Goal: Communication & Community: Answer question/provide support

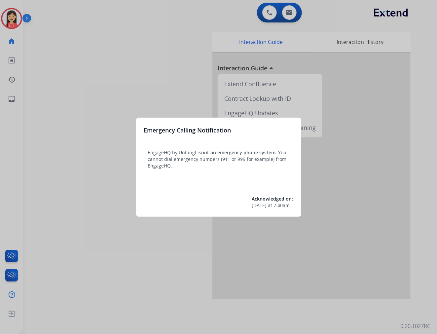
click at [129, 75] on div at bounding box center [218, 167] width 437 height 334
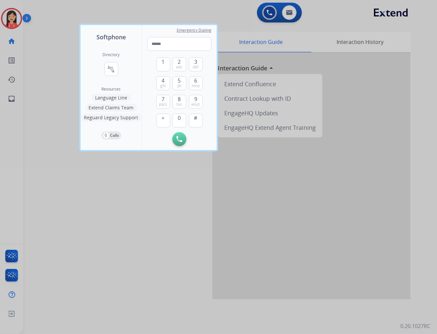
click at [111, 214] on div at bounding box center [218, 167] width 437 height 334
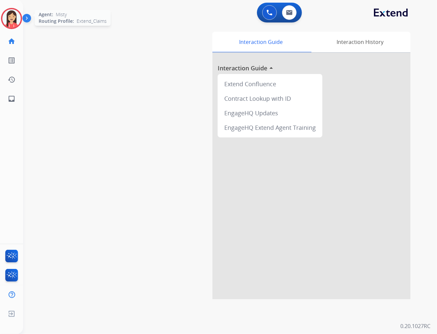
click at [9, 20] on img at bounding box center [11, 18] width 18 height 18
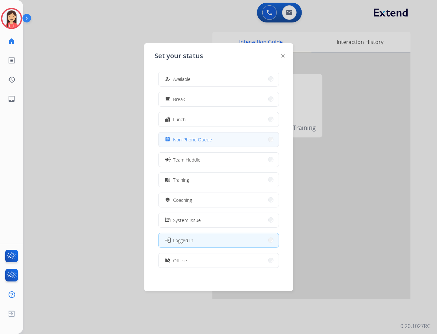
click at [201, 143] on div "assignment Non-Phone Queue" at bounding box center [188, 139] width 49 height 8
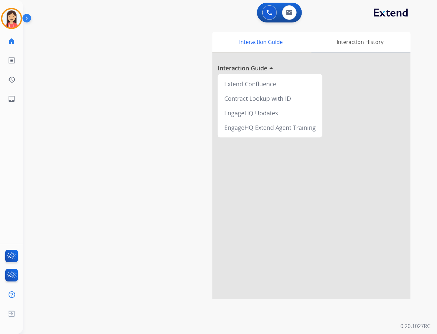
click at [287, 22] on div "0 Voice Interactions 0 Email Interactions" at bounding box center [226, 13] width 390 height 21
click at [289, 19] on button at bounding box center [289, 12] width 15 height 15
select select "**********"
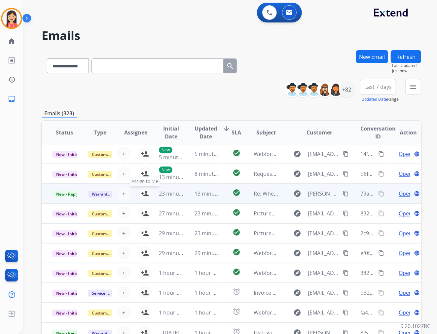
click at [143, 192] on mat-icon "person_add" at bounding box center [145, 193] width 8 height 8
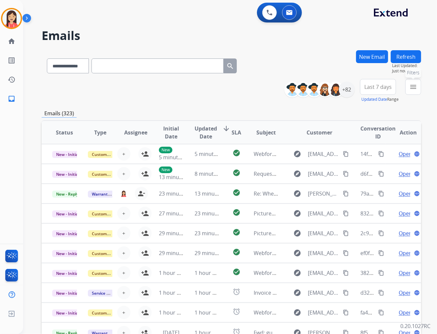
click at [412, 90] on mat-icon "menu" at bounding box center [413, 87] width 8 height 8
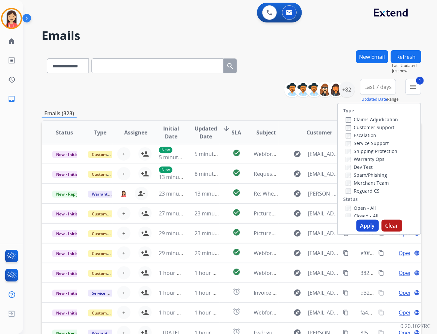
click at [343, 208] on div "Open - All Closed - All New - Initial New - Reply On-hold – Internal On-hold - …" at bounding box center [379, 247] width 72 height 87
click at [359, 223] on button "Apply" at bounding box center [367, 226] width 22 height 12
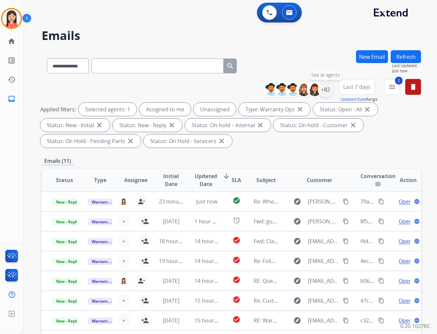
click at [329, 91] on div "+82" at bounding box center [326, 90] width 16 height 16
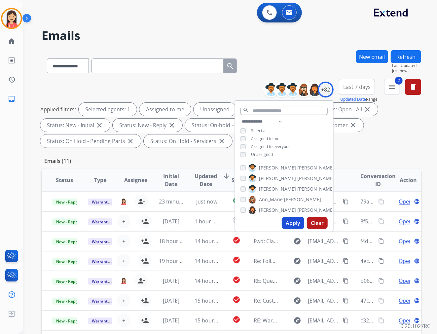
click at [266, 154] on span "Unassigned" at bounding box center [262, 155] width 22 height 6
click at [293, 226] on button "Apply" at bounding box center [293, 223] width 22 height 12
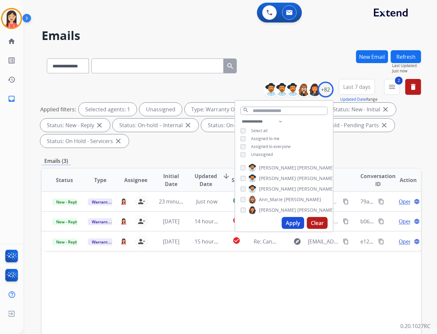
click at [292, 223] on button "Apply" at bounding box center [293, 223] width 22 height 12
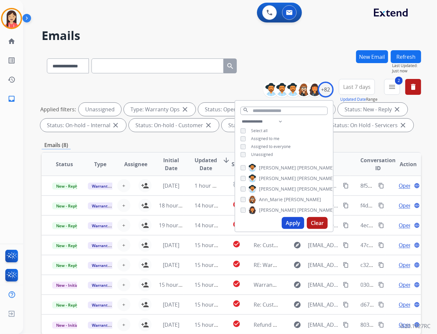
click at [170, 142] on div "Emails (8)" at bounding box center [231, 145] width 379 height 8
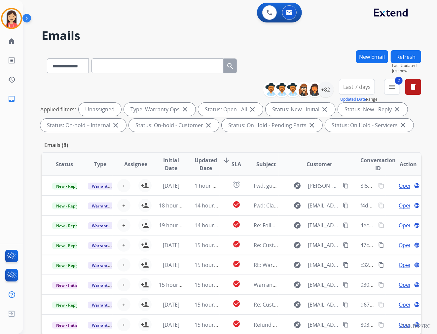
click at [203, 166] on span "Updated Date" at bounding box center [205, 164] width 22 height 16
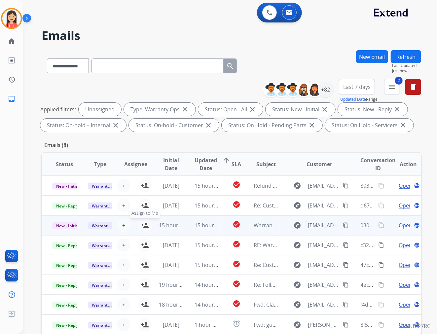
click at [144, 224] on mat-icon "person_add" at bounding box center [145, 225] width 8 height 8
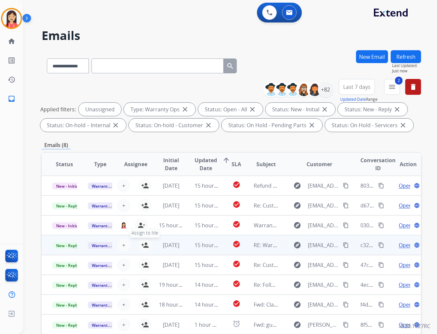
click at [144, 243] on mat-icon "person_add" at bounding box center [145, 245] width 8 height 8
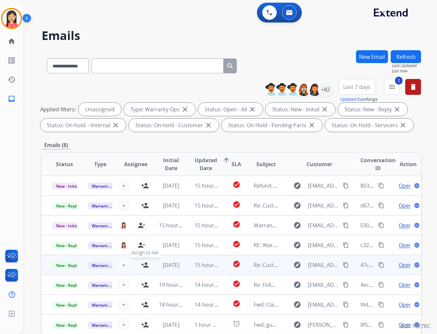
click at [146, 266] on mat-icon "person_add" at bounding box center [145, 265] width 8 height 8
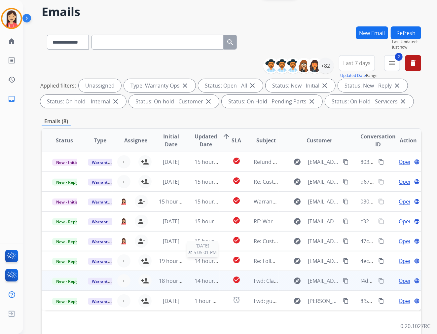
scroll to position [37, 0]
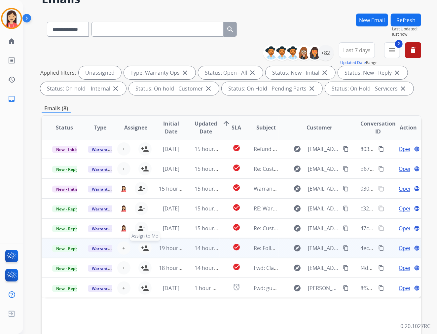
click at [144, 247] on mat-icon "person_add" at bounding box center [145, 248] width 8 height 8
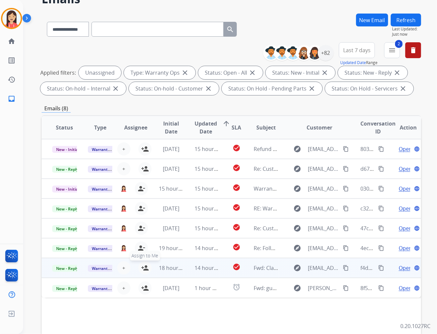
click at [146, 267] on mat-icon "person_add" at bounding box center [145, 268] width 8 height 8
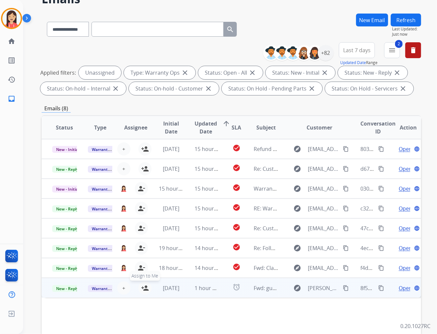
click at [145, 286] on mat-icon "person_add" at bounding box center [145, 288] width 8 height 8
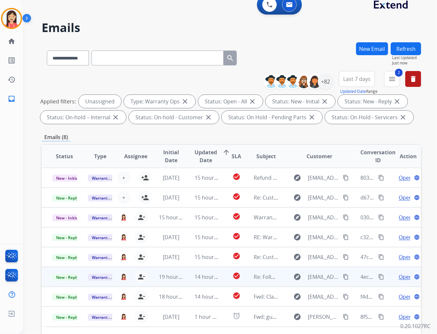
scroll to position [0, 0]
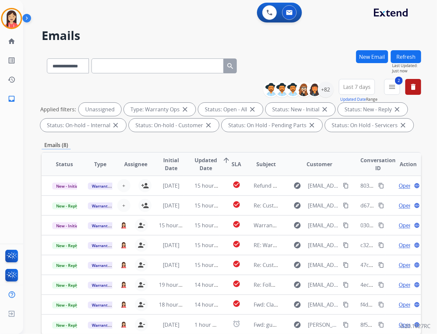
click at [403, 56] on button "Refresh" at bounding box center [406, 56] width 30 height 13
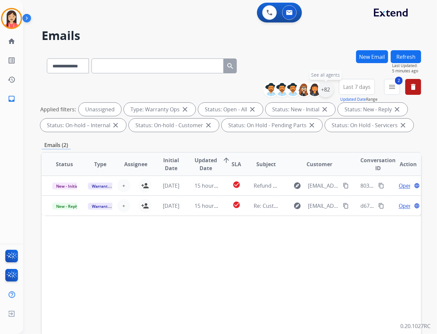
drag, startPoint x: 328, startPoint y: 91, endPoint x: 322, endPoint y: 94, distance: 7.1
click at [328, 91] on div "+82" at bounding box center [326, 90] width 16 height 16
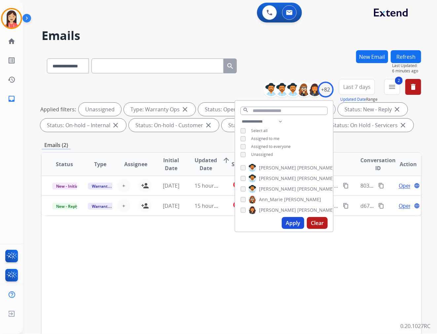
click at [239, 138] on div "**********" at bounding box center [284, 139] width 98 height 42
click at [245, 137] on div "Assigned to me" at bounding box center [259, 138] width 39 height 5
click at [296, 223] on button "Apply" at bounding box center [293, 223] width 22 height 12
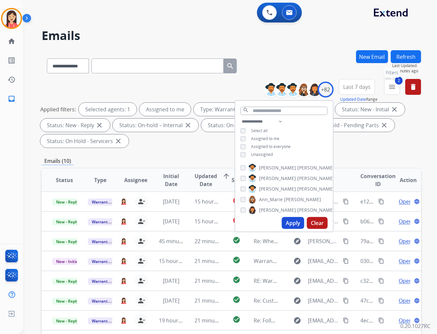
click at [390, 88] on mat-icon "menu" at bounding box center [392, 87] width 8 height 8
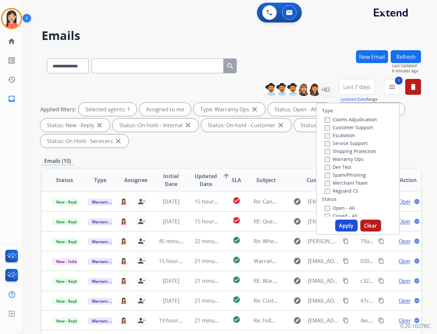
click at [340, 223] on button "Apply" at bounding box center [346, 226] width 22 height 12
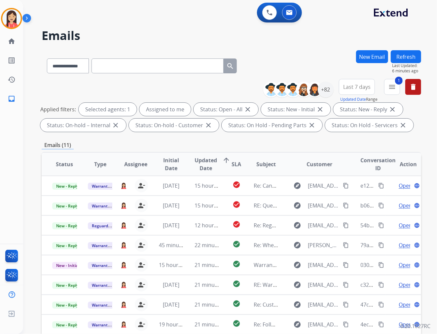
click at [206, 165] on span "Updated Date" at bounding box center [205, 164] width 22 height 16
click at [207, 164] on span "Updated Date" at bounding box center [205, 164] width 22 height 16
click at [84, 63] on select "**********" at bounding box center [67, 65] width 41 height 15
click at [47, 58] on select "**********" at bounding box center [67, 65] width 41 height 15
click at [109, 71] on input "text" at bounding box center [157, 65] width 132 height 15
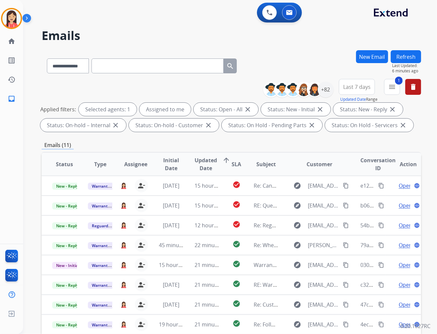
paste input "**********"
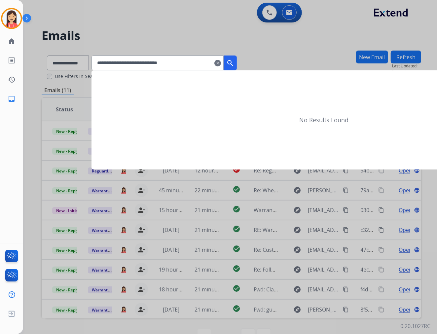
type input "**********"
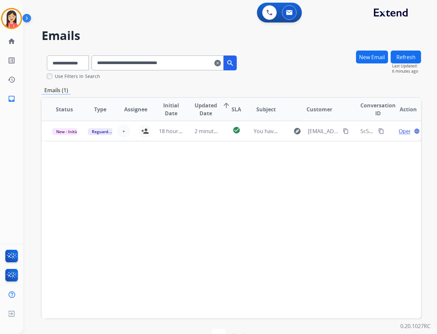
click at [221, 64] on mat-icon "clear" at bounding box center [217, 63] width 7 height 8
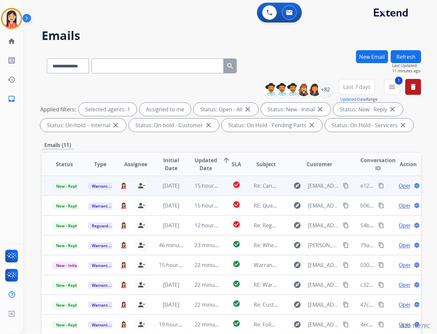
click at [186, 189] on td "15 hours ago" at bounding box center [202, 186] width 36 height 20
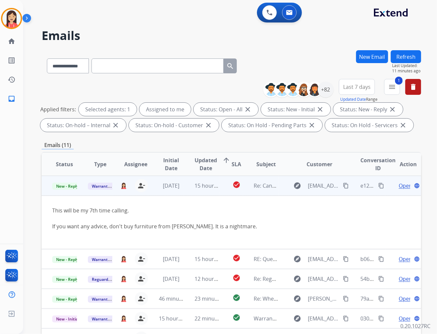
click at [398, 184] on span "Open" at bounding box center [405, 186] width 14 height 8
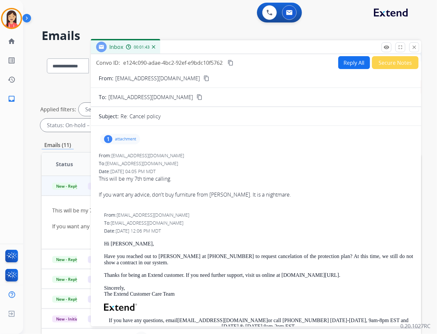
click at [157, 79] on p "[EMAIL_ADDRESS][DOMAIN_NAME]" at bounding box center [157, 78] width 85 height 8
click at [127, 134] on div "1 attachment" at bounding box center [120, 139] width 40 height 11
click at [156, 156] on mat-icon "download" at bounding box center [158, 156] width 6 height 6
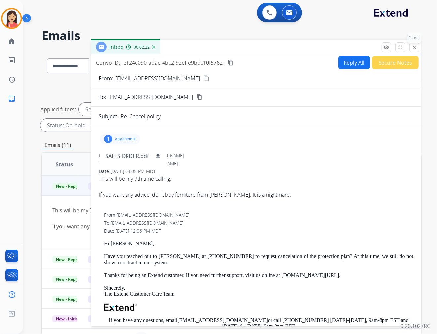
click at [416, 46] on mat-icon "close" at bounding box center [414, 47] width 6 height 6
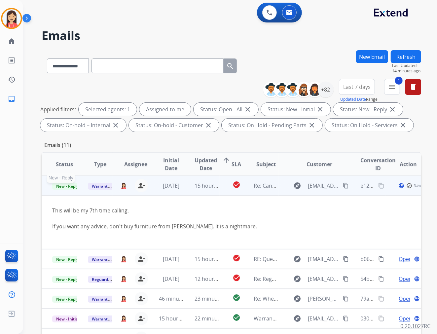
click at [68, 187] on span "New - Reply" at bounding box center [67, 186] width 30 height 7
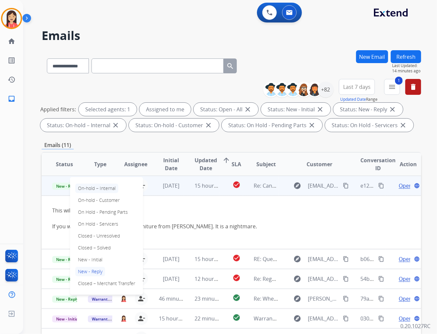
click at [90, 189] on p "On-hold – Internal" at bounding box center [96, 188] width 43 height 9
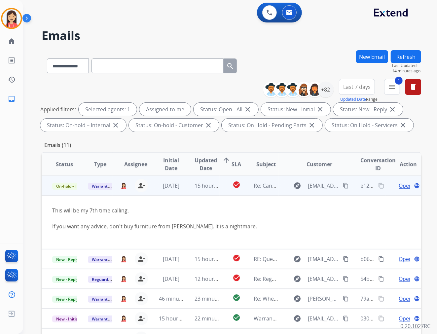
click at [211, 193] on td "15 hours ago" at bounding box center [202, 186] width 36 height 20
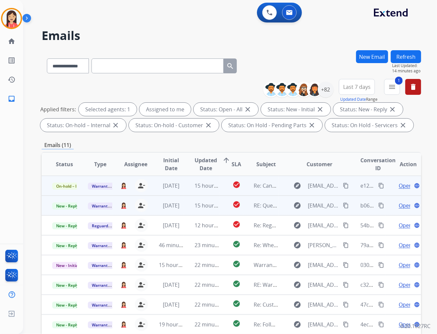
click at [189, 211] on td "15 hours ago" at bounding box center [202, 205] width 36 height 20
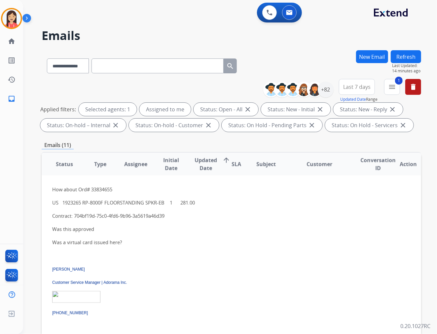
scroll to position [513, 0]
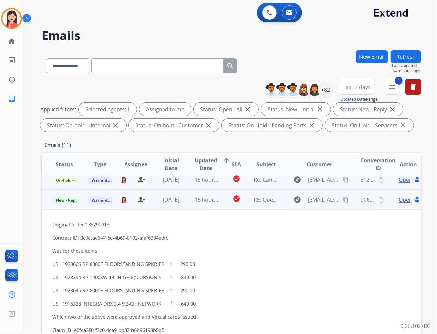
click at [185, 206] on td "15 hours ago" at bounding box center [202, 199] width 36 height 20
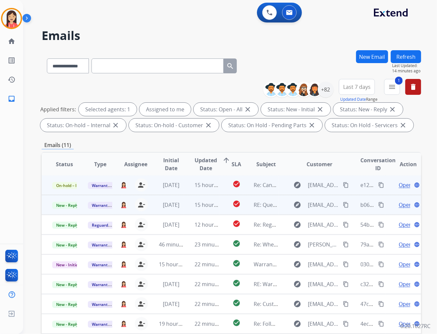
scroll to position [0, 0]
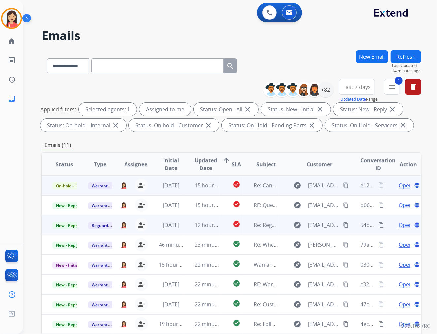
click at [189, 230] on td "12 hours ago" at bounding box center [202, 225] width 36 height 20
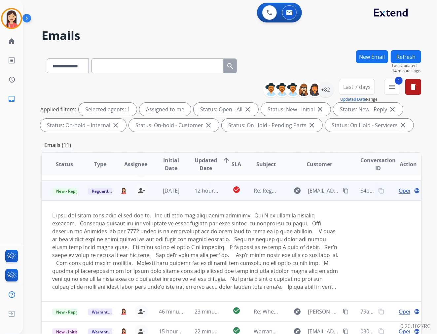
scroll to position [40, 0]
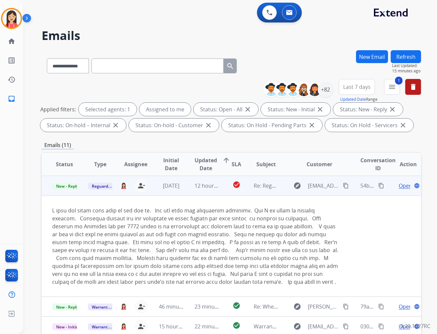
click at [398, 185] on span "Open" at bounding box center [405, 186] width 14 height 8
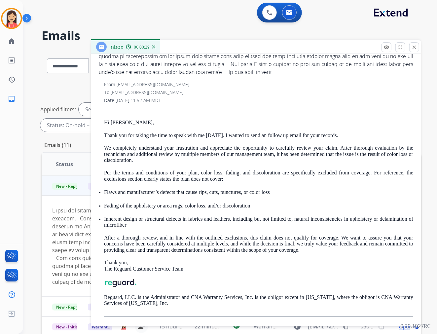
scroll to position [0, 0]
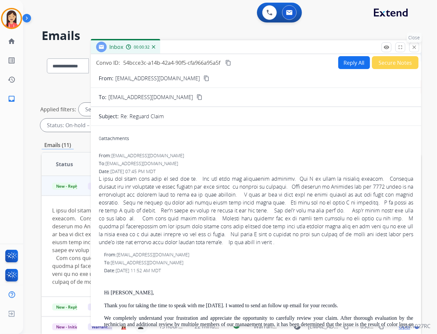
click at [411, 47] on mat-icon "close" at bounding box center [414, 47] width 6 height 6
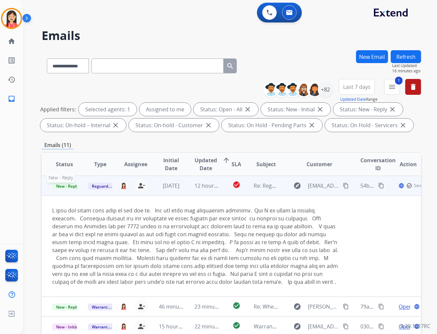
click at [65, 186] on span "New - Reply" at bounding box center [67, 186] width 30 height 7
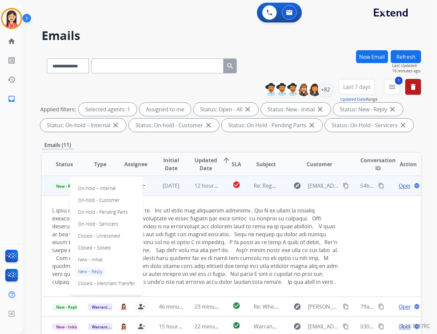
click at [401, 186] on span "Open" at bounding box center [405, 186] width 14 height 8
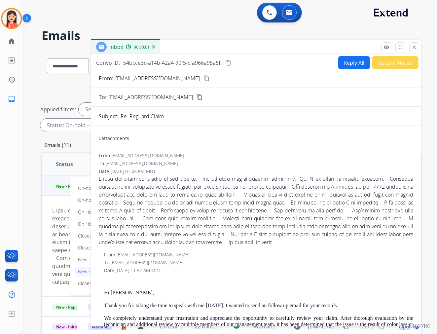
click at [381, 64] on button "Secure Notes" at bounding box center [395, 62] width 47 height 13
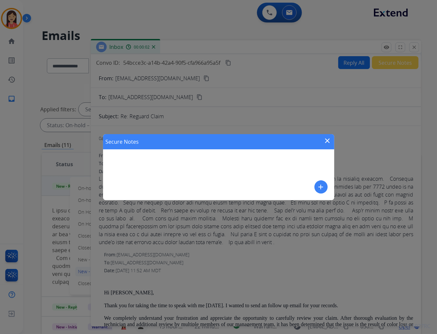
click at [318, 182] on button "add" at bounding box center [320, 186] width 13 height 13
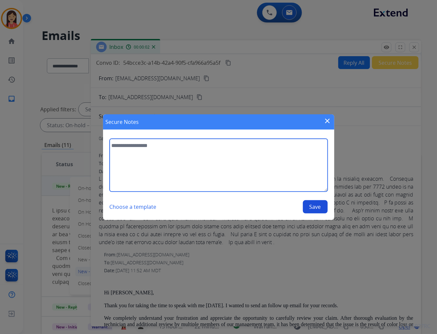
click at [246, 172] on textarea at bounding box center [219, 165] width 218 height 53
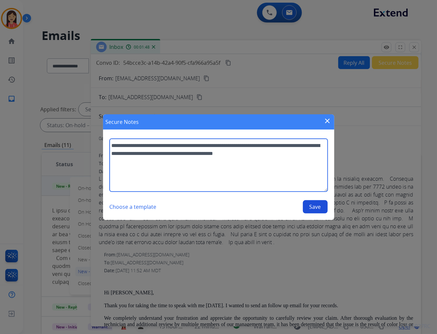
type textarea "**********"
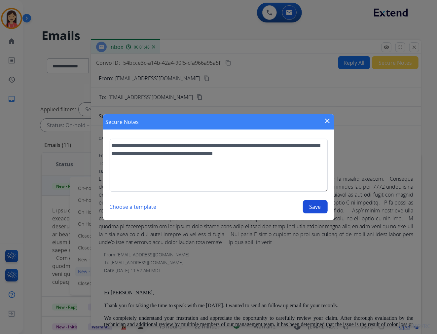
click at [319, 200] on button "Save" at bounding box center [315, 206] width 25 height 13
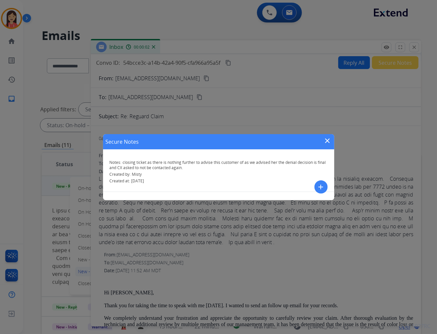
click at [327, 142] on mat-icon "close" at bounding box center [328, 141] width 8 height 8
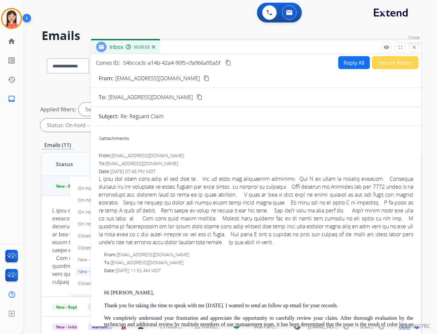
click at [411, 50] on mat-icon "close" at bounding box center [414, 47] width 6 height 6
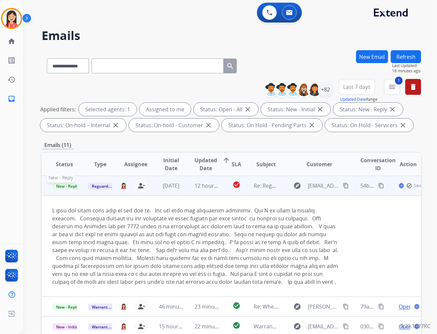
click at [67, 183] on span "New - Reply" at bounding box center [67, 186] width 30 height 7
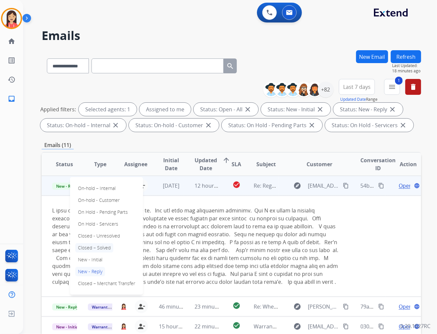
click at [101, 243] on p "Closed – Solved" at bounding box center [94, 247] width 38 height 9
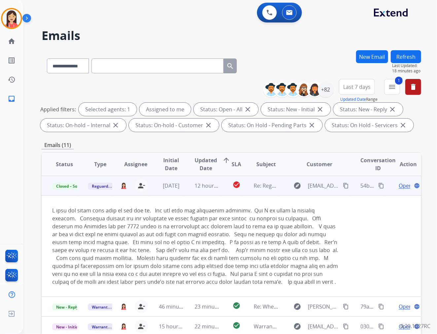
click at [186, 190] on td "12 hours ago" at bounding box center [202, 186] width 36 height 20
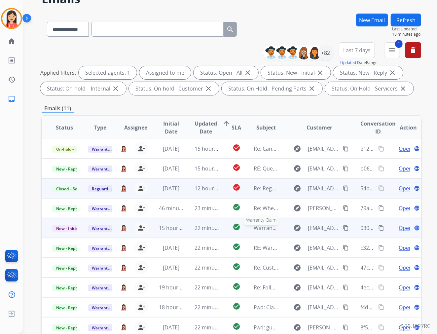
scroll to position [74, 0]
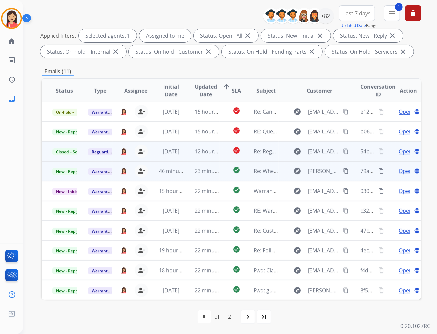
click at [180, 176] on td "46 minutes ago" at bounding box center [166, 171] width 36 height 20
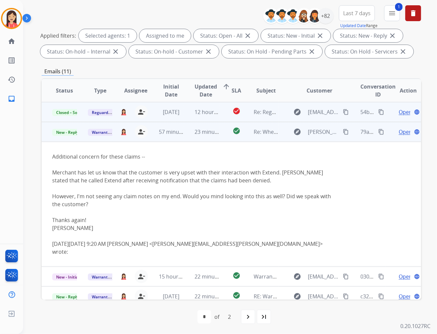
scroll to position [59, 0]
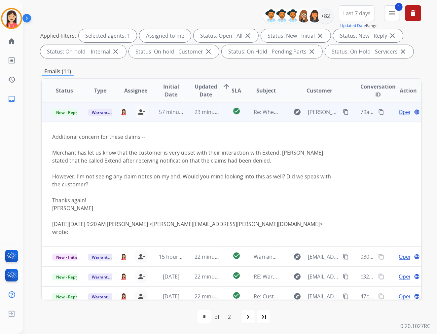
click at [402, 111] on span "Open" at bounding box center [405, 112] width 14 height 8
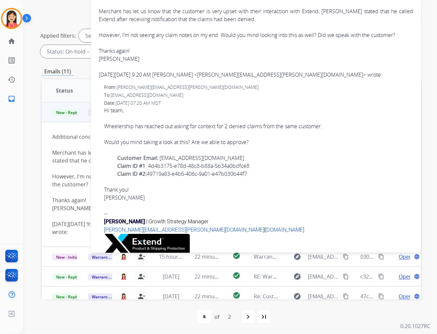
scroll to position [123, 0]
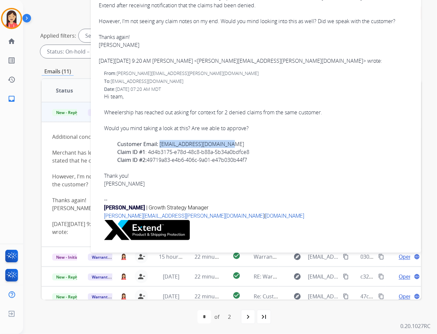
drag, startPoint x: 230, startPoint y: 144, endPoint x: 158, endPoint y: 143, distance: 71.3
click at [158, 143] on div "Customer Email: [EMAIL_ADDRESS][DOMAIN_NAME]" at bounding box center [265, 144] width 296 height 8
copy link "[EMAIL_ADDRESS][DOMAIN_NAME]"
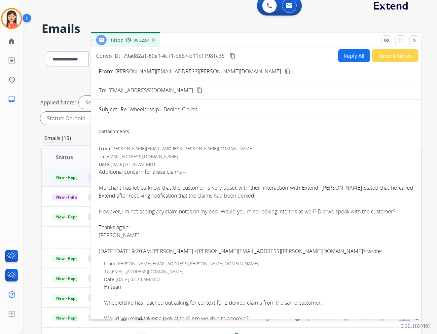
scroll to position [0, 0]
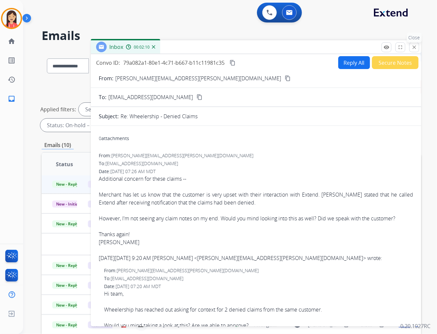
click at [411, 48] on mat-icon "close" at bounding box center [414, 47] width 6 height 6
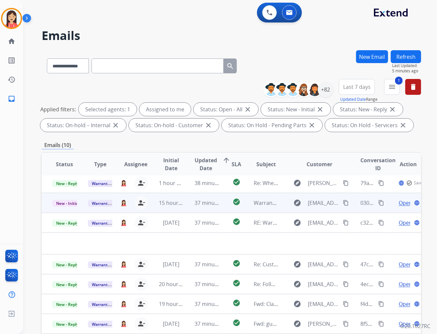
scroll to position [22, 0]
click at [188, 207] on td "37 minutes ago" at bounding box center [202, 203] width 36 height 20
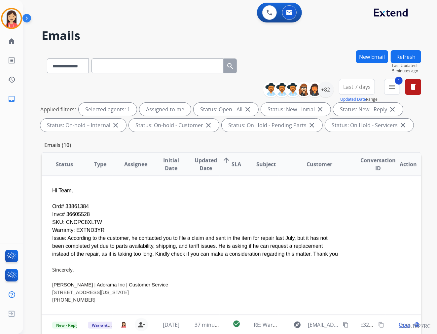
scroll to position [40, 0]
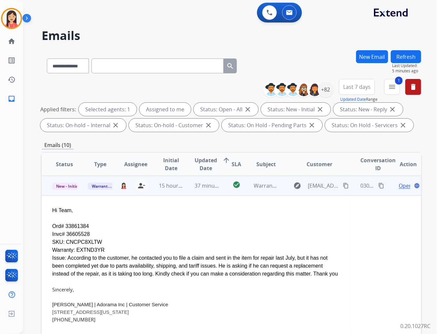
click at [398, 185] on span "Open" at bounding box center [405, 186] width 14 height 8
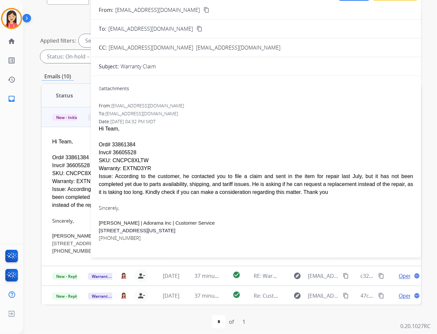
scroll to position [74, 0]
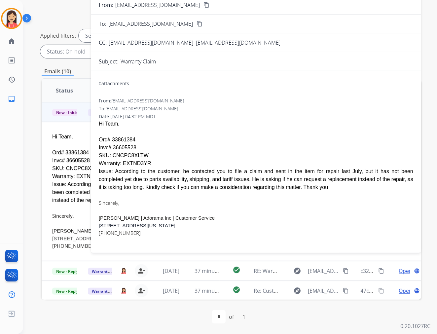
drag, startPoint x: 135, startPoint y: 147, endPoint x: 111, endPoint y: 148, distance: 24.1
click at [111, 148] on div "Invc# 36605528" at bounding box center [256, 148] width 314 height 8
copy div "36605528"
click at [125, 137] on div "Ord# 33861384" at bounding box center [256, 140] width 314 height 8
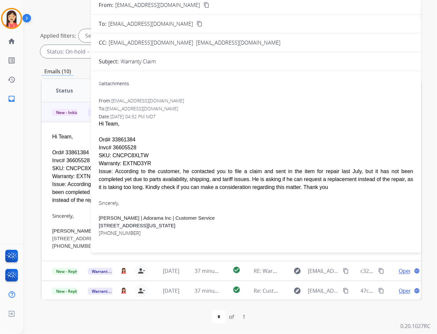
copy div "33861384"
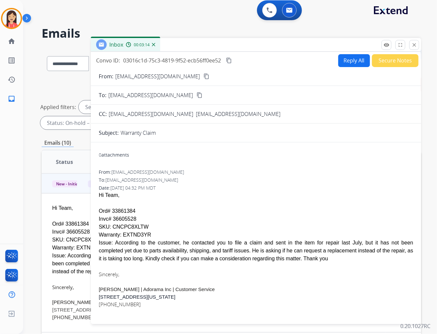
scroll to position [0, 0]
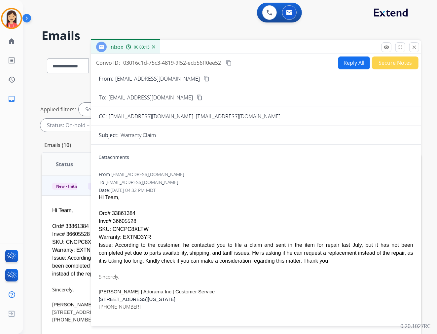
drag, startPoint x: 207, startPoint y: 49, endPoint x: 215, endPoint y: 49, distance: 7.3
click at [207, 49] on div "Inbox 00:03:15" at bounding box center [256, 47] width 330 height 14
click at [415, 45] on mat-icon "close" at bounding box center [414, 47] width 6 height 6
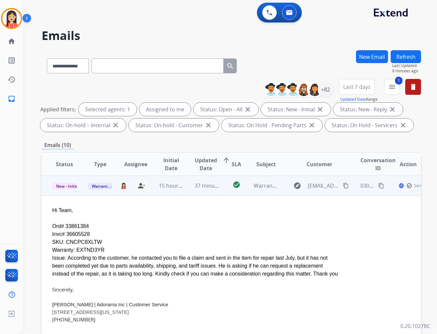
click at [193, 192] on td "37 minutes ago" at bounding box center [202, 186] width 36 height 20
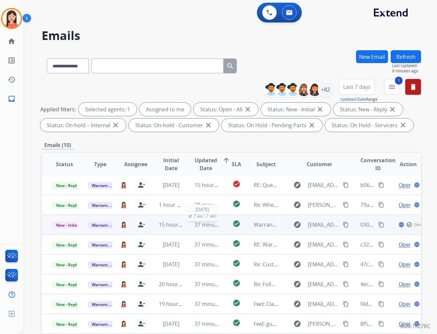
scroll to position [0, 0]
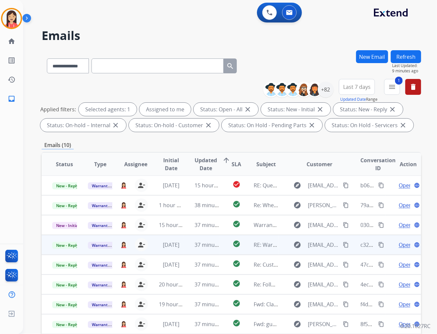
click at [185, 247] on td "37 minutes ago" at bounding box center [202, 245] width 36 height 20
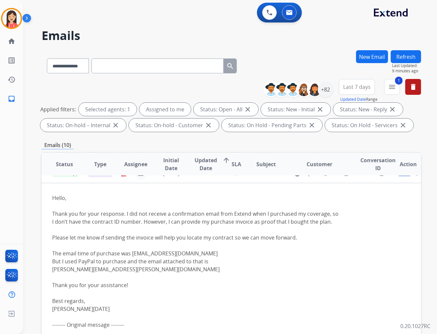
scroll to position [59, 0]
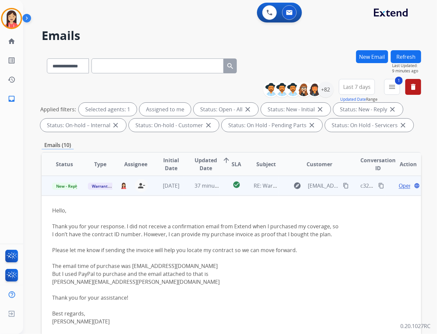
click at [398, 183] on span "Open" at bounding box center [405, 186] width 14 height 8
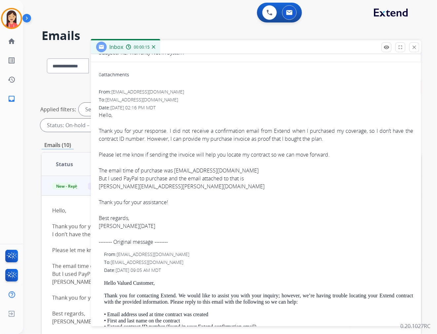
scroll to position [0, 0]
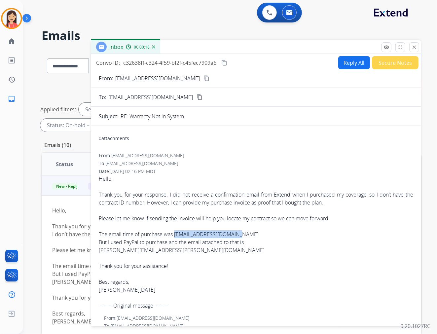
drag, startPoint x: 236, startPoint y: 234, endPoint x: 176, endPoint y: 232, distance: 60.8
click at [176, 232] on div "The email time of purchase was [EMAIL_ADDRESS][DOMAIN_NAME]" at bounding box center [256, 234] width 314 height 8
copy div "[EMAIL_ADDRESS][DOMAIN_NAME]"
drag, startPoint x: 98, startPoint y: 250, endPoint x: 164, endPoint y: 252, distance: 66.1
click at [164, 252] on div "[PERSON_NAME][EMAIL_ADDRESS][PERSON_NAME][DOMAIN_NAME]" at bounding box center [256, 250] width 314 height 8
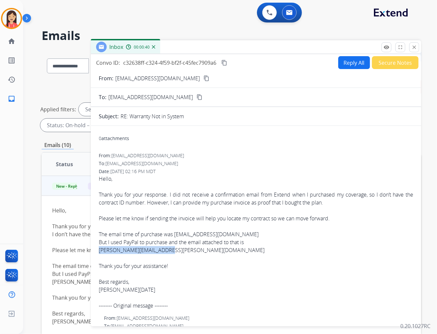
copy div "[PERSON_NAME][EMAIL_ADDRESS][PERSON_NAME][DOMAIN_NAME]"
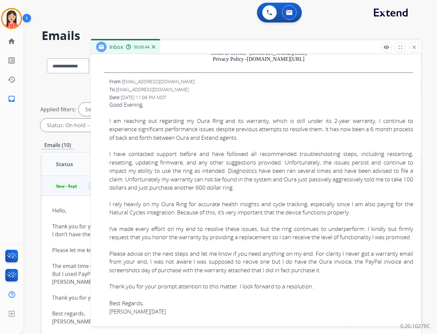
scroll to position [459, 0]
click at [149, 180] on span "I have contacted support before and have followed all recommended troubleshooti…" at bounding box center [261, 170] width 304 height 41
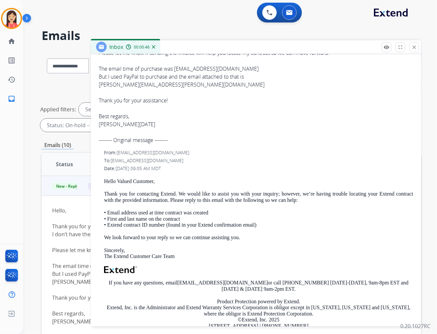
scroll to position [0, 0]
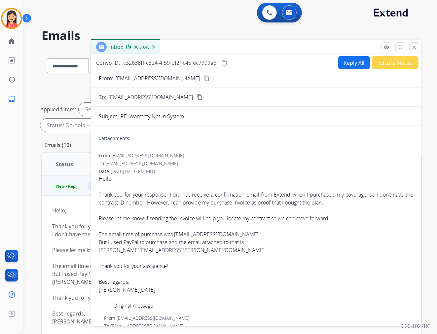
click at [346, 56] on button "Reply All" at bounding box center [354, 62] width 32 height 13
select select "**********"
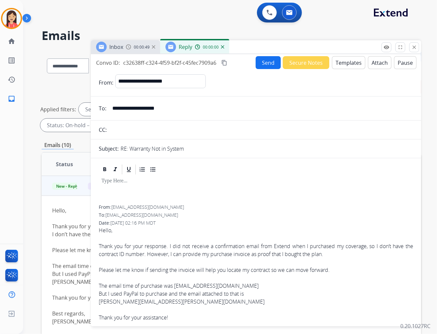
click at [344, 61] on button "Templates" at bounding box center [348, 62] width 33 height 13
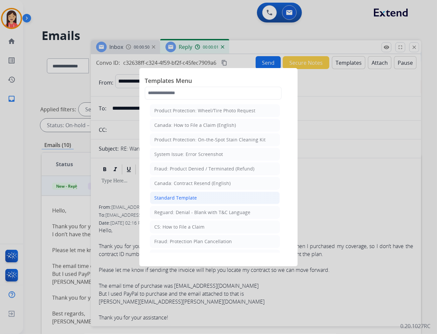
click at [186, 199] on div "Standard Template" at bounding box center [175, 197] width 43 height 7
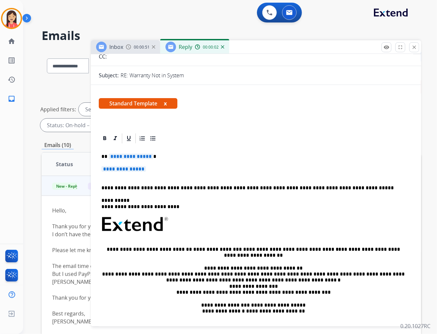
scroll to position [293, 0]
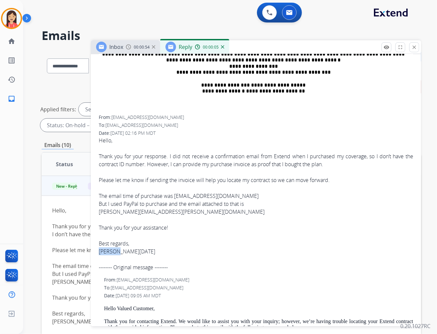
drag, startPoint x: 99, startPoint y: 252, endPoint x: 116, endPoint y: 253, distance: 16.5
click at [116, 253] on div "[PERSON_NAME][DATE]" at bounding box center [256, 251] width 314 height 8
copy div "[PERSON_NAME]"
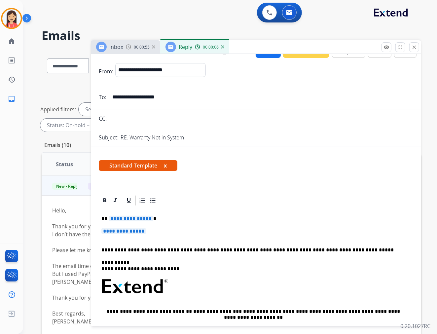
scroll to position [0, 0]
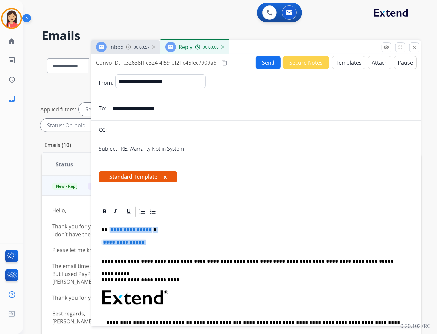
drag, startPoint x: 110, startPoint y: 229, endPoint x: 191, endPoint y: 246, distance: 82.4
click at [190, 246] on div "**********" at bounding box center [256, 313] width 314 height 191
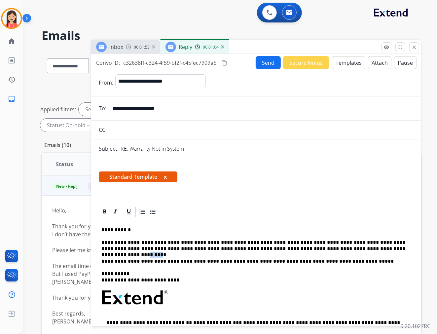
drag, startPoint x: 332, startPoint y: 249, endPoint x: 322, endPoint y: 249, distance: 10.9
click at [322, 249] on p "**********" at bounding box center [253, 245] width 304 height 12
click at [261, 60] on button "Send" at bounding box center [268, 62] width 25 height 13
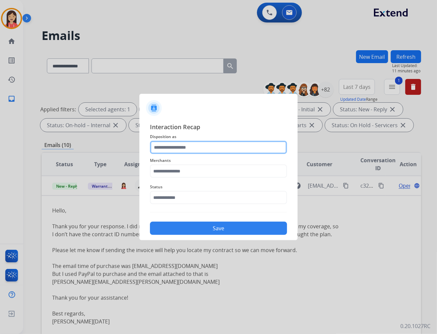
click at [182, 143] on input "text" at bounding box center [218, 147] width 137 height 13
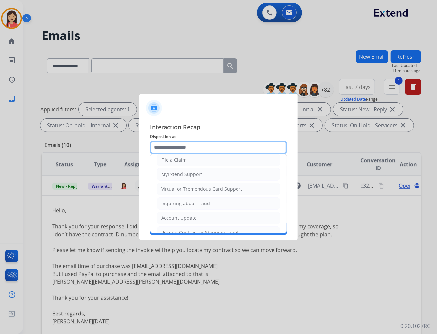
scroll to position [73, 0]
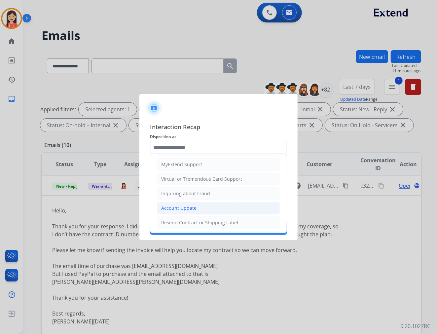
click at [175, 203] on li "Account Update" at bounding box center [218, 208] width 123 height 13
type input "**********"
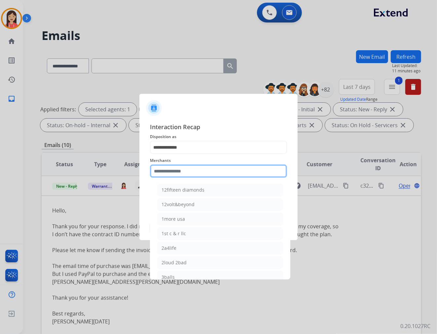
click at [183, 167] on input "text" at bounding box center [218, 170] width 137 height 13
type input "*"
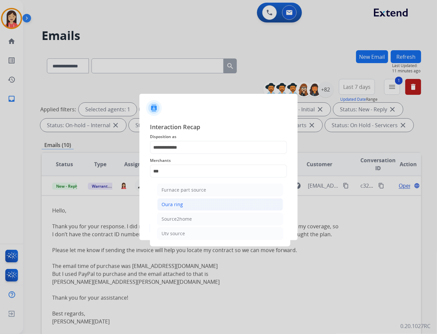
click at [176, 207] on div "Oura ring" at bounding box center [171, 204] width 21 height 7
type input "*********"
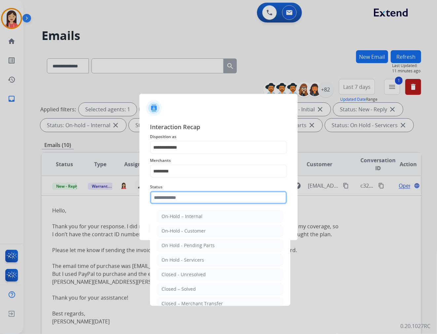
click at [176, 201] on input "text" at bounding box center [218, 197] width 137 height 13
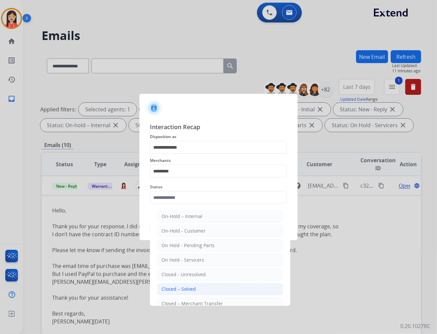
click at [189, 291] on div "Closed – Solved" at bounding box center [178, 289] width 34 height 7
type input "**********"
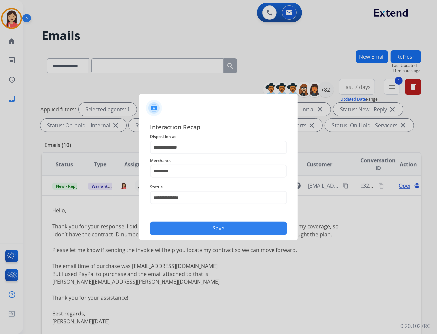
click at [202, 236] on div "**********" at bounding box center [218, 178] width 158 height 123
click at [210, 229] on button "Save" at bounding box center [218, 228] width 137 height 13
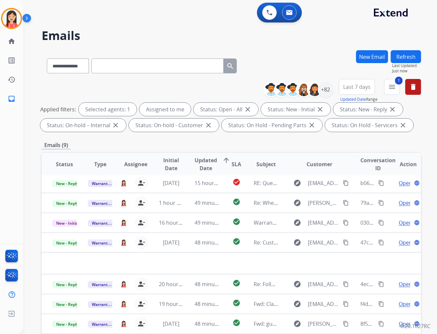
scroll to position [2, 0]
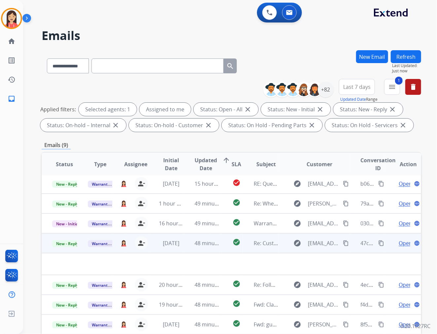
click at [184, 246] on td "48 minutes ago" at bounding box center [202, 243] width 36 height 20
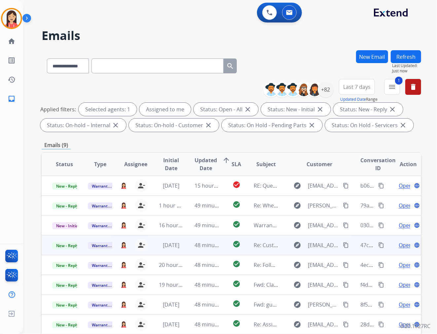
click at [186, 250] on td "48 minutes ago" at bounding box center [202, 245] width 36 height 20
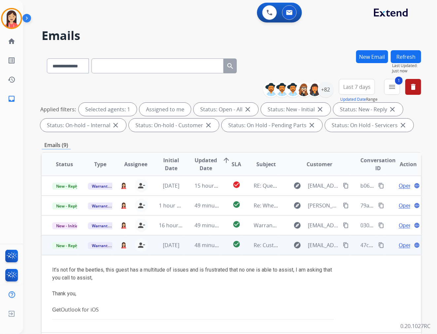
scroll to position [58, 0]
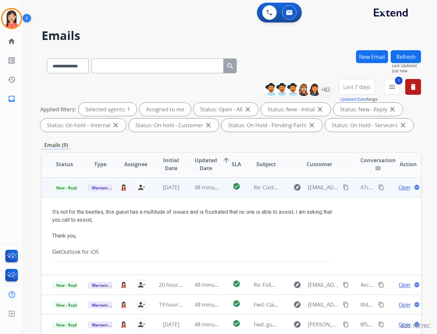
click at [399, 191] on td "Open language" at bounding box center [403, 187] width 36 height 20
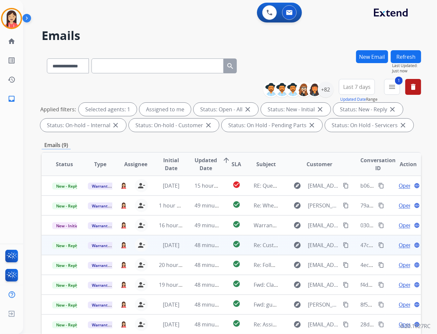
click at [398, 245] on span "Open" at bounding box center [405, 245] width 14 height 8
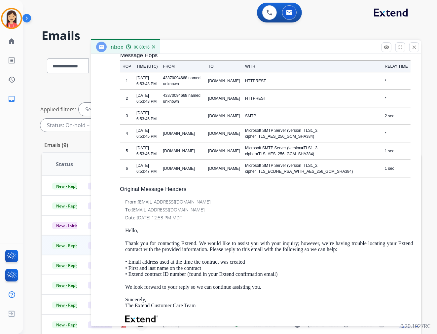
scroll to position [1467, 0]
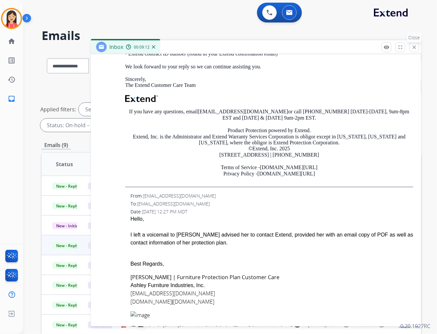
click at [415, 42] on div "Inbox 00:09:12" at bounding box center [256, 47] width 330 height 14
click at [415, 47] on mat-icon "close" at bounding box center [414, 47] width 6 height 6
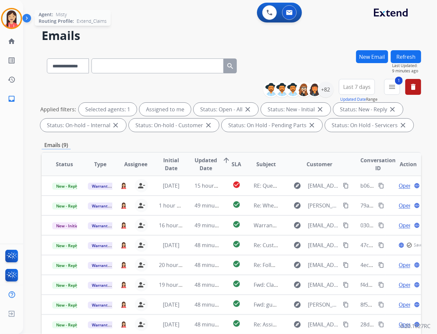
click at [15, 14] on img at bounding box center [11, 18] width 18 height 18
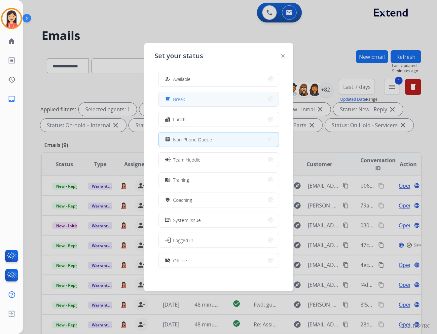
click at [191, 102] on button "free_breakfast Break" at bounding box center [218, 99] width 120 height 14
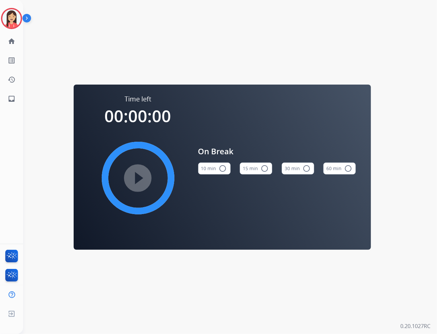
click at [0, 17] on div "[PERSON_NAME] Break Edit Avatar Agent: [PERSON_NAME] Routing Profile: Extend_Cl…" at bounding box center [11, 18] width 23 height 21
click at [12, 18] on img at bounding box center [11, 18] width 18 height 18
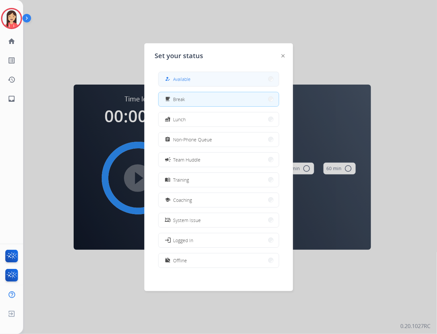
click at [183, 73] on button "how_to_reg Available" at bounding box center [218, 79] width 120 height 14
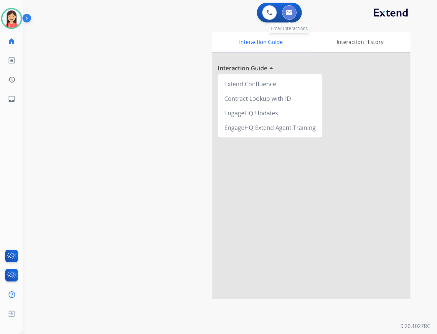
click at [283, 14] on button at bounding box center [289, 12] width 15 height 15
select select "**********"
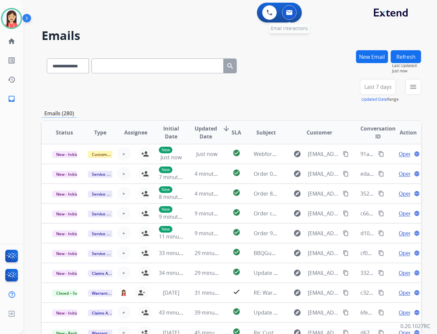
click at [290, 13] on img at bounding box center [289, 12] width 7 height 5
click at [350, 87] on div "+82" at bounding box center [347, 90] width 16 height 16
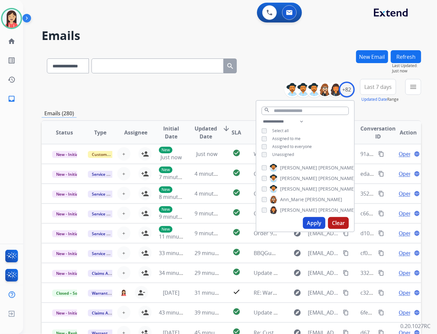
click at [311, 220] on button "Apply" at bounding box center [314, 223] width 22 height 12
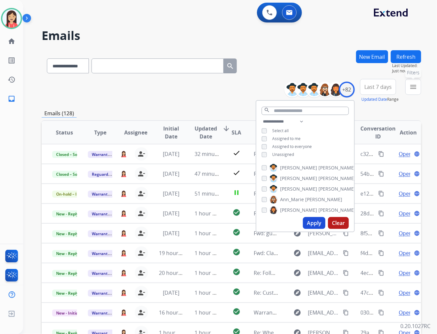
click at [414, 93] on button "menu Filters" at bounding box center [413, 87] width 16 height 16
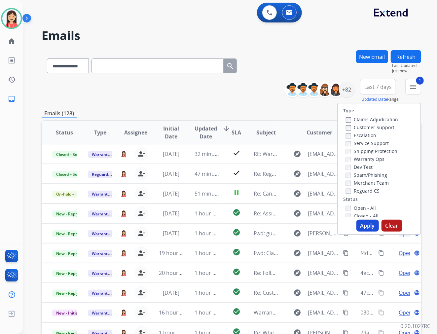
click at [367, 225] on button "Apply" at bounding box center [367, 226] width 22 height 12
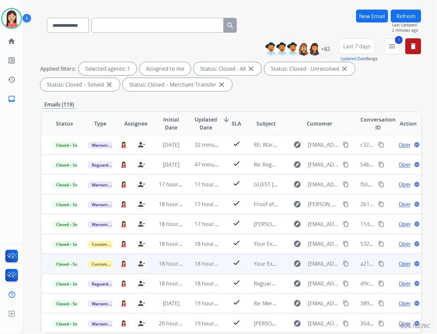
scroll to position [73, 0]
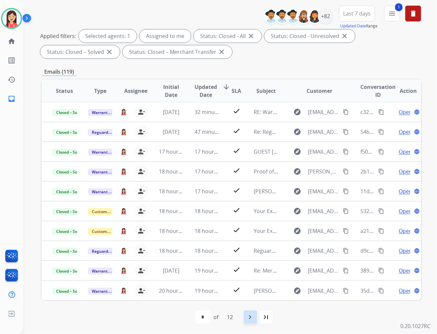
click at [250, 318] on mat-icon "navigate_next" at bounding box center [250, 317] width 8 height 8
select select "*"
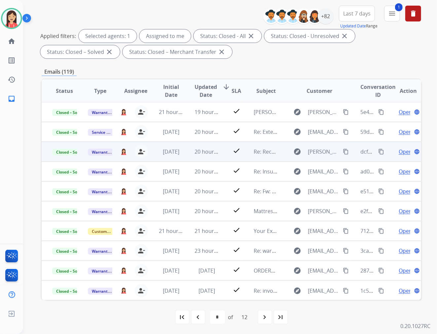
click at [189, 154] on td "20 hours ago" at bounding box center [202, 152] width 36 height 20
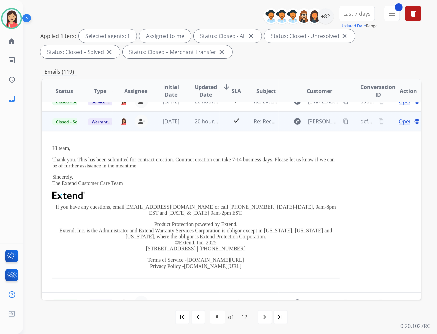
scroll to position [40, 0]
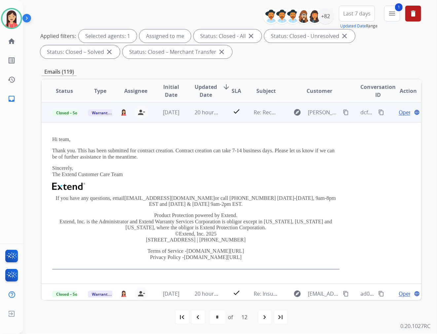
click at [398, 111] on span "Open" at bounding box center [405, 112] width 14 height 8
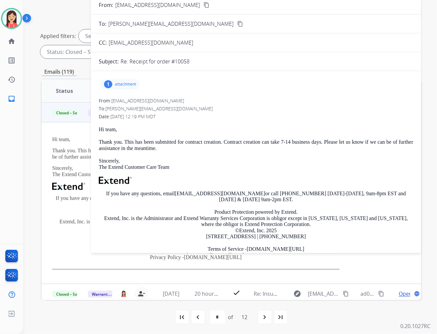
scroll to position [0, 0]
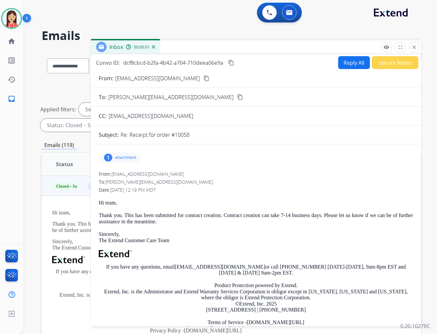
click at [347, 60] on button "Reply All" at bounding box center [354, 62] width 32 height 13
select select "**********"
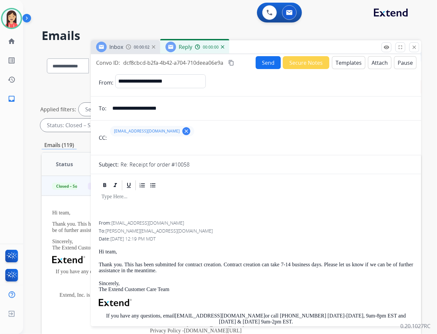
click at [347, 60] on button "Templates" at bounding box center [348, 62] width 33 height 13
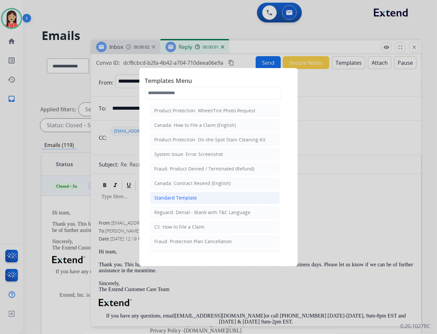
click at [183, 195] on div "Standard Template" at bounding box center [175, 197] width 43 height 7
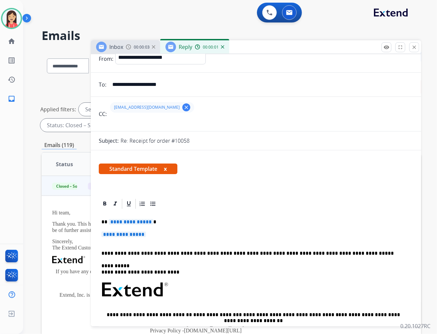
scroll to position [37, 0]
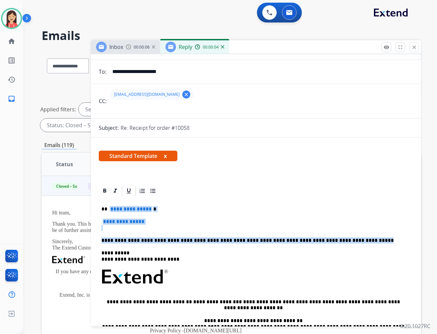
drag, startPoint x: 107, startPoint y: 208, endPoint x: 352, endPoint y: 232, distance: 245.4
click at [352, 232] on div "**********" at bounding box center [256, 292] width 314 height 191
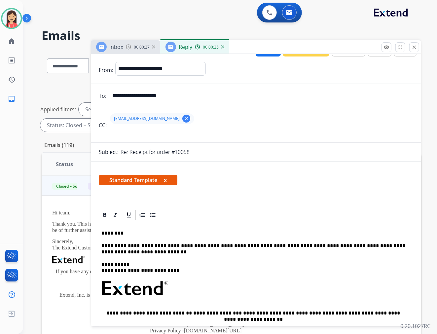
scroll to position [0, 0]
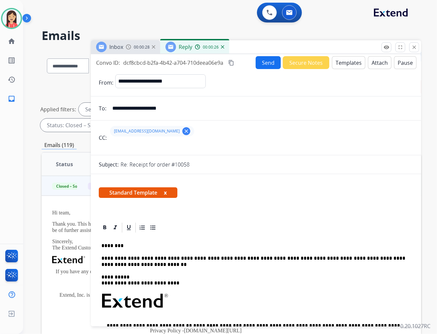
click at [261, 58] on button "Send" at bounding box center [268, 62] width 25 height 13
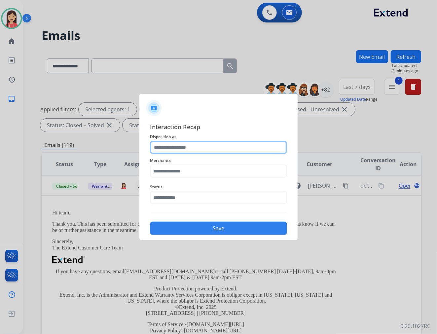
click at [191, 150] on input "text" at bounding box center [218, 147] width 137 height 13
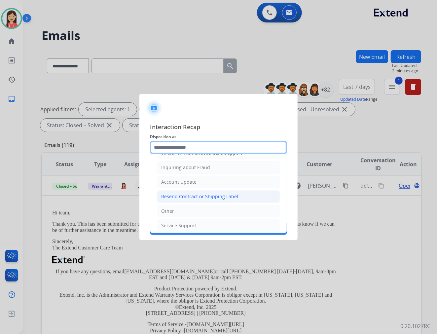
scroll to position [103, 0]
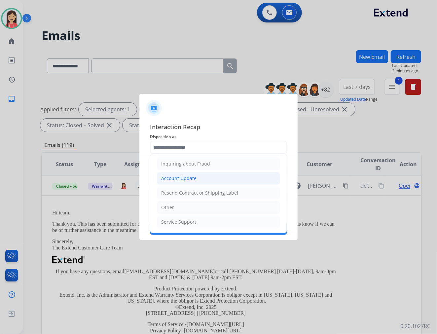
click at [181, 180] on div "Account Update" at bounding box center [178, 178] width 35 height 7
type input "**********"
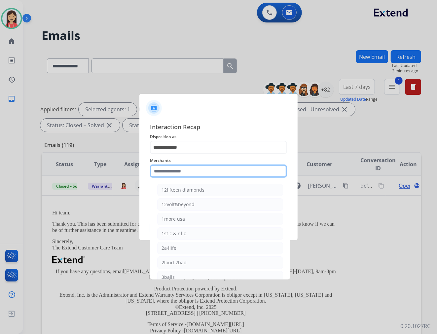
click at [177, 171] on input "text" at bounding box center [218, 170] width 137 height 13
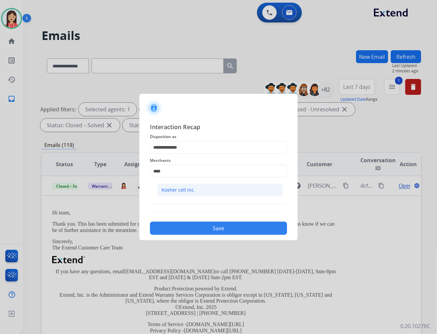
click at [182, 190] on div "Kosher cell inc." at bounding box center [178, 190] width 34 height 7
type input "**********"
click at [182, 199] on input "text" at bounding box center [218, 197] width 137 height 13
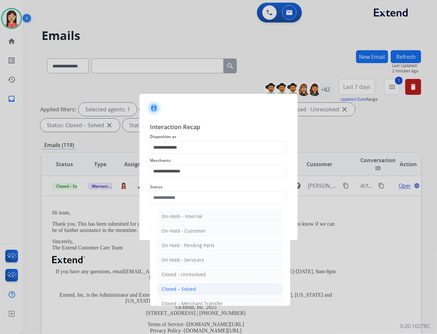
click at [189, 286] on div "Closed – Solved" at bounding box center [178, 289] width 34 height 7
type input "**********"
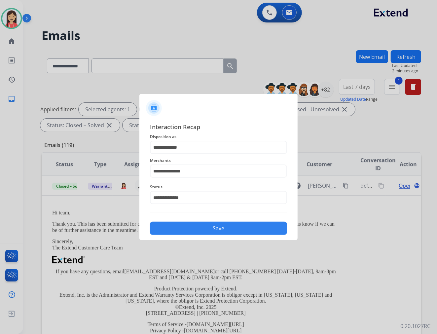
click at [201, 227] on button "Save" at bounding box center [218, 228] width 137 height 13
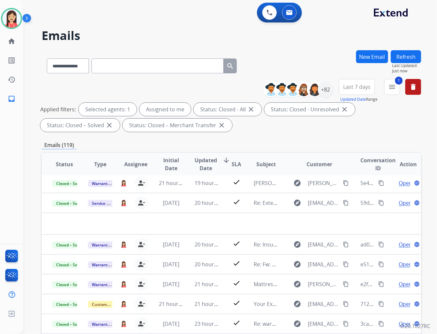
scroll to position [22, 0]
click at [392, 93] on button "1 menu Filters" at bounding box center [392, 87] width 16 height 16
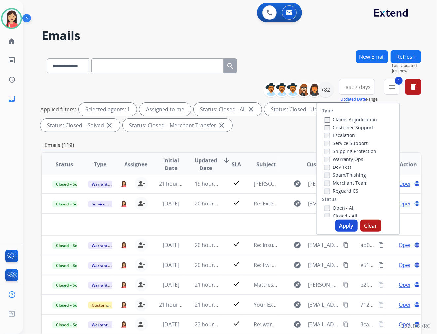
click at [327, 209] on label "Open - All" at bounding box center [340, 208] width 30 height 6
click at [339, 223] on button "Apply" at bounding box center [346, 226] width 22 height 12
select select "*"
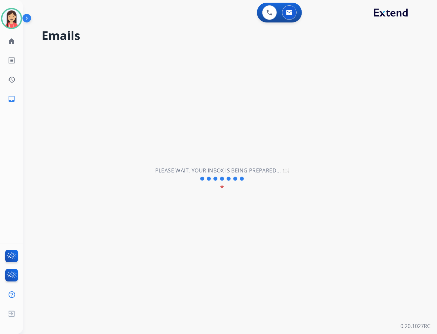
scroll to position [2, 0]
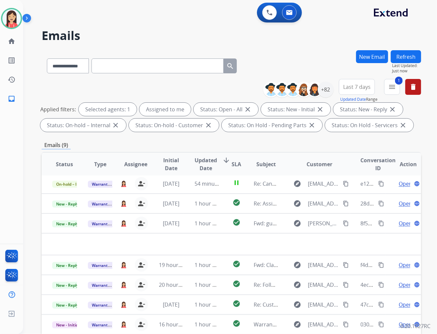
click at [199, 146] on div "Emails (9)" at bounding box center [231, 145] width 379 height 8
click at [203, 168] on span "Updated Date" at bounding box center [205, 164] width 22 height 16
drag, startPoint x: 195, startPoint y: 32, endPoint x: 198, endPoint y: 30, distance: 4.0
click at [195, 32] on h2 "Emails" at bounding box center [231, 35] width 379 height 13
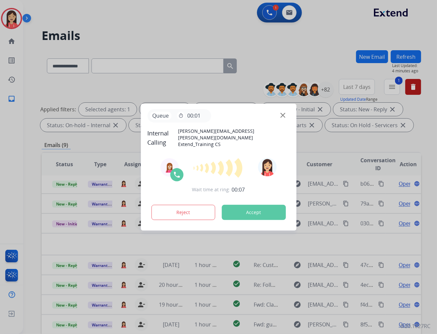
click at [260, 212] on button "Accept" at bounding box center [254, 212] width 64 height 15
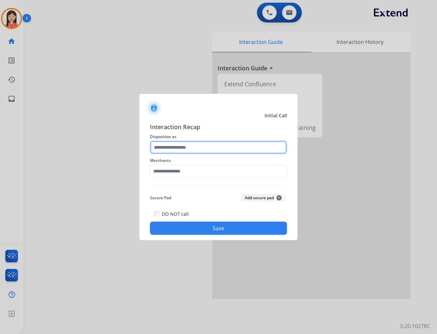
click at [211, 146] on input "text" at bounding box center [218, 147] width 137 height 13
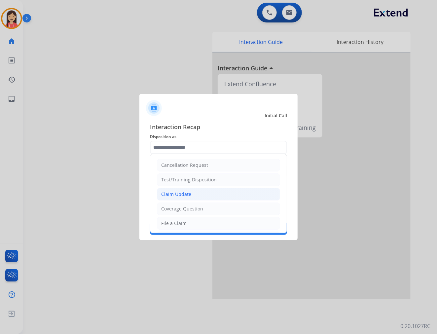
click at [190, 196] on div "Claim Update" at bounding box center [176, 194] width 30 height 7
type input "**********"
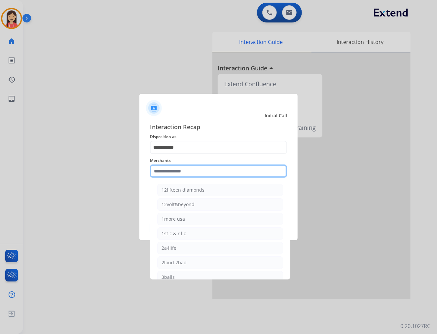
click at [190, 173] on input "text" at bounding box center [218, 170] width 137 height 13
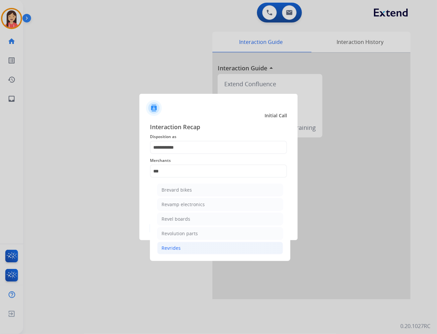
click at [176, 247] on div "Revrides" at bounding box center [170, 248] width 19 height 7
type input "********"
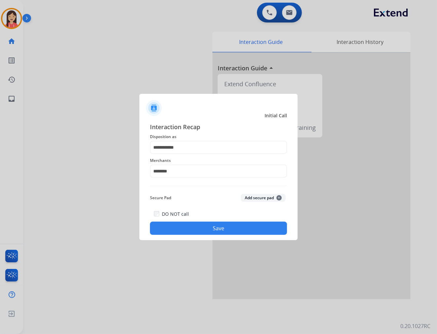
click at [193, 228] on button "Save" at bounding box center [218, 228] width 137 height 13
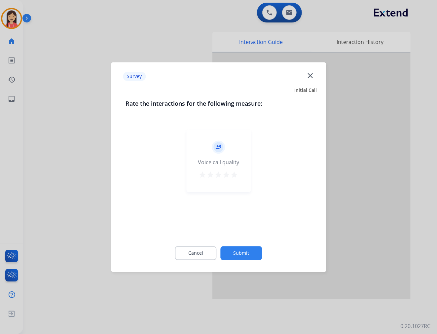
click at [231, 171] on mat-icon "star" at bounding box center [234, 175] width 8 height 8
click at [250, 251] on button "Submit" at bounding box center [242, 253] width 42 height 14
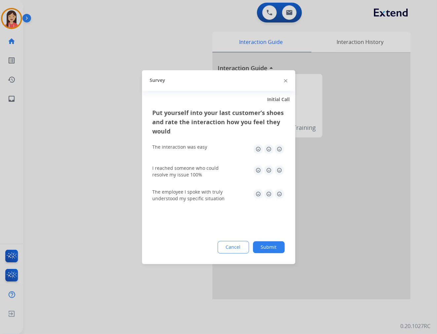
click at [277, 150] on img at bounding box center [279, 149] width 11 height 11
click at [279, 167] on img at bounding box center [279, 170] width 11 height 11
click at [278, 195] on img at bounding box center [279, 194] width 11 height 11
click at [273, 250] on button "Submit" at bounding box center [269, 247] width 32 height 12
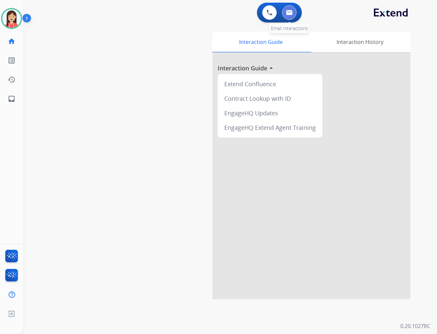
click at [288, 17] on button at bounding box center [289, 12] width 15 height 15
select select "**********"
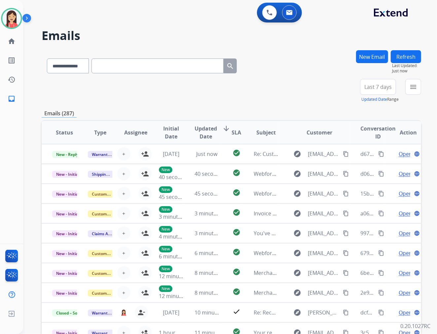
click at [374, 54] on button "New Email" at bounding box center [372, 56] width 32 height 13
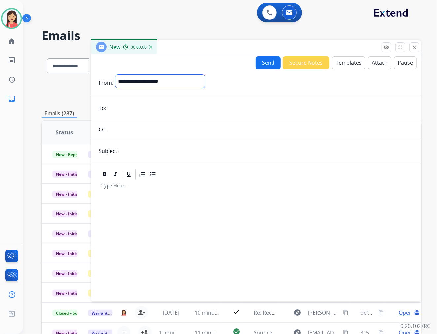
click at [138, 83] on select "**********" at bounding box center [160, 81] width 90 height 13
select select "**********"
click at [115, 75] on select "**********" at bounding box center [160, 81] width 90 height 13
click at [134, 112] on input "email" at bounding box center [260, 108] width 305 height 13
paste input "**********"
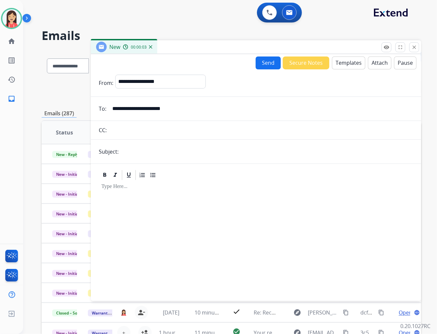
type input "**********"
click at [133, 157] on input "text" at bounding box center [266, 151] width 292 height 13
type input "**********"
click at [346, 57] on button "Templates" at bounding box center [348, 62] width 33 height 13
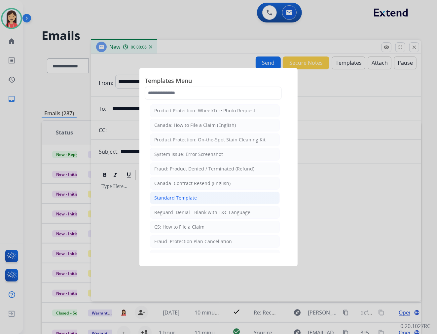
click at [172, 196] on div "Standard Template" at bounding box center [175, 197] width 43 height 7
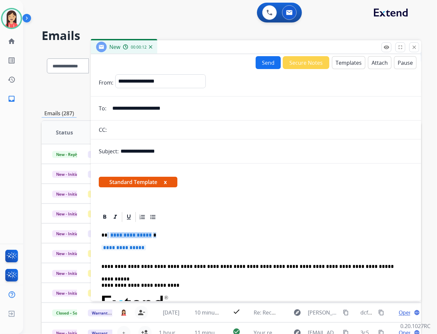
drag, startPoint x: 156, startPoint y: 251, endPoint x: 106, endPoint y: 230, distance: 54.6
click at [106, 230] on div "**********" at bounding box center [256, 318] width 314 height 191
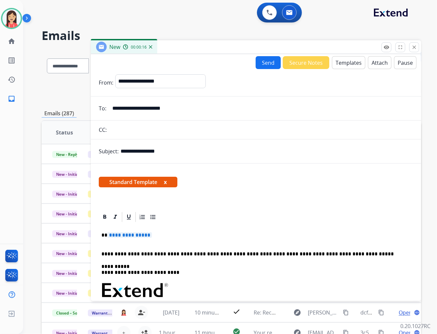
drag, startPoint x: 164, startPoint y: 237, endPoint x: 113, endPoint y: 234, distance: 51.9
click at [113, 234] on p "**********" at bounding box center [253, 238] width 304 height 12
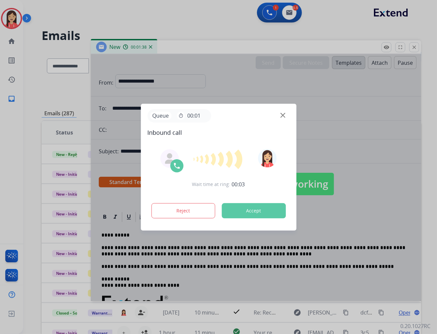
click at [243, 212] on button "Accept" at bounding box center [254, 210] width 64 height 15
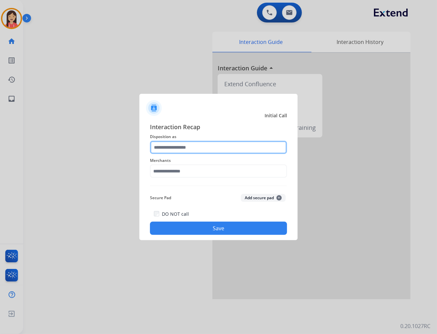
click at [206, 146] on input "text" at bounding box center [218, 147] width 137 height 13
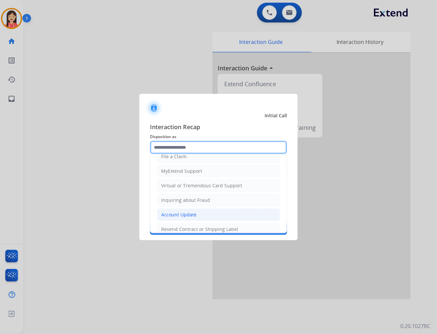
scroll to position [103, 0]
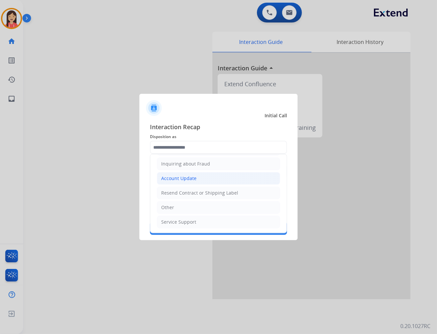
click at [189, 180] on div "Account Update" at bounding box center [178, 178] width 35 height 7
type input "**********"
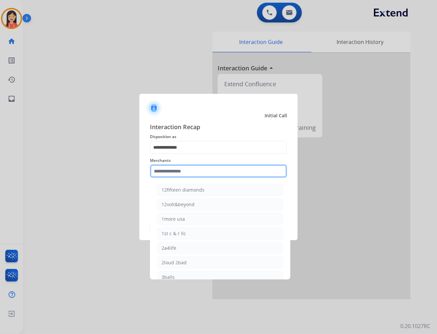
click at [191, 167] on input "text" at bounding box center [218, 170] width 137 height 13
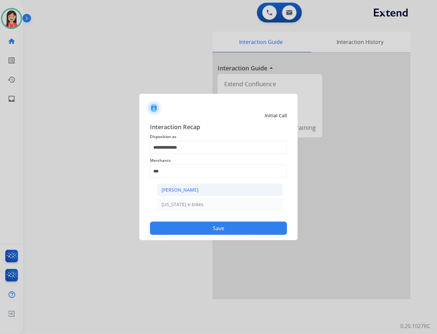
click at [194, 188] on div "[PERSON_NAME]" at bounding box center [179, 190] width 37 height 7
type input "**********"
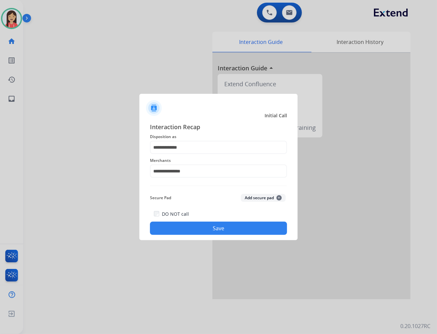
click at [201, 227] on button "Save" at bounding box center [218, 228] width 137 height 13
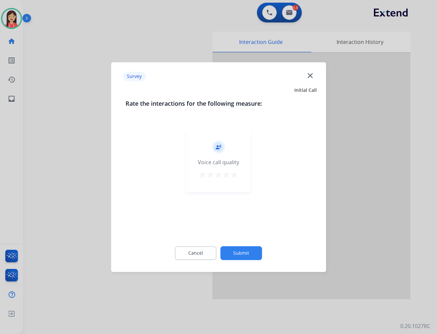
click at [234, 178] on mat-icon "star" at bounding box center [234, 175] width 8 height 8
click at [249, 237] on div "record_voice_over Voice call quality star star star star star" at bounding box center [218, 181] width 186 height 114
click at [250, 249] on button "Submit" at bounding box center [242, 253] width 42 height 14
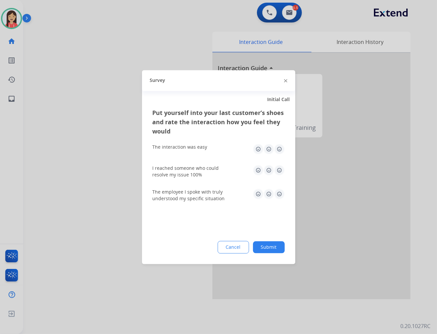
click at [279, 151] on img at bounding box center [279, 149] width 11 height 11
click at [280, 170] on img at bounding box center [279, 170] width 11 height 11
click at [280, 193] on img at bounding box center [279, 194] width 11 height 11
click at [282, 244] on button "Submit" at bounding box center [269, 247] width 32 height 12
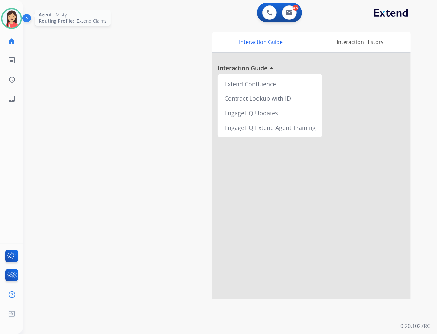
click at [12, 19] on img at bounding box center [11, 18] width 18 height 18
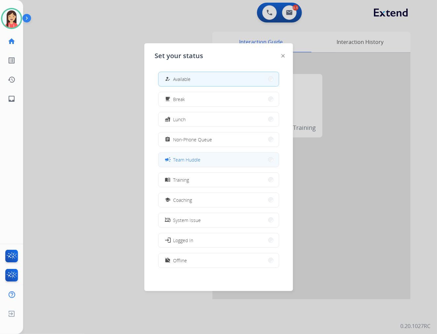
click at [216, 157] on button "campaign Team Huddle" at bounding box center [218, 160] width 120 height 14
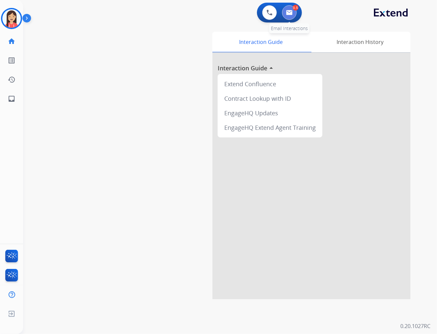
click at [291, 12] on img at bounding box center [289, 12] width 7 height 5
select select "**********"
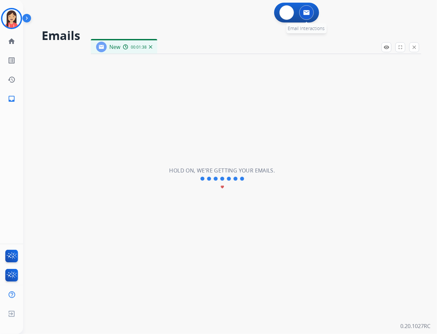
select select "**********"
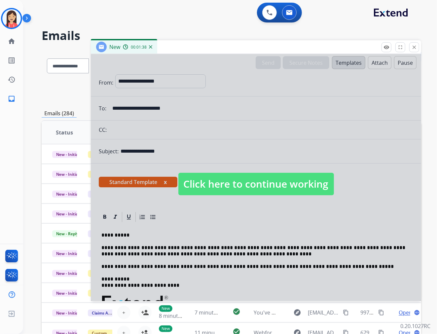
click at [263, 216] on div at bounding box center [256, 177] width 330 height 247
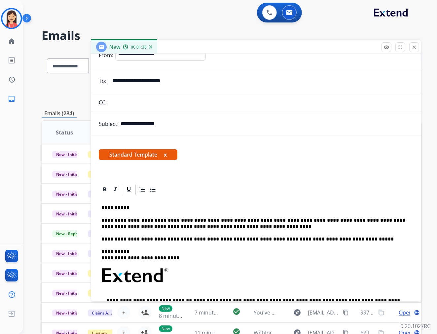
scroll to position [73, 0]
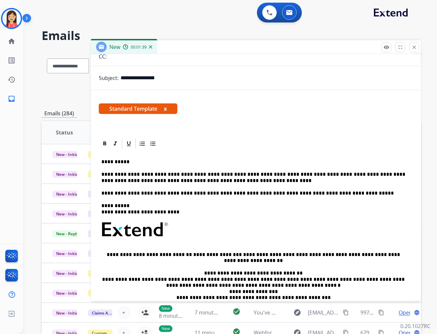
click at [238, 180] on p "**********" at bounding box center [253, 177] width 304 height 12
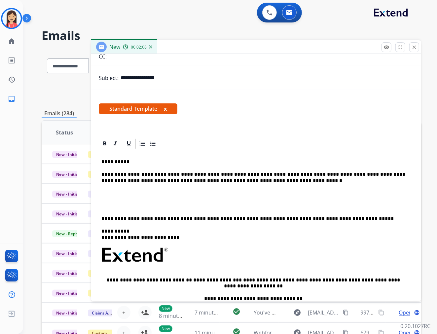
click at [109, 200] on div "**********" at bounding box center [256, 258] width 314 height 216
click at [113, 190] on p at bounding box center [255, 193] width 309 height 6
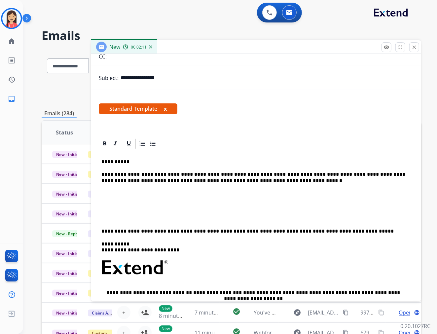
click at [94, 195] on div "**********" at bounding box center [256, 257] width 330 height 239
click at [105, 192] on p at bounding box center [255, 193] width 309 height 6
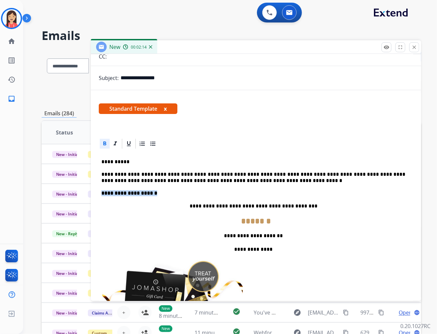
drag, startPoint x: 158, startPoint y: 194, endPoint x: 91, endPoint y: 191, distance: 66.7
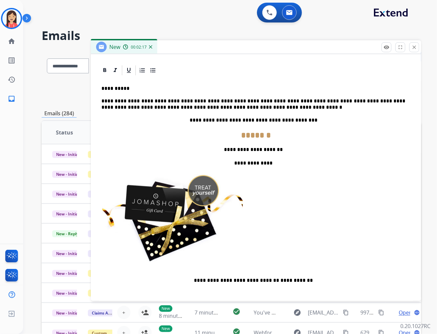
scroll to position [183, 0]
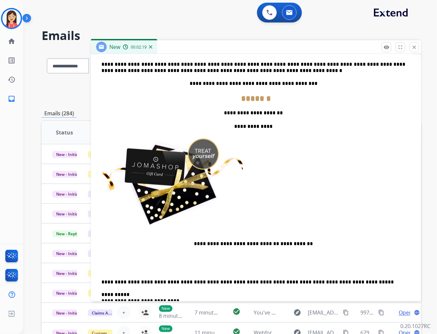
click at [105, 272] on div "**********" at bounding box center [256, 235] width 314 height 390
click at [110, 270] on p at bounding box center [255, 269] width 309 height 6
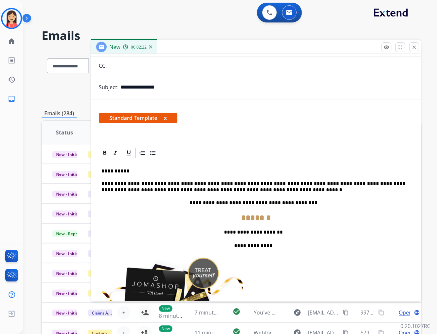
scroll to position [0, 0]
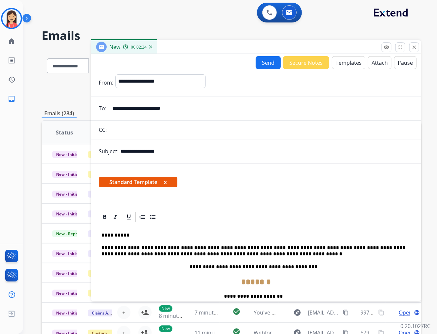
click at [262, 64] on button "Send" at bounding box center [268, 62] width 25 height 13
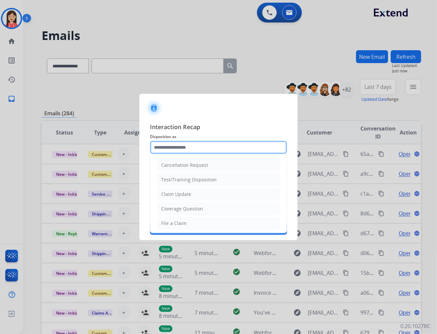
click at [241, 144] on input "text" at bounding box center [218, 147] width 137 height 13
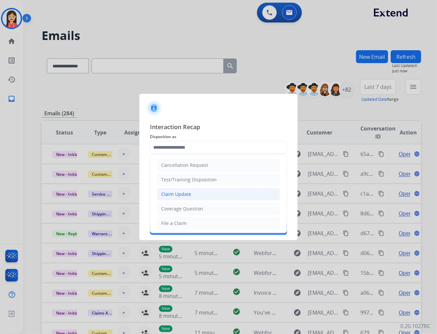
click at [189, 195] on div "Claim Update" at bounding box center [176, 194] width 30 height 7
type input "**********"
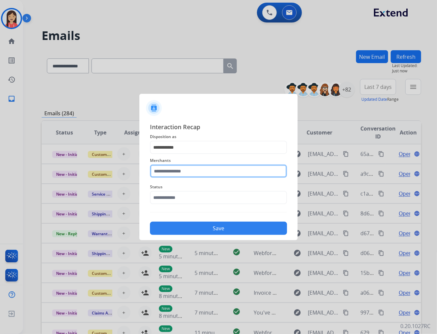
click at [193, 172] on input "text" at bounding box center [218, 170] width 137 height 13
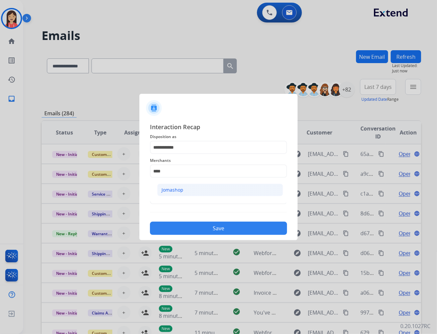
click at [190, 191] on li "Jomashop" at bounding box center [220, 190] width 126 height 13
type input "********"
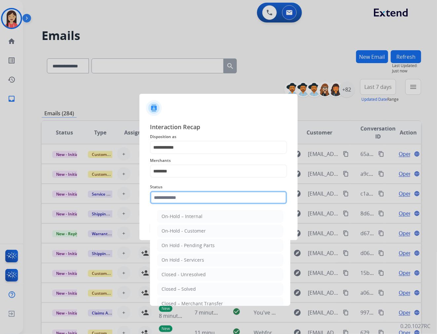
click at [185, 202] on input "text" at bounding box center [218, 197] width 137 height 13
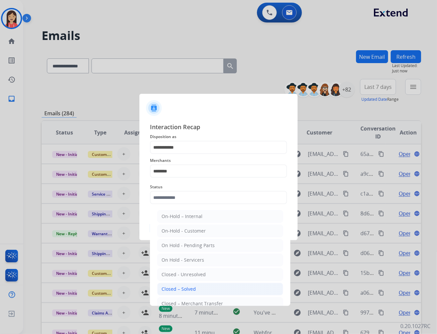
click at [169, 292] on div "Closed – Solved" at bounding box center [178, 289] width 34 height 7
type input "**********"
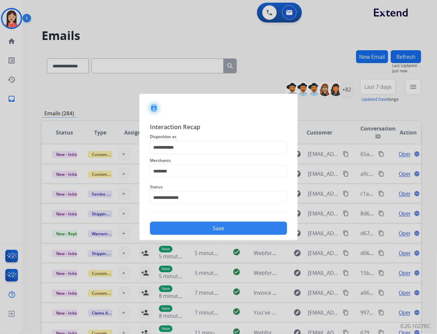
click at [209, 226] on button "Save" at bounding box center [218, 228] width 137 height 13
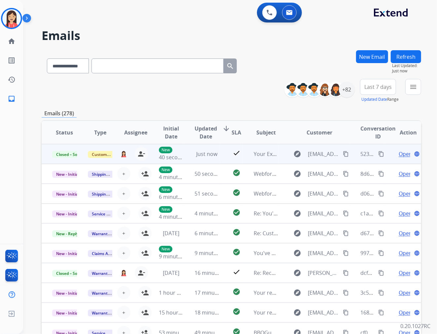
click at [378, 153] on mat-icon "content_copy" at bounding box center [381, 154] width 6 height 6
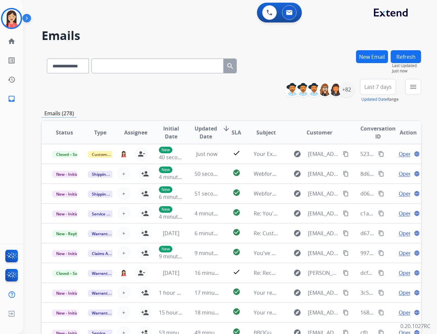
click at [157, 99] on div "**********" at bounding box center [231, 91] width 379 height 24
click at [347, 94] on div "+82" at bounding box center [347, 90] width 16 height 16
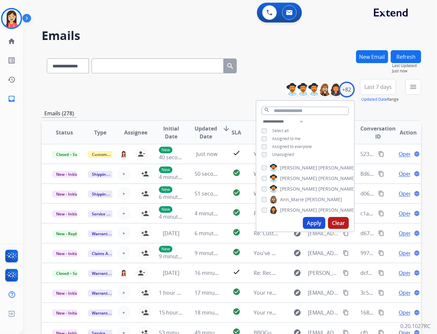
click at [276, 153] on span "Unassigned" at bounding box center [283, 155] width 22 height 6
click at [311, 221] on button "Apply" at bounding box center [314, 223] width 22 height 12
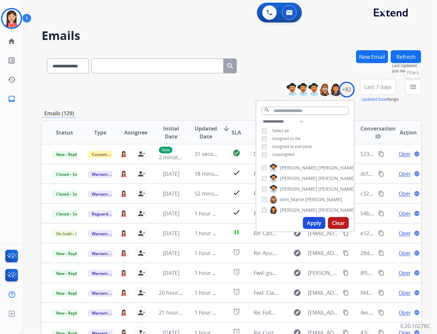
click at [413, 87] on mat-icon "menu" at bounding box center [413, 87] width 8 height 8
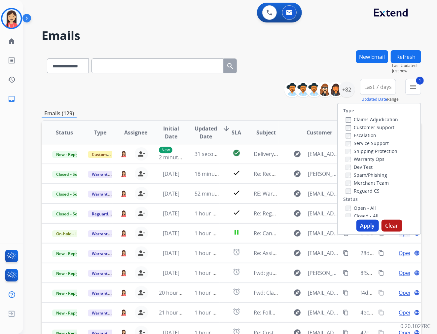
click at [362, 224] on button "Apply" at bounding box center [367, 226] width 22 height 12
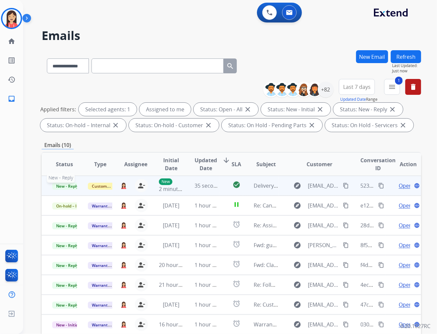
click at [74, 186] on span "New - Reply" at bounding box center [67, 186] width 30 height 7
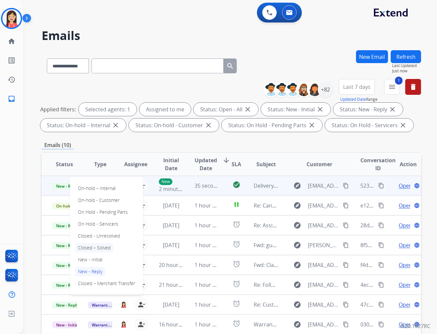
click at [103, 246] on p "Closed – Solved" at bounding box center [94, 247] width 38 height 9
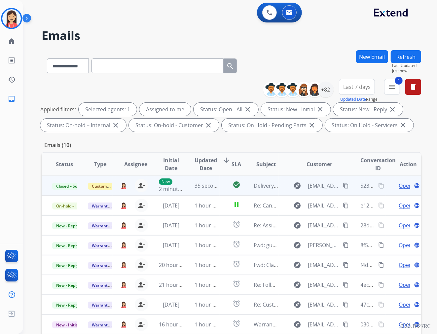
click at [208, 164] on span "Updated Date" at bounding box center [205, 164] width 22 height 16
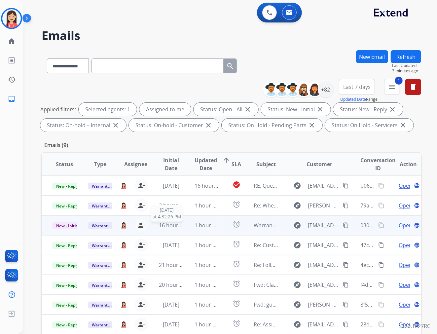
click at [176, 227] on span "16 hours ago" at bounding box center [175, 225] width 33 height 7
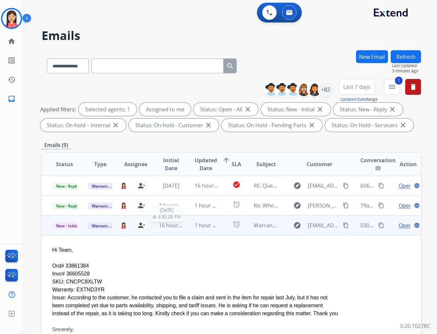
scroll to position [40, 0]
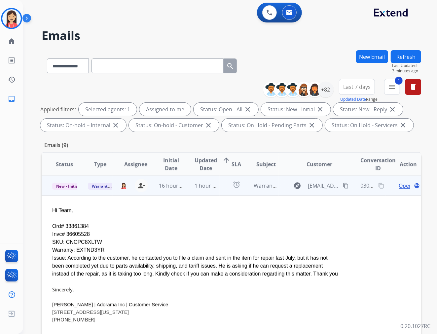
click at [184, 193] on td "1 hour ago" at bounding box center [202, 186] width 36 height 20
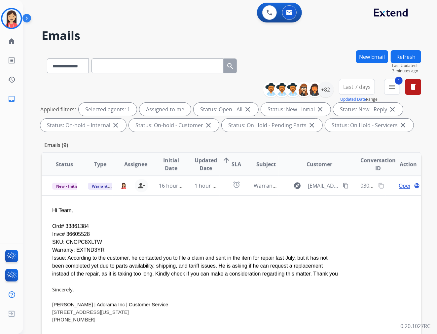
scroll to position [0, 0]
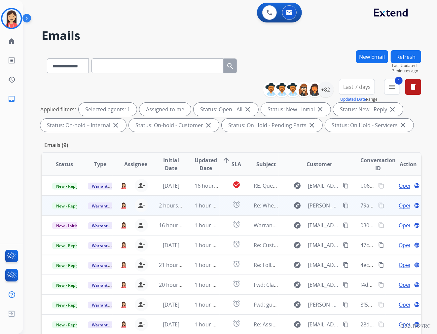
click at [186, 212] on td "1 hour ago" at bounding box center [202, 205] width 36 height 20
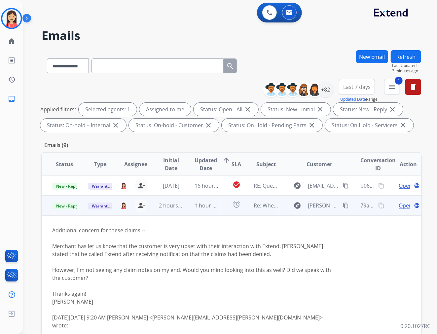
scroll to position [20, 0]
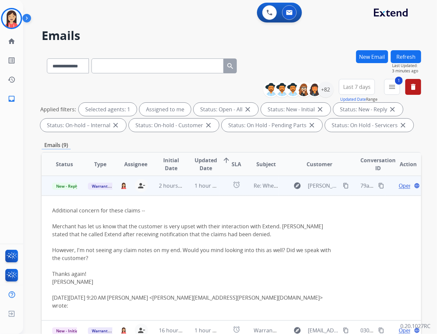
click at [400, 185] on span "Open" at bounding box center [405, 186] width 14 height 8
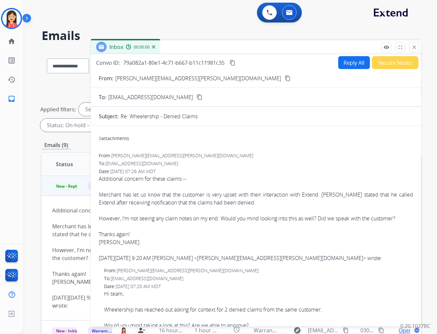
click at [353, 60] on button "Reply All" at bounding box center [354, 62] width 32 height 13
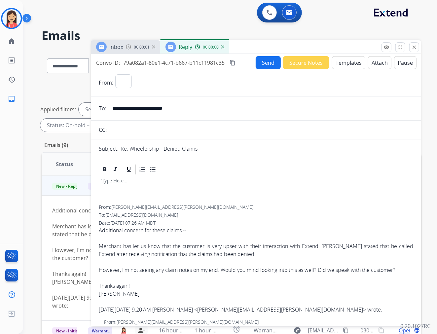
select select "**********"
click at [347, 64] on button "Templates" at bounding box center [348, 62] width 33 height 13
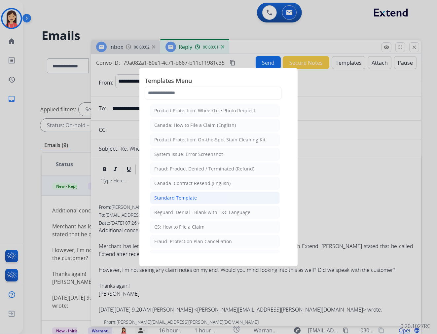
click at [189, 195] on div "Standard Template" at bounding box center [175, 197] width 43 height 7
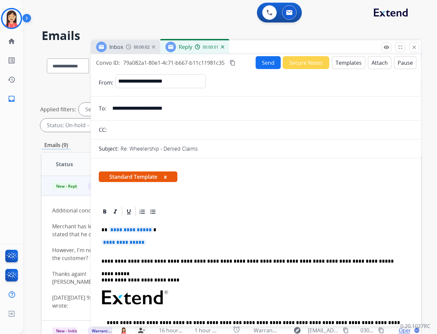
scroll to position [37, 0]
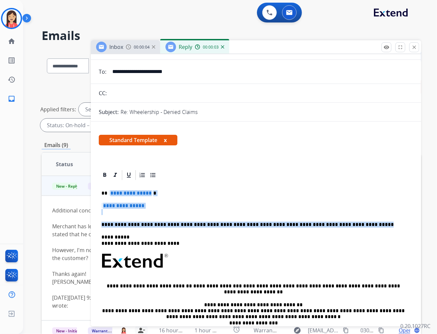
drag, startPoint x: 107, startPoint y: 192, endPoint x: 344, endPoint y: 223, distance: 238.7
click at [344, 223] on div "**********" at bounding box center [256, 276] width 314 height 191
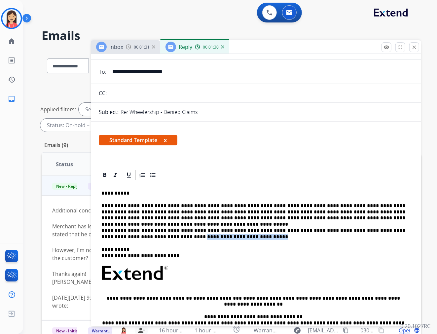
drag, startPoint x: 182, startPoint y: 235, endPoint x: 118, endPoint y: 235, distance: 64.0
click at [118, 235] on p "**********" at bounding box center [253, 233] width 304 height 12
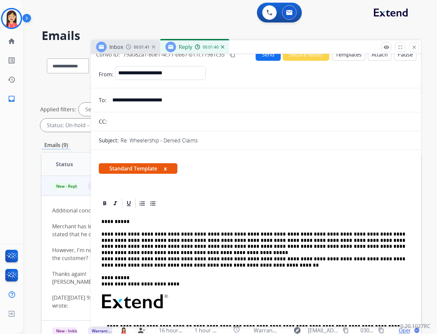
scroll to position [0, 0]
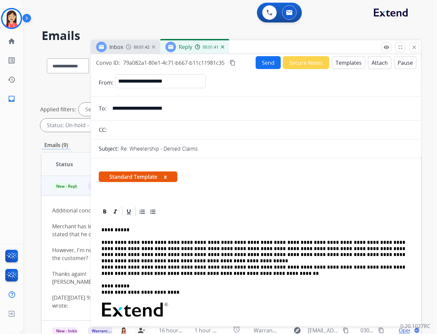
click at [257, 63] on button "Send" at bounding box center [268, 62] width 25 height 13
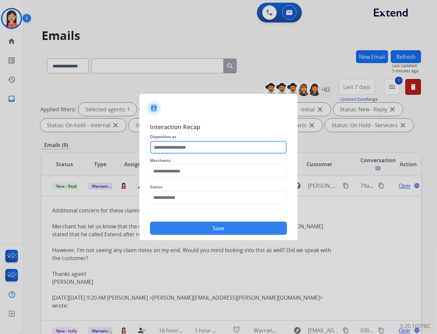
click at [175, 147] on input "text" at bounding box center [218, 147] width 137 height 13
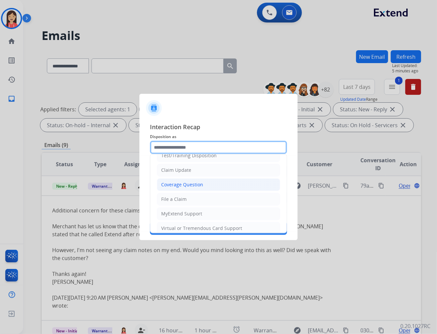
scroll to position [37, 0]
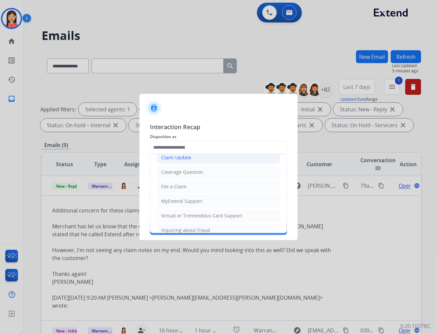
click at [189, 162] on li "Claim Update" at bounding box center [218, 157] width 123 height 13
type input "**********"
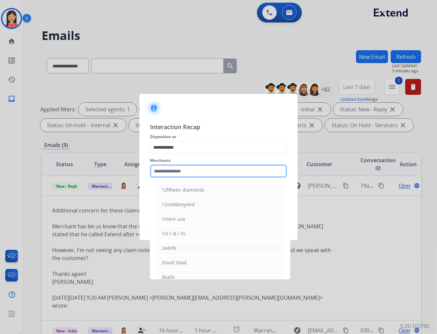
click at [200, 170] on input "text" at bounding box center [218, 170] width 137 height 13
type input "*"
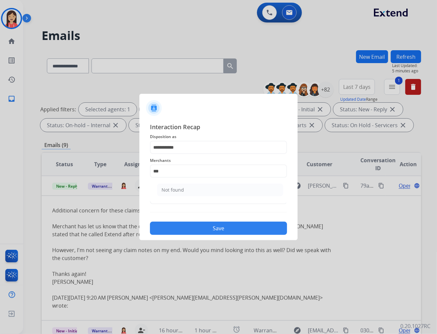
click at [168, 189] on div "Not found" at bounding box center [172, 190] width 22 height 7
type input "*********"
click at [196, 224] on button "Save" at bounding box center [218, 228] width 137 height 13
click at [191, 197] on input "text" at bounding box center [218, 197] width 137 height 13
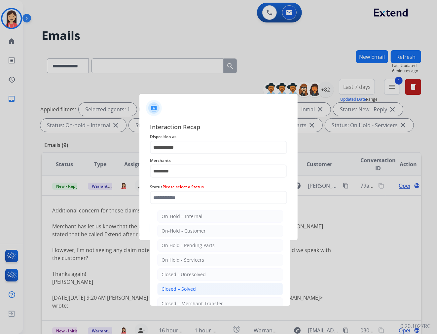
click at [195, 288] on div "Closed – Solved" at bounding box center [178, 289] width 34 height 7
type input "**********"
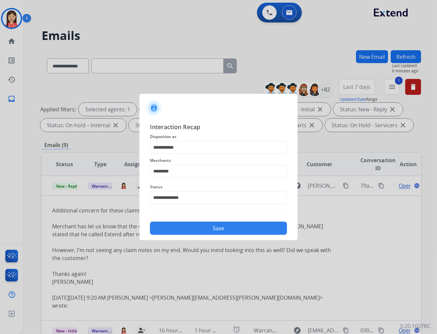
click at [223, 229] on button "Save" at bounding box center [218, 228] width 137 height 13
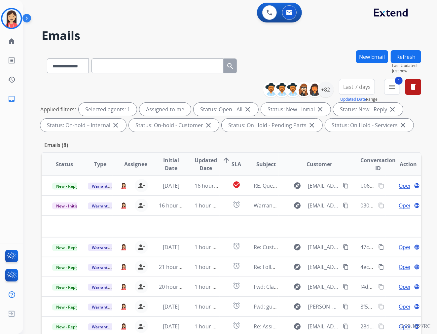
scroll to position [0, 0]
click at [264, 144] on div "Emails (8)" at bounding box center [231, 145] width 379 height 8
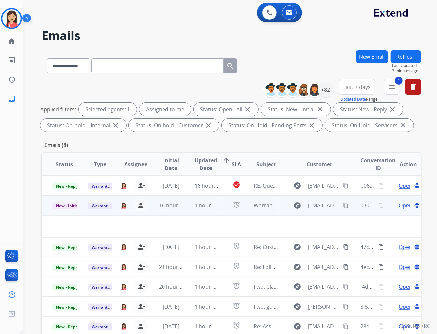
click at [212, 211] on td "1 hour ago" at bounding box center [202, 205] width 36 height 20
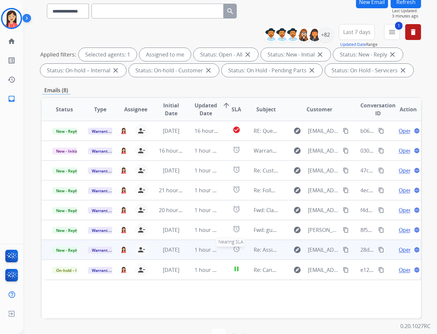
scroll to position [37, 0]
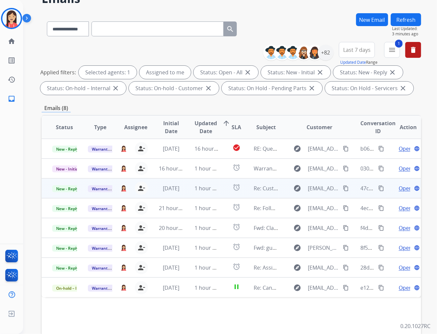
click at [220, 190] on td "alarm" at bounding box center [232, 188] width 24 height 20
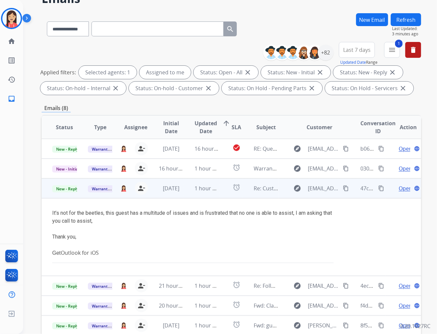
scroll to position [38, 0]
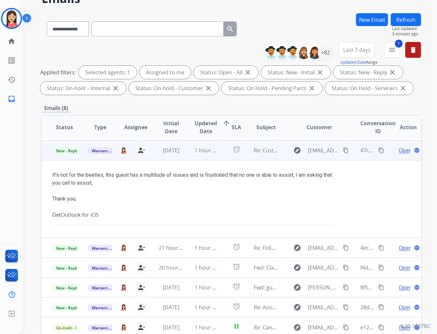
click at [221, 154] on td "alarm" at bounding box center [232, 150] width 24 height 20
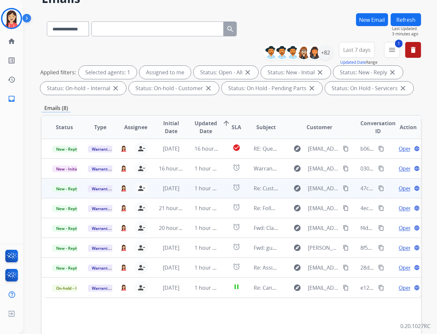
click at [223, 190] on td "alarm" at bounding box center [232, 188] width 24 height 20
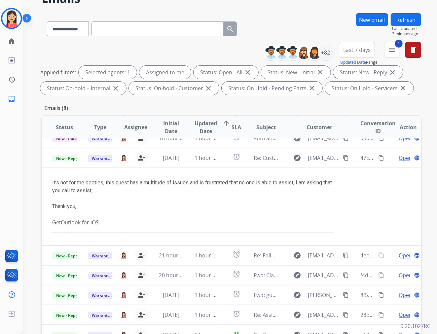
scroll to position [38, 0]
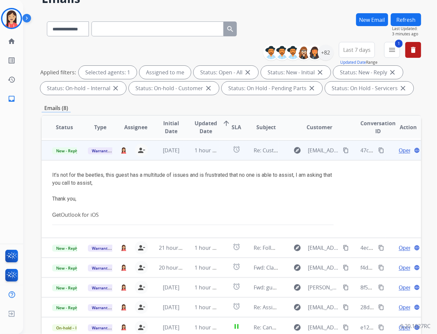
click at [399, 151] on span "Open" at bounding box center [405, 150] width 14 height 8
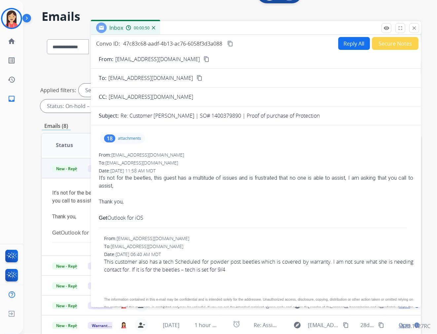
scroll to position [0, 0]
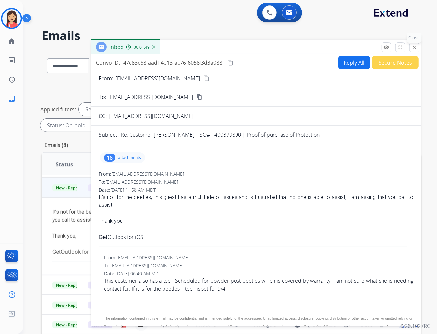
click at [413, 50] on mat-icon "close" at bounding box center [414, 47] width 6 height 6
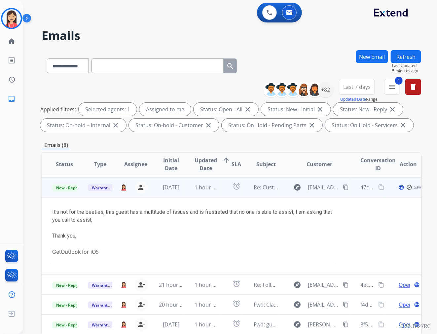
click at [187, 190] on td "1 hour ago" at bounding box center [202, 187] width 36 height 20
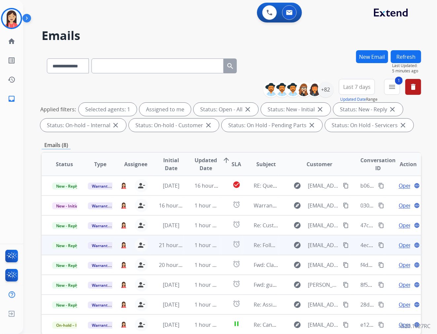
click at [187, 247] on td "1 hour ago" at bounding box center [202, 245] width 36 height 20
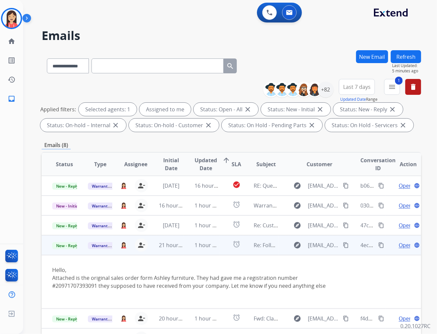
scroll to position [14, 0]
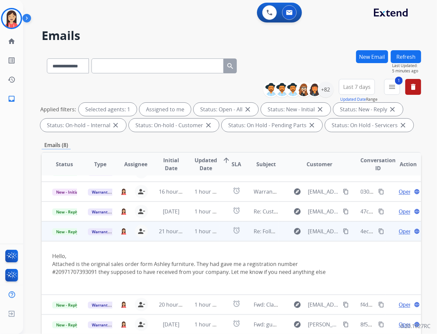
click at [398, 232] on span "Open" at bounding box center [405, 231] width 14 height 8
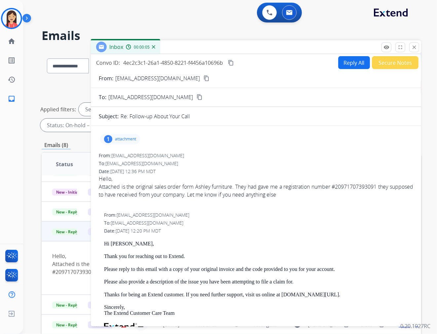
click at [126, 139] on p "attachment" at bounding box center [125, 138] width 21 height 5
click at [200, 157] on mat-icon "download" at bounding box center [203, 156] width 6 height 6
click at [415, 45] on mat-icon "close" at bounding box center [414, 47] width 6 height 6
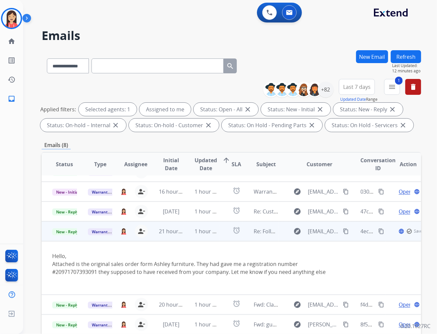
click at [186, 234] on td "1 hour ago" at bounding box center [202, 231] width 36 height 20
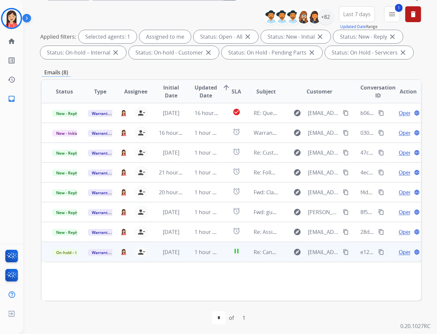
scroll to position [73, 0]
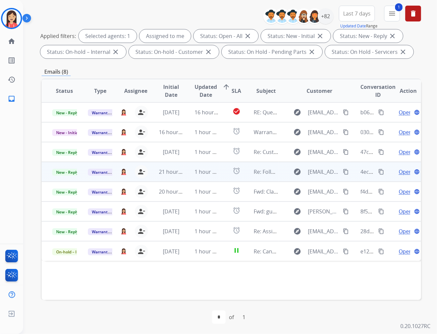
click at [184, 177] on td "1 hour ago" at bounding box center [202, 172] width 36 height 20
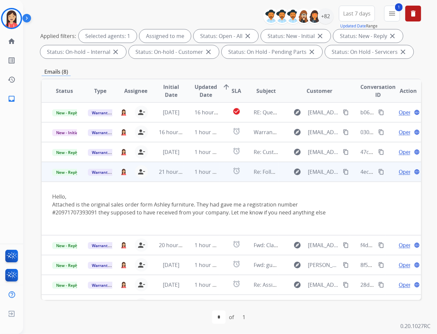
scroll to position [14, 0]
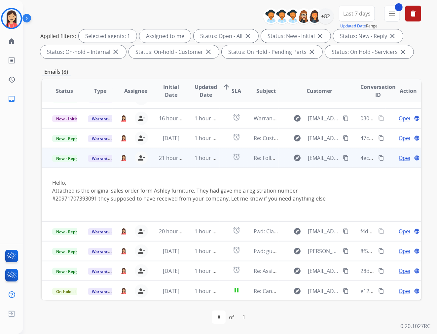
click at [185, 162] on td "1 hour ago" at bounding box center [202, 158] width 36 height 20
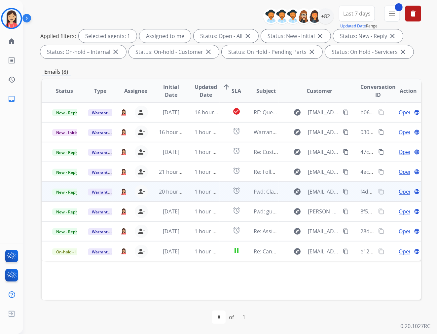
click at [184, 196] on td "1 hour ago" at bounding box center [202, 192] width 36 height 20
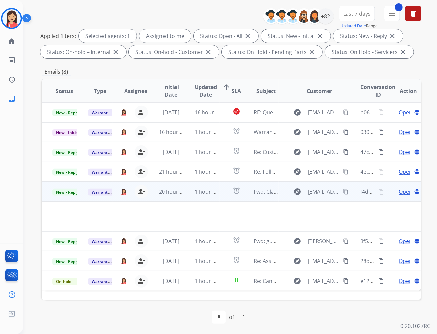
click at [398, 191] on span "Open" at bounding box center [405, 192] width 14 height 8
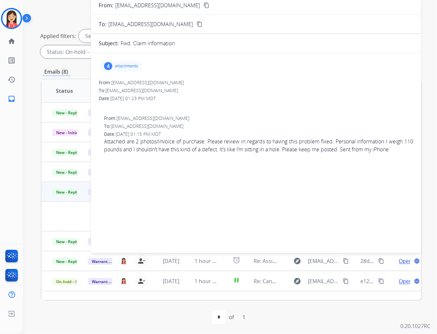
click at [125, 65] on p "attachments" at bounding box center [126, 65] width 23 height 5
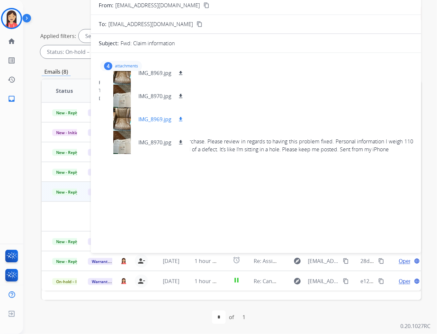
scroll to position [74, 0]
click at [154, 94] on p "IMG_8970.jpg" at bounding box center [154, 96] width 33 height 8
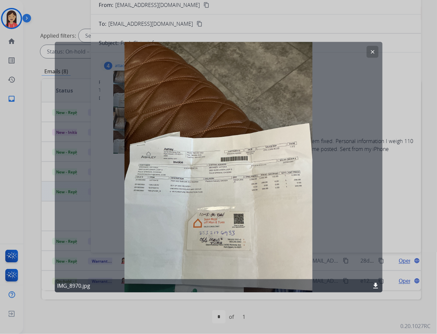
click at [372, 51] on mat-icon "clear" at bounding box center [372, 52] width 6 height 6
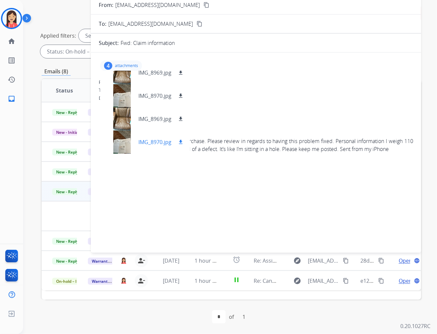
click at [153, 140] on p "IMG_8970.jpg" at bounding box center [154, 142] width 33 height 8
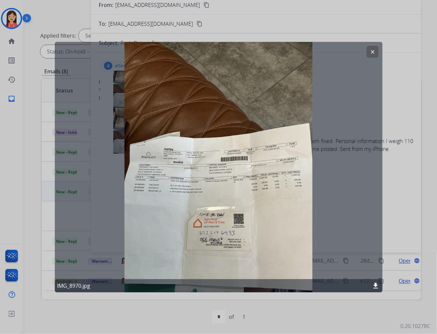
click at [371, 50] on mat-icon "clear" at bounding box center [372, 52] width 6 height 6
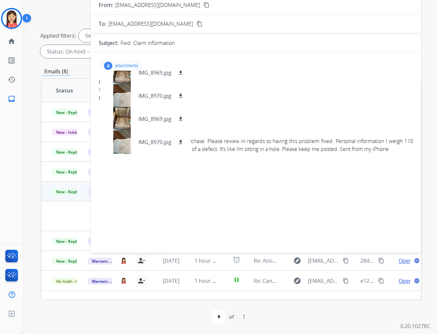
click at [151, 3] on p "[EMAIL_ADDRESS][DOMAIN_NAME]" at bounding box center [157, 5] width 85 height 8
copy p "From:"
click at [264, 87] on div "To: [EMAIL_ADDRESS][DOMAIN_NAME]" at bounding box center [256, 90] width 314 height 7
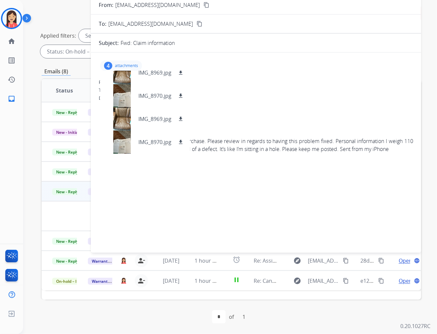
scroll to position [0, 0]
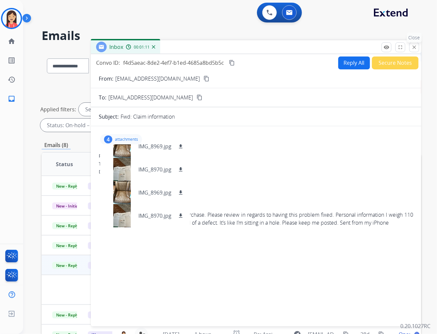
click at [413, 47] on mat-icon "close" at bounding box center [414, 47] width 6 height 6
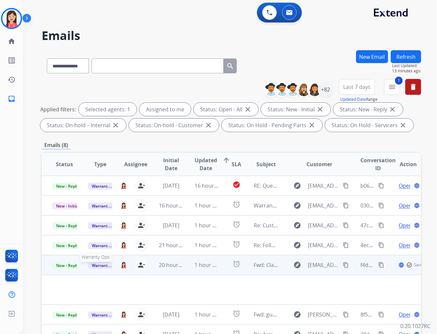
click at [99, 265] on span "Warranty Ops" at bounding box center [105, 265] width 34 height 7
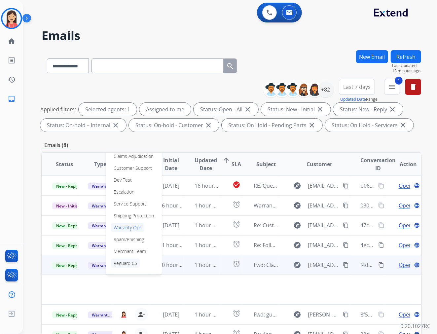
click at [128, 264] on p "Reguard CS" at bounding box center [125, 262] width 29 height 9
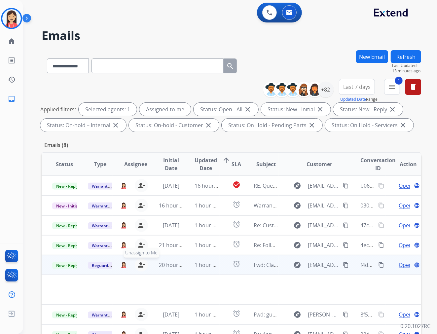
click at [141, 263] on mat-icon "person_remove" at bounding box center [141, 265] width 8 height 8
click at [191, 272] on td "1 hour ago" at bounding box center [202, 265] width 36 height 20
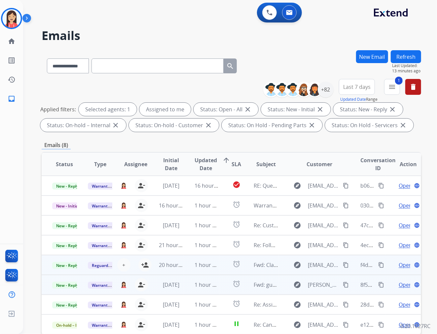
click at [180, 290] on td "[DATE]" at bounding box center [166, 285] width 36 height 20
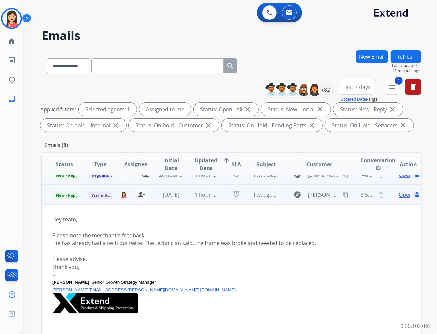
scroll to position [99, 0]
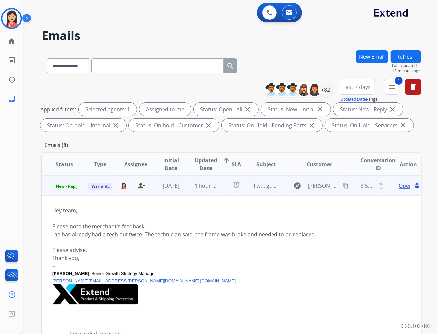
click at [400, 187] on span "Open" at bounding box center [405, 186] width 14 height 8
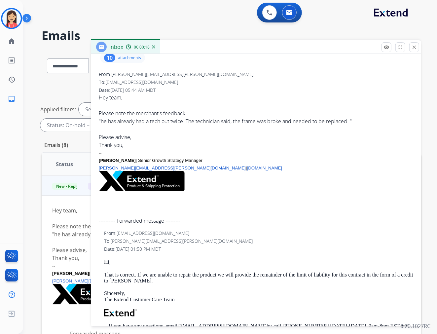
scroll to position [0, 0]
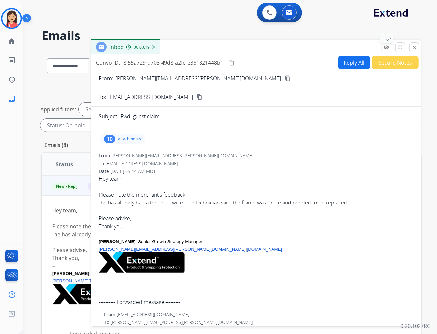
click at [385, 47] on mat-icon "remove_red_eye" at bounding box center [386, 47] width 6 height 6
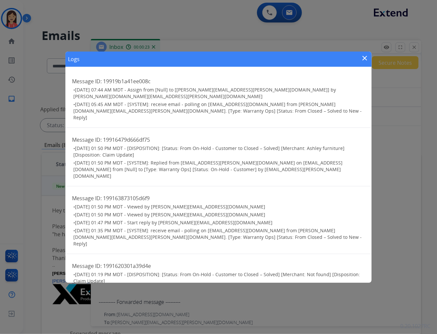
click at [363, 59] on mat-icon "close" at bounding box center [365, 58] width 8 height 8
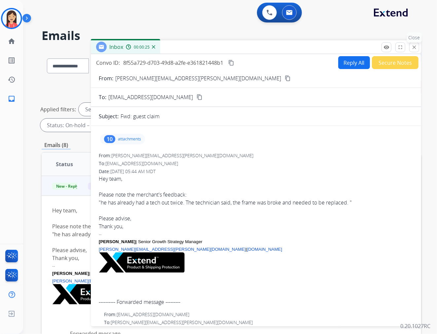
click at [414, 47] on mat-icon "close" at bounding box center [414, 47] width 6 height 6
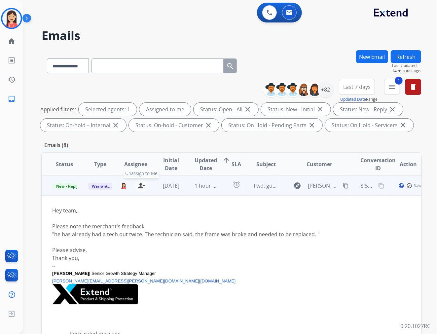
click at [137, 184] on mat-icon "person_remove" at bounding box center [141, 186] width 8 height 8
click at [122, 185] on span "+" at bounding box center [123, 186] width 3 height 8
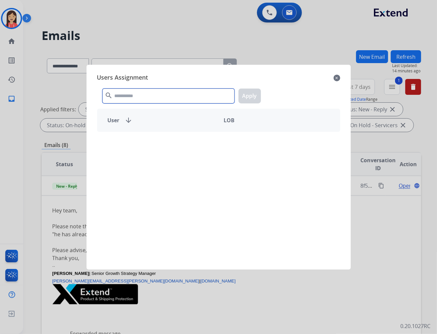
click at [163, 97] on input "text" at bounding box center [168, 95] width 132 height 15
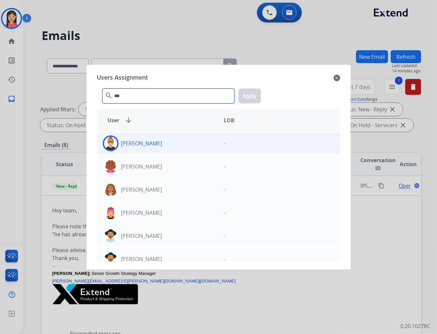
type input "***"
click at [149, 141] on p "[PERSON_NAME]" at bounding box center [141, 143] width 41 height 8
click at [247, 93] on button "Apply" at bounding box center [249, 95] width 22 height 15
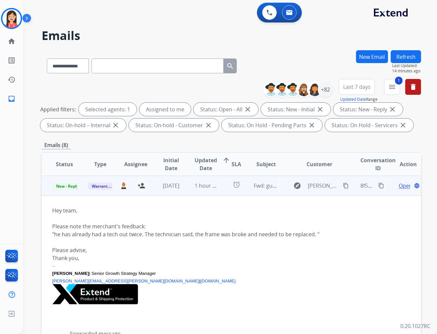
click at [184, 191] on td "1 hour ago" at bounding box center [202, 186] width 36 height 20
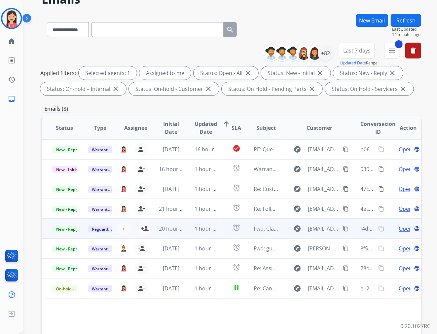
scroll to position [37, 0]
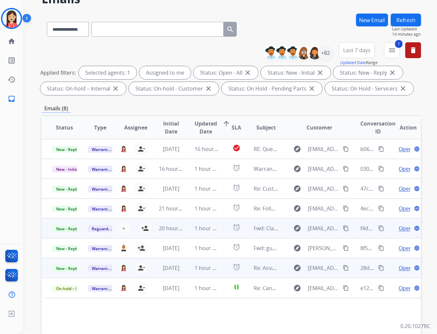
click at [184, 271] on td "1 hour ago" at bounding box center [202, 268] width 36 height 20
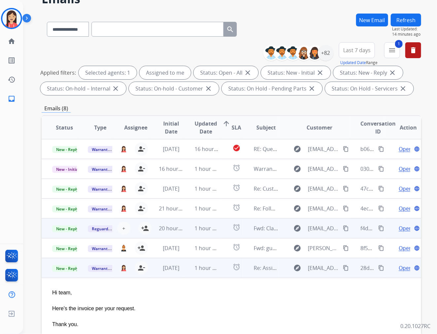
scroll to position [45, 0]
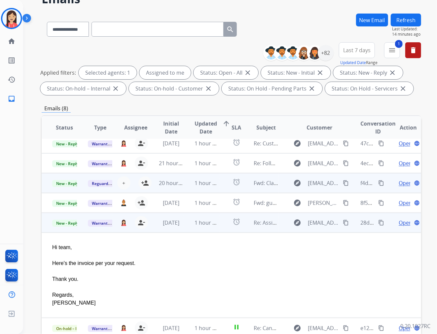
click at [398, 223] on span "Open" at bounding box center [405, 223] width 14 height 8
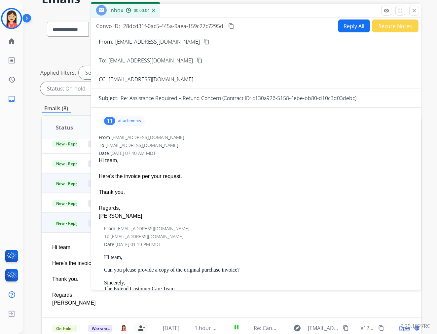
click at [133, 122] on p "attachments" at bounding box center [129, 120] width 23 height 5
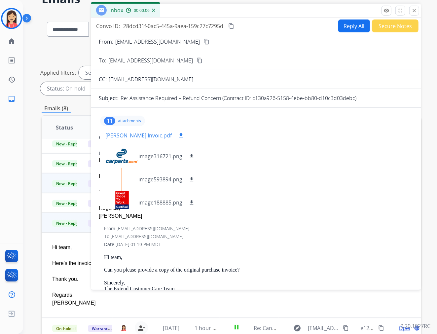
click at [172, 134] on div "[PERSON_NAME] Invoic.pdf download" at bounding box center [145, 135] width 80 height 8
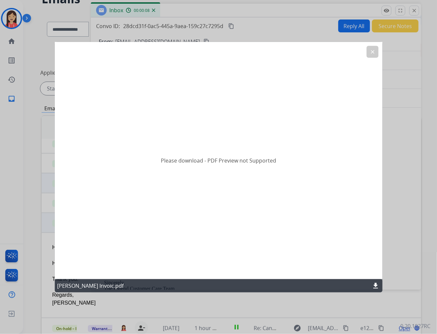
click at [372, 282] on mat-icon "download" at bounding box center [376, 286] width 8 height 8
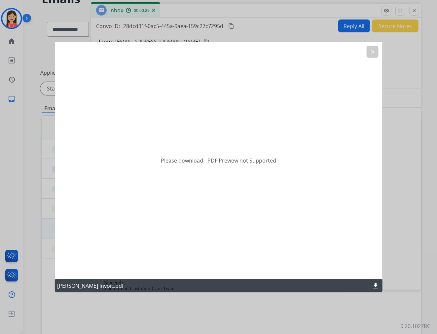
scroll to position [0, 0]
click at [376, 57] on div "clear" at bounding box center [372, 52] width 12 height 12
click at [374, 53] on mat-icon "clear" at bounding box center [372, 52] width 6 height 6
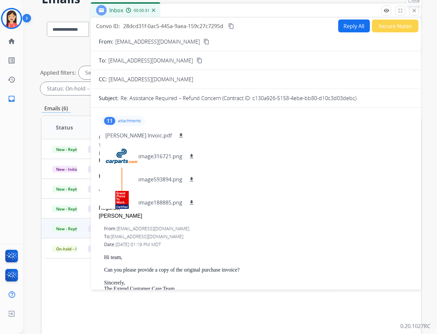
click at [414, 12] on mat-icon "close" at bounding box center [414, 11] width 6 height 6
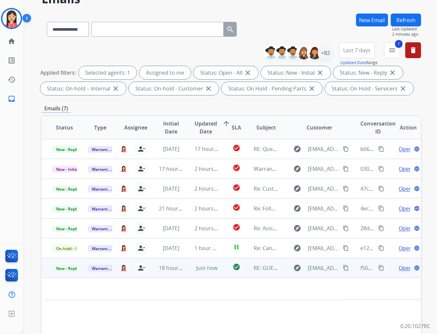
click at [186, 273] on td "Just now" at bounding box center [202, 268] width 36 height 20
click at [187, 273] on td "Just now" at bounding box center [202, 268] width 36 height 20
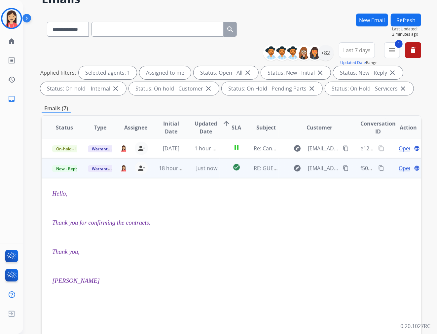
scroll to position [119, 0]
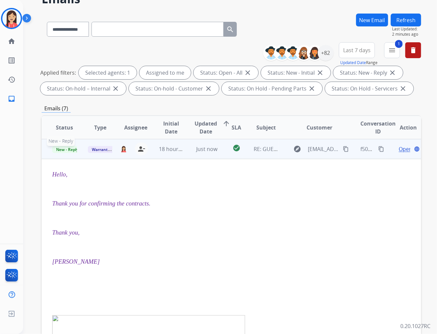
click at [66, 147] on span "New - Reply" at bounding box center [67, 149] width 30 height 7
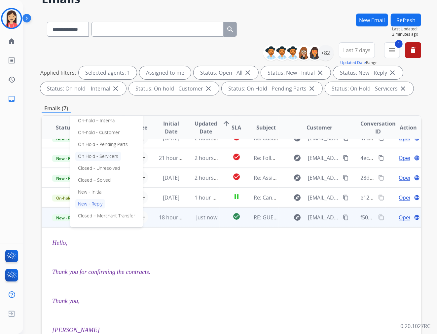
scroll to position [45, 0]
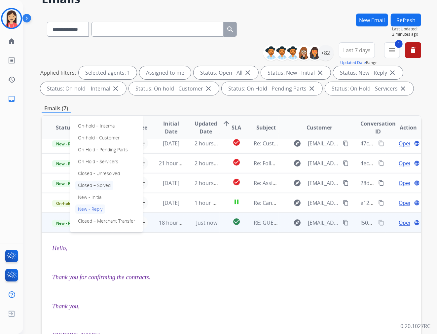
click at [100, 186] on p "Closed – Solved" at bounding box center [94, 185] width 38 height 9
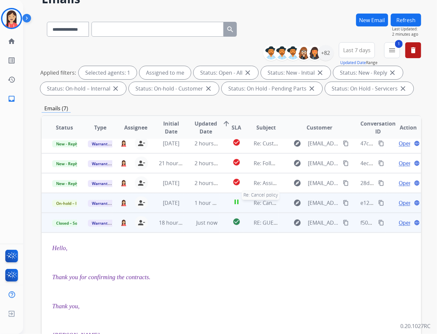
scroll to position [0, 0]
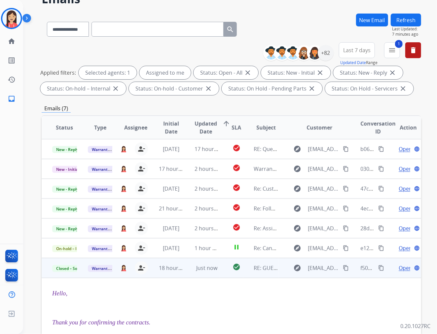
click at [224, 273] on td "check_circle" at bounding box center [232, 268] width 24 height 20
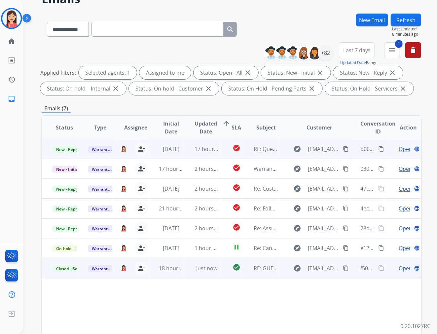
click at [184, 153] on td "17 hours ago" at bounding box center [202, 149] width 36 height 20
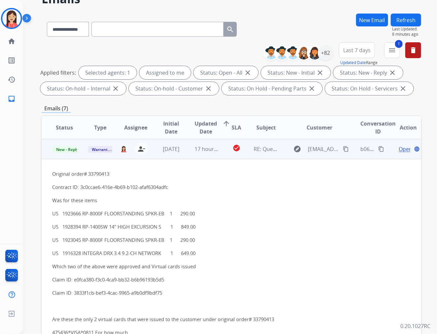
click at [220, 154] on td "check_circle" at bounding box center [232, 149] width 24 height 20
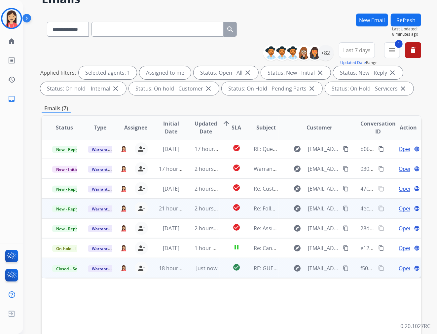
click at [185, 214] on td "2 hours ago" at bounding box center [202, 208] width 36 height 20
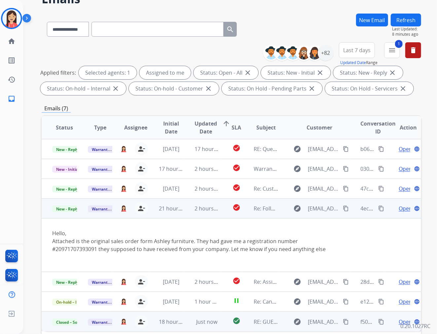
click at [398, 209] on span "Open" at bounding box center [405, 208] width 14 height 8
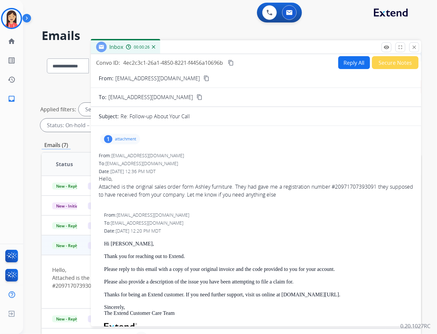
click at [157, 154] on span "[EMAIL_ADDRESS][DOMAIN_NAME]" at bounding box center [147, 155] width 73 height 6
click at [134, 156] on span "[EMAIL_ADDRESS][DOMAIN_NAME]" at bounding box center [147, 155] width 73 height 6
click at [136, 80] on p "[EMAIL_ADDRESS][DOMAIN_NAME]" at bounding box center [157, 78] width 85 height 8
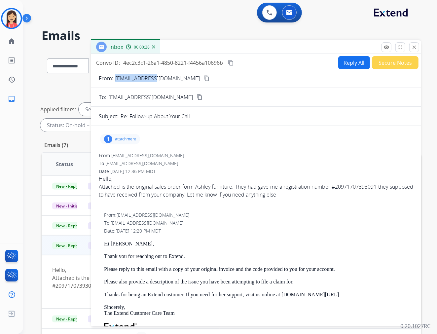
click at [136, 80] on p "[EMAIL_ADDRESS][DOMAIN_NAME]" at bounding box center [157, 78] width 85 height 8
copy p "From:"
drag, startPoint x: 245, startPoint y: 147, endPoint x: 270, endPoint y: 131, distance: 29.1
click at [245, 147] on div "1 attachment From: [EMAIL_ADDRESS][DOMAIN_NAME] To: [EMAIL_ADDRESS][DOMAIN_NAME…" at bounding box center [256, 275] width 330 height 289
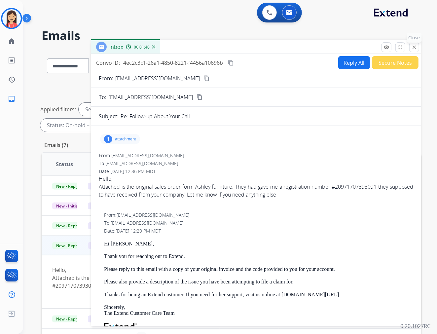
click at [412, 45] on mat-icon "close" at bounding box center [414, 47] width 6 height 6
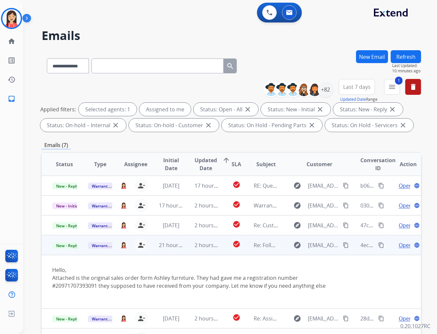
click at [184, 249] on td "2 hours ago" at bounding box center [202, 245] width 36 height 20
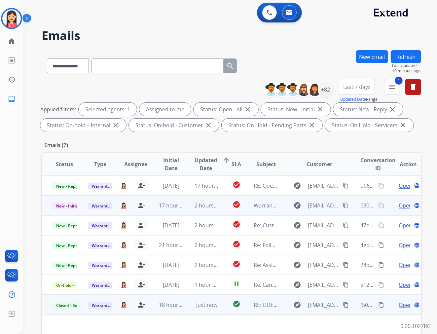
click at [189, 211] on td "2 hours ago" at bounding box center [202, 205] width 36 height 20
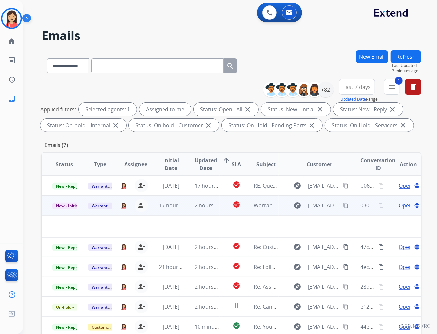
click at [147, 226] on td at bounding box center [196, 226] width 308 height 22
click at [398, 203] on span "Open" at bounding box center [405, 205] width 14 height 8
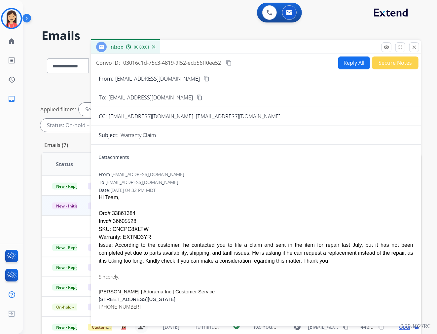
click at [347, 59] on button "Reply All" at bounding box center [354, 62] width 32 height 13
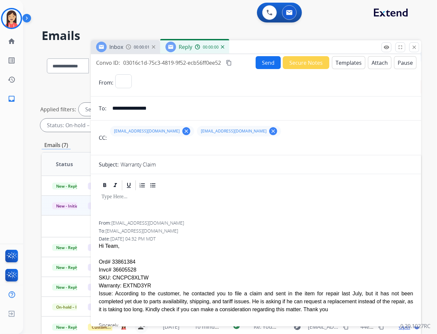
select select "**********"
click at [346, 64] on button "Templates" at bounding box center [348, 62] width 33 height 13
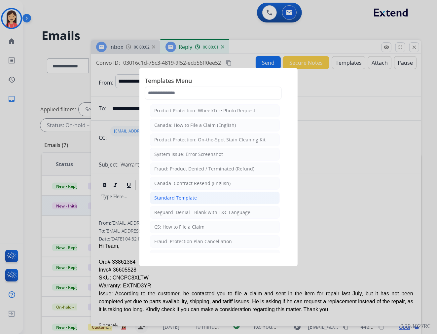
click at [184, 197] on div "Standard Template" at bounding box center [175, 197] width 43 height 7
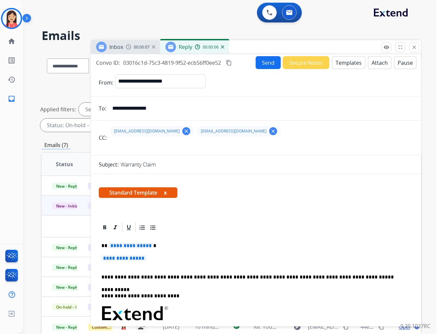
click at [109, 244] on span "**********" at bounding box center [131, 246] width 45 height 6
click at [235, 262] on p "**********" at bounding box center [255, 261] width 309 height 12
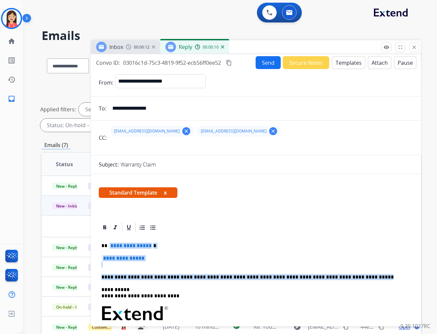
drag, startPoint x: 344, startPoint y: 278, endPoint x: 108, endPoint y: 246, distance: 238.2
click at [108, 246] on div "**********" at bounding box center [256, 328] width 314 height 191
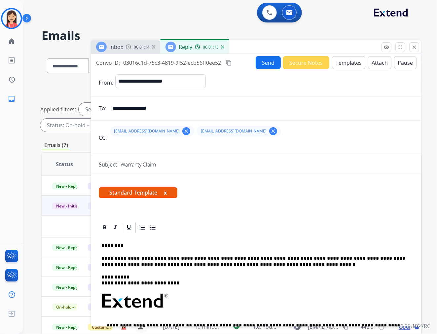
click at [259, 63] on button "Send" at bounding box center [268, 62] width 25 height 13
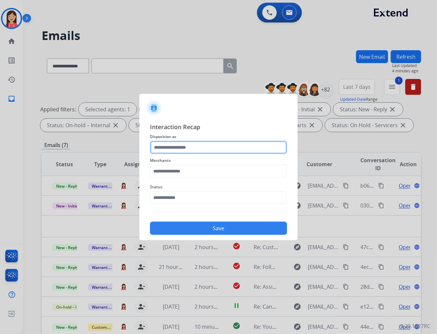
click at [192, 143] on input "text" at bounding box center [218, 147] width 137 height 13
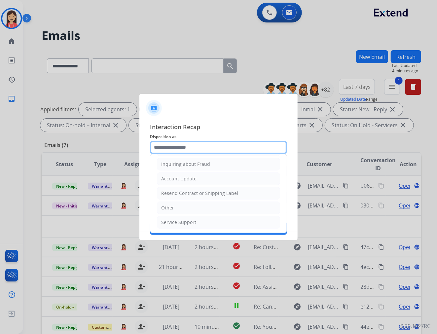
scroll to position [103, 0]
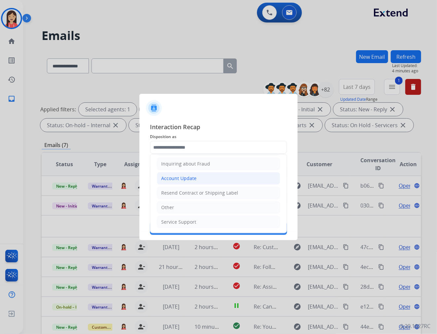
click at [187, 179] on div "Account Update" at bounding box center [178, 178] width 35 height 7
type input "**********"
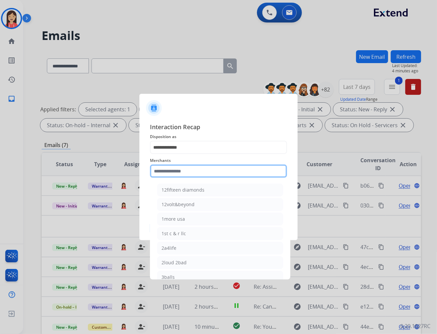
click at [191, 173] on input "text" at bounding box center [218, 170] width 137 height 13
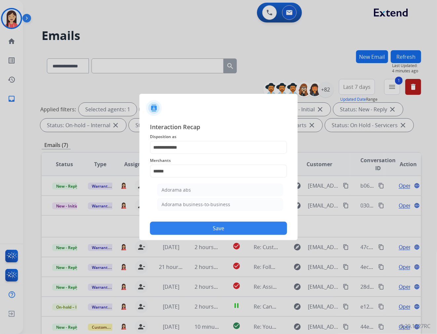
click at [183, 192] on div "Adorama abs" at bounding box center [175, 190] width 29 height 7
type input "**********"
click at [183, 197] on input "text" at bounding box center [218, 197] width 137 height 13
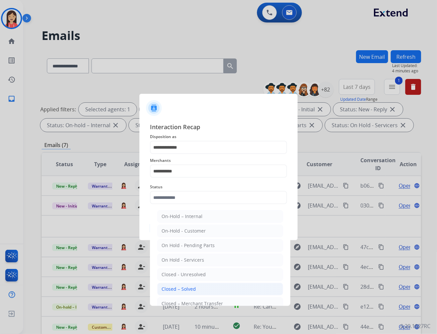
click at [172, 289] on div "Closed – Solved" at bounding box center [178, 289] width 34 height 7
type input "**********"
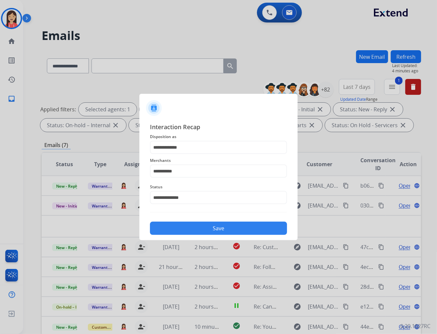
click at [203, 228] on button "Save" at bounding box center [218, 228] width 137 height 13
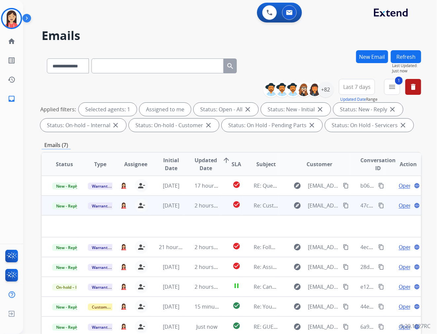
click at [187, 213] on td "2 hours ago" at bounding box center [202, 205] width 36 height 20
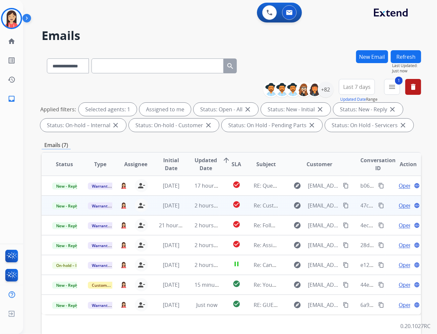
click at [189, 208] on td "2 hours ago" at bounding box center [202, 205] width 36 height 20
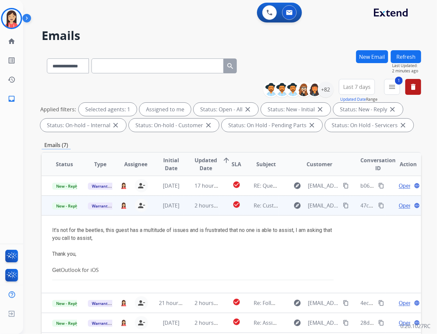
scroll to position [18, 0]
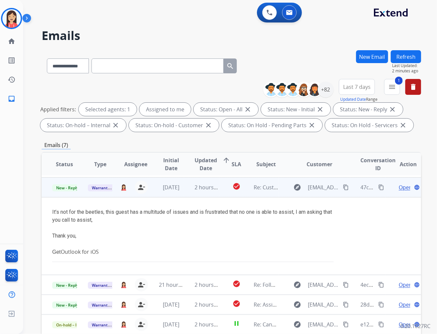
click at [398, 186] on span "Open" at bounding box center [405, 187] width 14 height 8
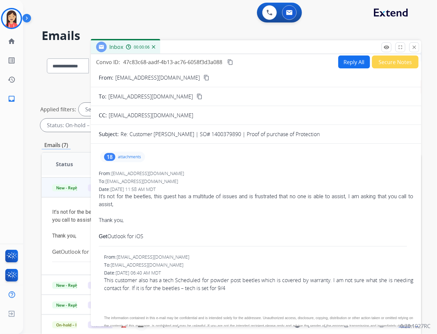
scroll to position [0, 0]
click at [413, 51] on button "close Close" at bounding box center [414, 47] width 10 height 10
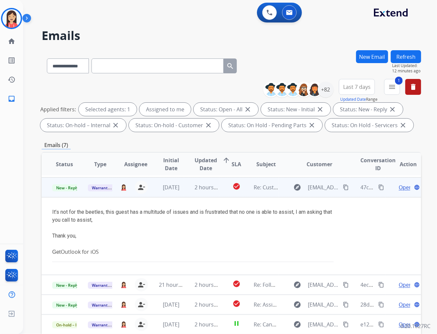
click at [213, 194] on td "2 hours ago" at bounding box center [202, 187] width 36 height 20
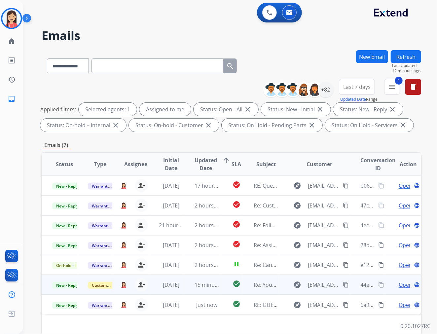
click at [185, 291] on td "15 minutes ago" at bounding box center [202, 285] width 36 height 20
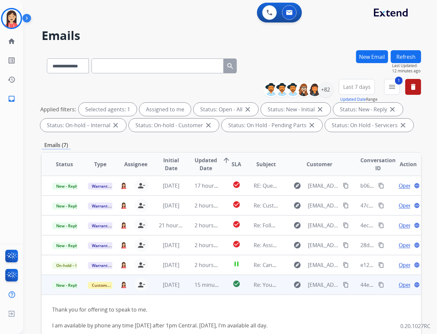
scroll to position [50, 0]
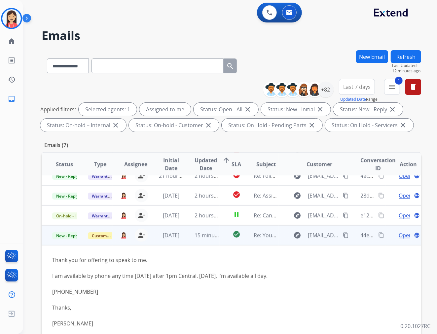
click at [184, 240] on td "15 minutes ago" at bounding box center [202, 235] width 36 height 20
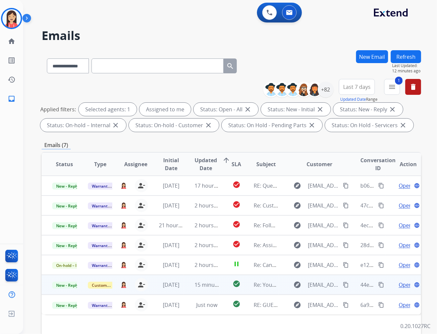
scroll to position [0, 0]
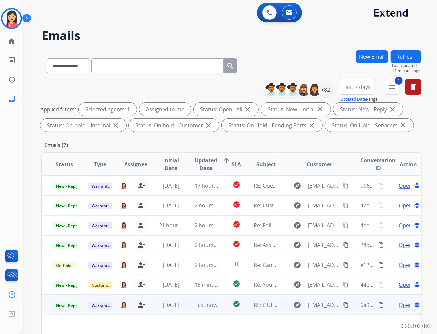
click at [185, 308] on td "Just now" at bounding box center [202, 304] width 36 height 20
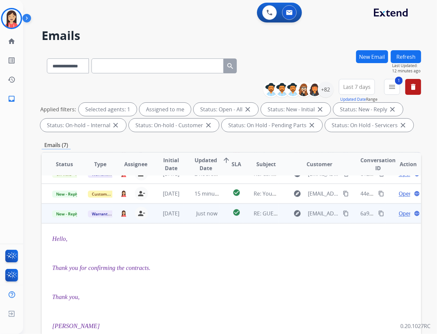
scroll to position [119, 0]
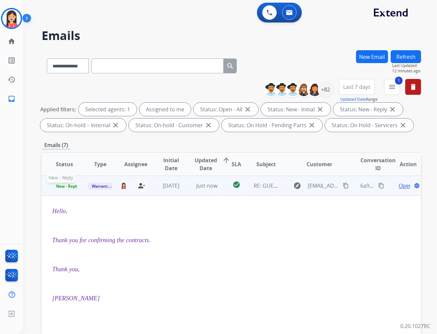
click at [65, 186] on span "New - Reply" at bounding box center [67, 186] width 30 height 7
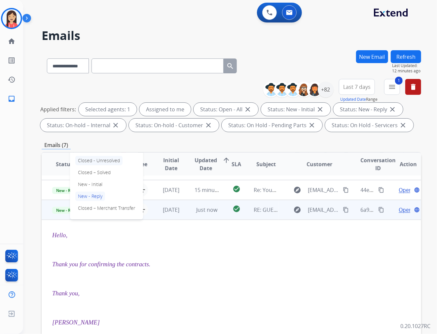
scroll to position [82, 0]
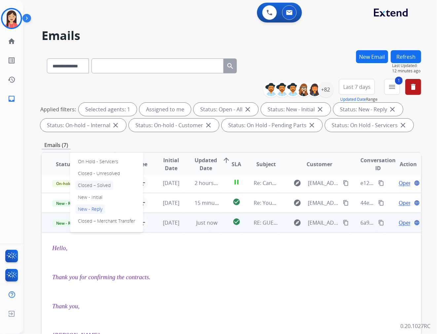
click at [98, 186] on p "Closed – Solved" at bounding box center [94, 185] width 38 height 9
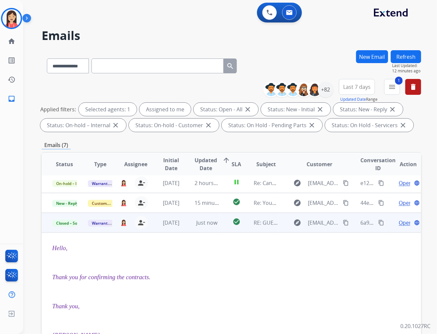
click at [220, 228] on td "check_circle" at bounding box center [232, 223] width 24 height 20
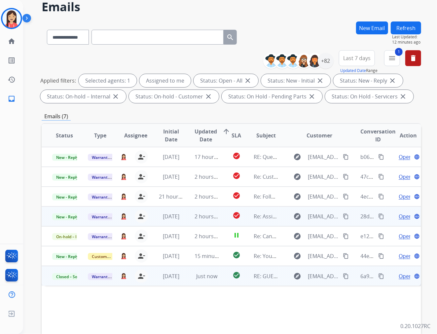
scroll to position [0, 0]
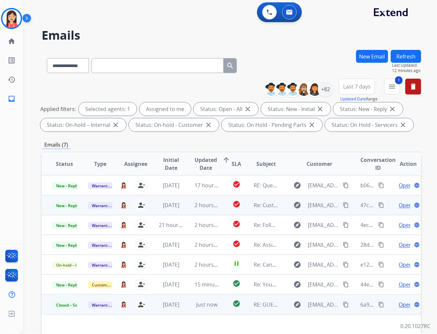
click at [184, 212] on td "2 hours ago" at bounding box center [202, 205] width 36 height 20
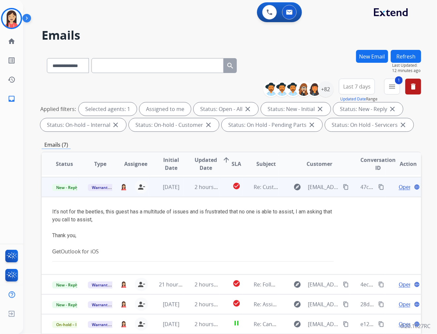
click at [191, 194] on td "2 hours ago" at bounding box center [202, 187] width 36 height 20
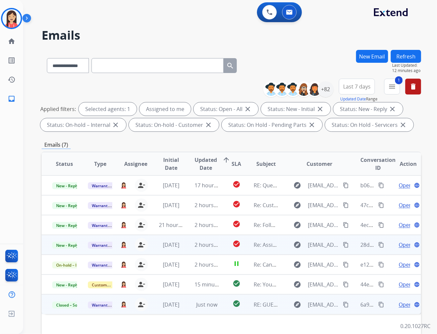
click at [187, 249] on td "2 hours ago" at bounding box center [202, 245] width 36 height 20
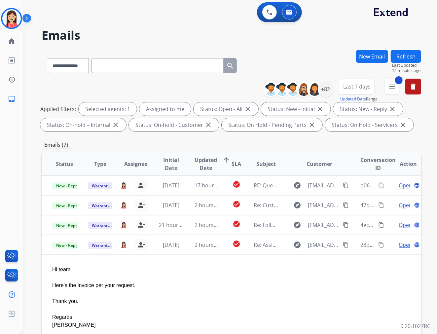
scroll to position [25, 0]
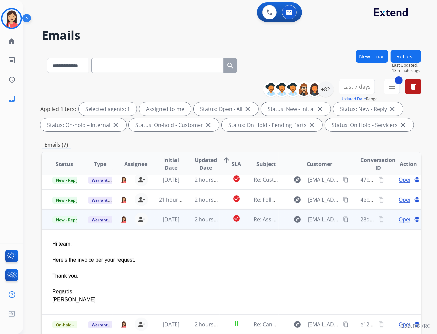
click at [184, 225] on td "2 hours ago" at bounding box center [202, 219] width 36 height 20
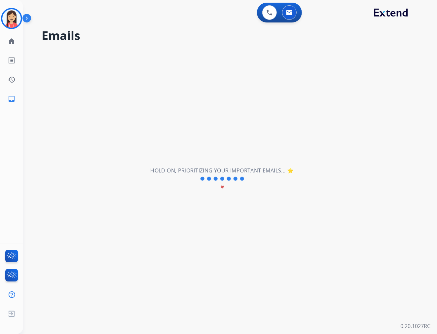
scroll to position [0, 0]
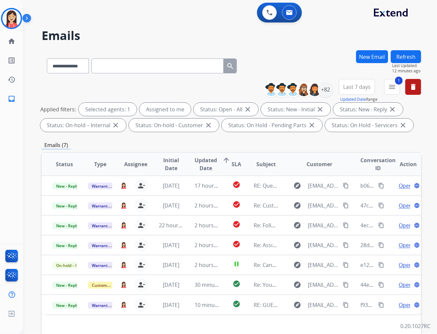
click at [117, 61] on input "text" at bounding box center [157, 65] width 132 height 15
paste input "**********"
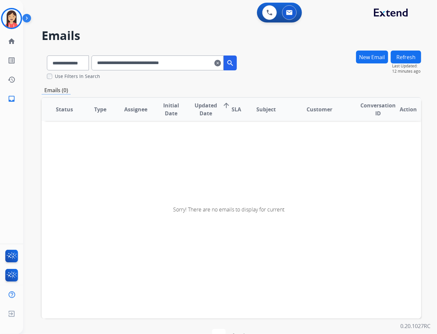
click at [106, 63] on input "**********" at bounding box center [157, 62] width 132 height 15
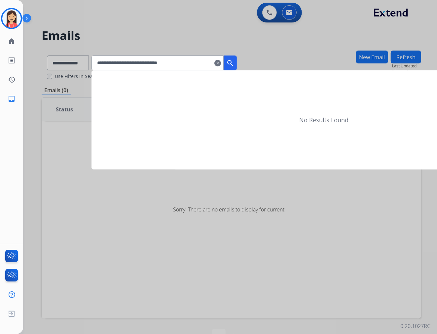
type input "**********"
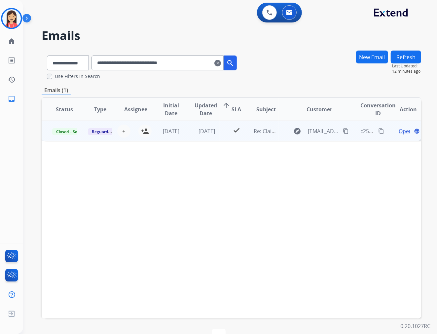
click at [182, 136] on td "[DATE]" at bounding box center [166, 131] width 36 height 20
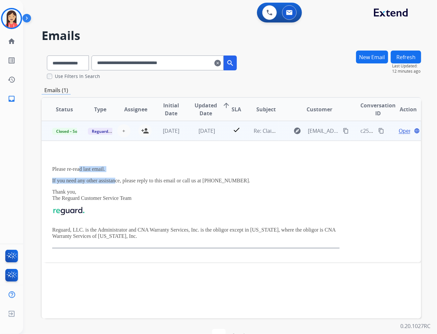
drag, startPoint x: 78, startPoint y: 168, endPoint x: 116, endPoint y: 173, distance: 38.3
click at [116, 173] on div "Please re-read last email. If you need any other assistance, please reply to th…" at bounding box center [195, 201] width 287 height 93
click at [120, 173] on div "Please re-read last email. If you need any other assistance, please reply to th…" at bounding box center [195, 201] width 287 height 93
drag, startPoint x: 99, startPoint y: 169, endPoint x: 47, endPoint y: 164, distance: 52.4
click at [47, 164] on td "Please re-read last email. If you need any other assistance, please reply to th…" at bounding box center [196, 201] width 308 height 121
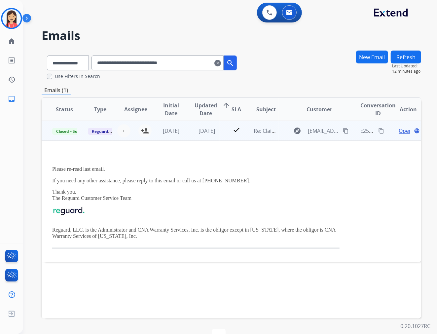
click at [398, 134] on span "Open" at bounding box center [405, 131] width 14 height 8
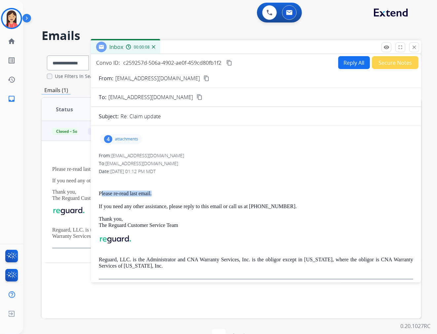
drag, startPoint x: 102, startPoint y: 194, endPoint x: 173, endPoint y: 191, distance: 71.4
click at [173, 191] on p "Please re-read last email." at bounding box center [256, 193] width 314 height 6
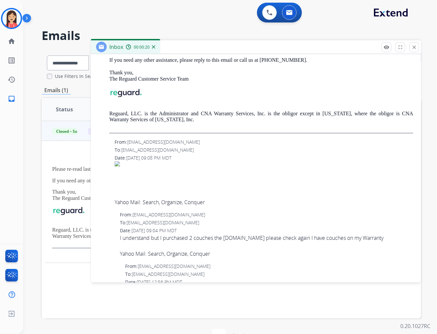
scroll to position [293, 0]
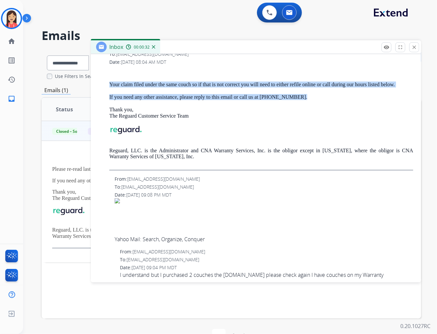
drag, startPoint x: 107, startPoint y: 86, endPoint x: 394, endPoint y: 88, distance: 286.9
click at [394, 88] on div "From: [EMAIL_ADDRESS][DOMAIN_NAME] To: [EMAIL_ADDRESS][DOMAIN_NAME] Date: [DATE…" at bounding box center [256, 106] width 314 height 127
click at [394, 88] on div "Your claim filed under the same couch so if that is not correct you will need t…" at bounding box center [261, 119] width 304 height 101
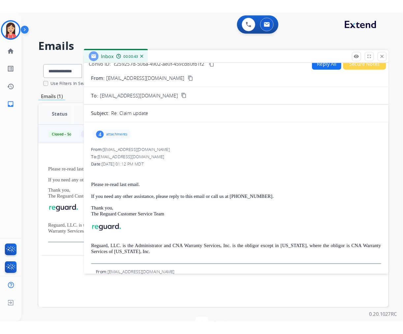
scroll to position [0, 0]
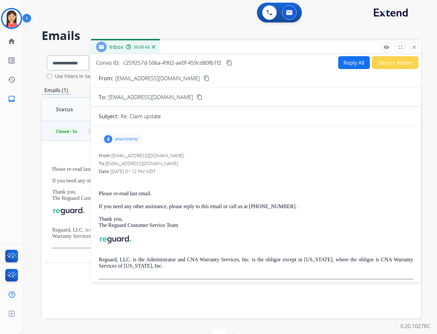
click at [123, 139] on p "attachments" at bounding box center [126, 138] width 23 height 5
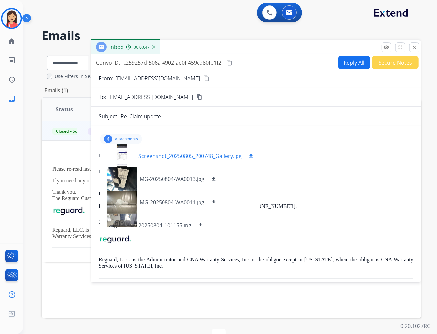
click at [249, 156] on mat-icon "download" at bounding box center [251, 156] width 6 height 6
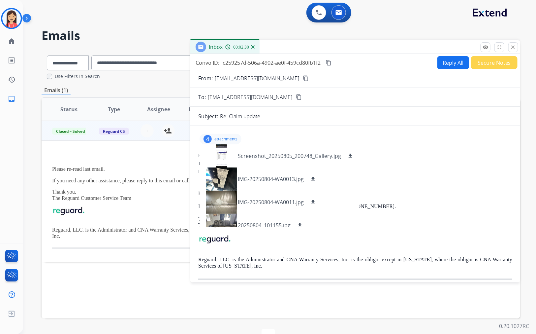
click at [220, 137] on p "attachments" at bounding box center [226, 138] width 23 height 5
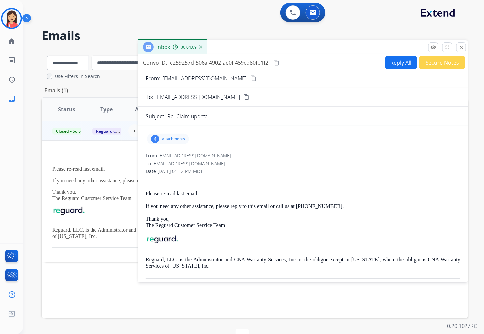
drag, startPoint x: 244, startPoint y: 183, endPoint x: 265, endPoint y: 174, distance: 23.5
click at [244, 183] on p at bounding box center [303, 181] width 314 height 6
click at [436, 46] on mat-icon "close" at bounding box center [461, 47] width 6 height 6
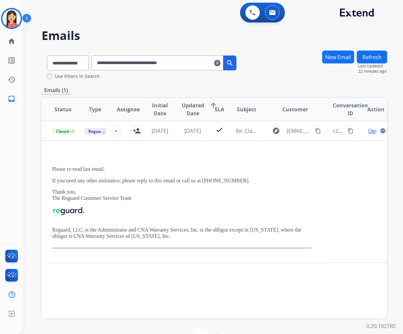
drag, startPoint x: 223, startPoint y: 64, endPoint x: 228, endPoint y: 64, distance: 5.0
click at [221, 64] on mat-icon "clear" at bounding box center [217, 63] width 7 height 8
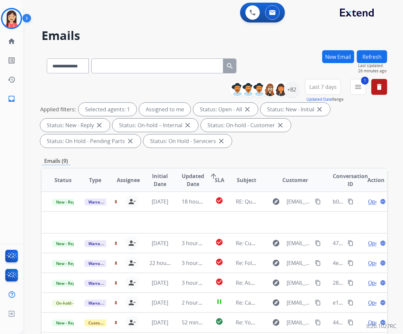
click at [119, 65] on input "text" at bounding box center [157, 65] width 132 height 15
paste input "**********"
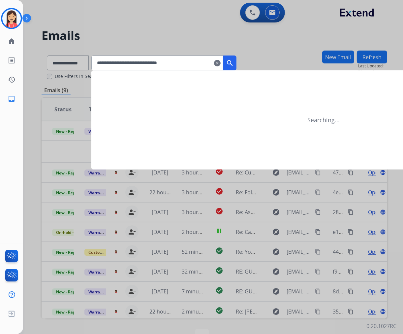
type input "**********"
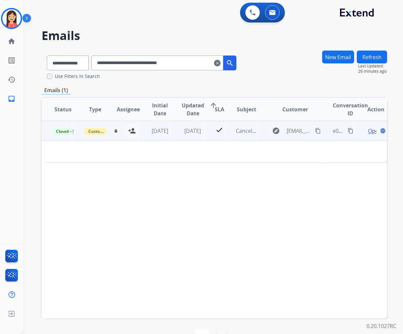
click at [167, 137] on td "[DATE]" at bounding box center [155, 131] width 32 height 20
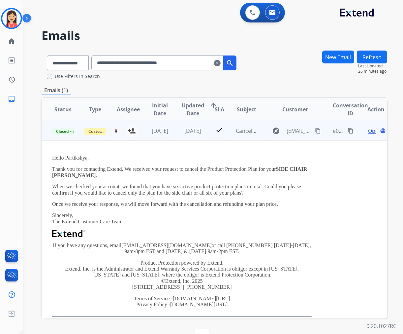
click at [176, 139] on td "[DATE]" at bounding box center [187, 131] width 32 height 20
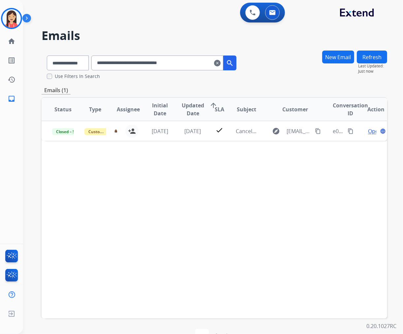
click at [221, 62] on mat-icon "clear" at bounding box center [217, 63] width 7 height 8
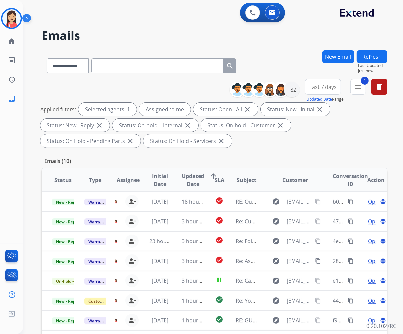
click at [265, 149] on div "**********" at bounding box center [215, 114] width 346 height 71
click at [282, 153] on div "**********" at bounding box center [215, 236] width 346 height 373
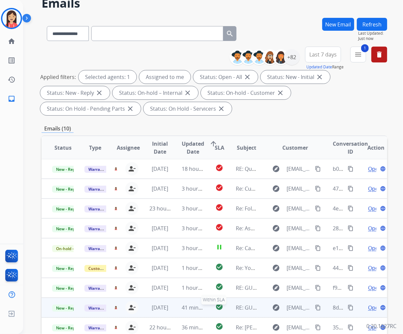
scroll to position [73, 0]
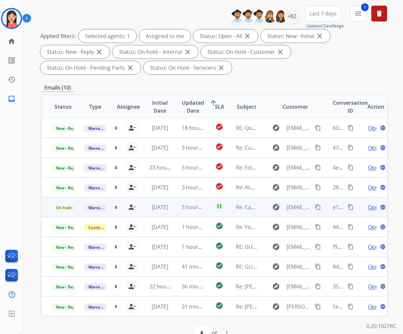
click at [189, 211] on td "3 hours ago" at bounding box center [187, 207] width 32 height 20
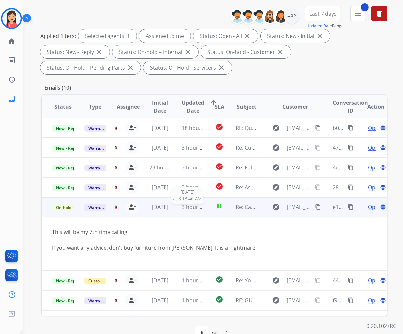
scroll to position [53, 0]
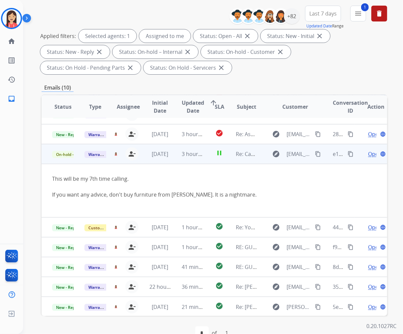
click at [366, 153] on div "Open language" at bounding box center [376, 154] width 21 height 8
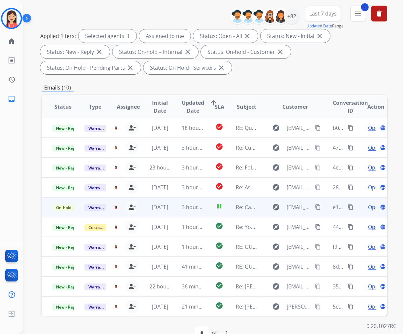
click at [177, 211] on td "3 hours ago" at bounding box center [187, 207] width 32 height 20
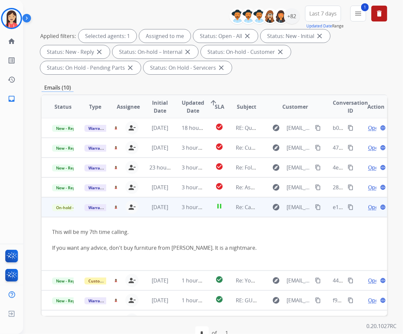
scroll to position [53, 0]
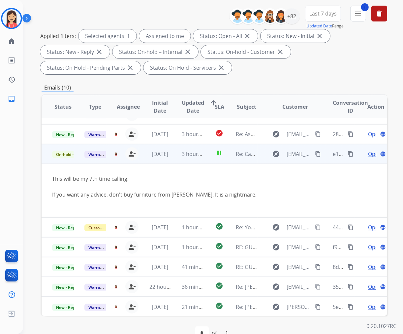
click at [368, 153] on span "Open" at bounding box center [375, 154] width 14 height 8
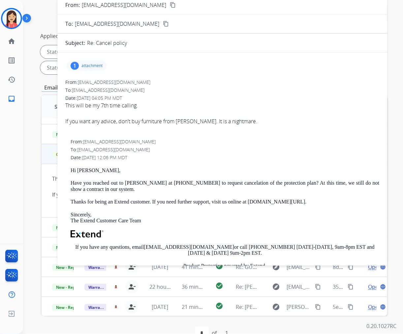
click at [84, 64] on p "attachment" at bounding box center [92, 65] width 21 height 5
click at [128, 82] on button "download" at bounding box center [124, 83] width 8 height 8
click at [91, 65] on p "attachment" at bounding box center [92, 65] width 21 height 5
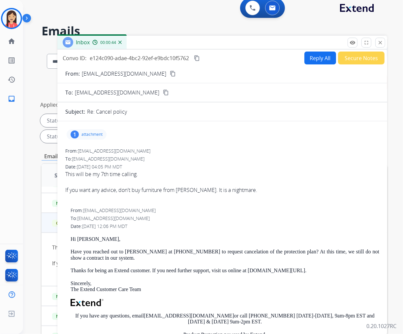
scroll to position [0, 0]
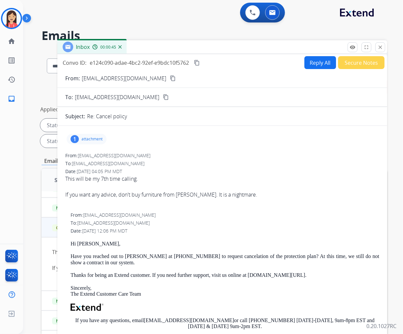
click at [323, 64] on button "Reply All" at bounding box center [321, 62] width 32 height 13
select select "**********"
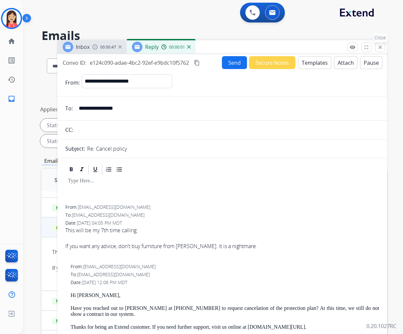
click at [378, 45] on mat-icon "close" at bounding box center [381, 47] width 6 height 6
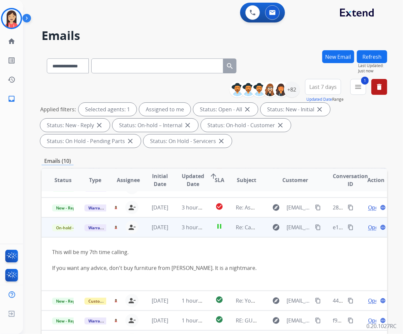
click at [204, 235] on td "pause" at bounding box center [214, 227] width 21 height 20
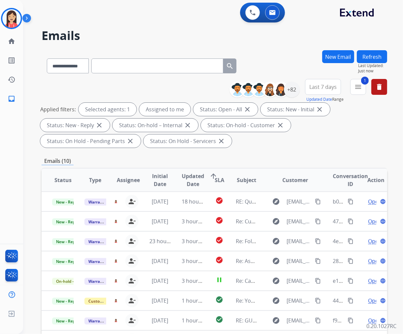
click at [333, 56] on button "New Email" at bounding box center [339, 56] width 32 height 13
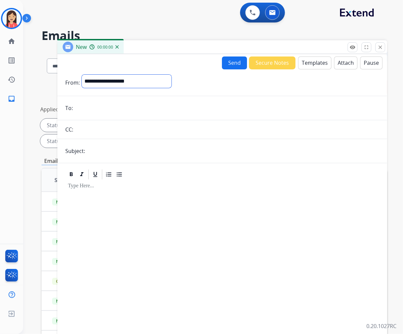
click at [125, 78] on select "**********" at bounding box center [127, 81] width 90 height 13
select select "**********"
click at [82, 75] on select "**********" at bounding box center [127, 81] width 90 height 13
click at [113, 107] on input "email" at bounding box center [227, 108] width 305 height 13
paste input "**********"
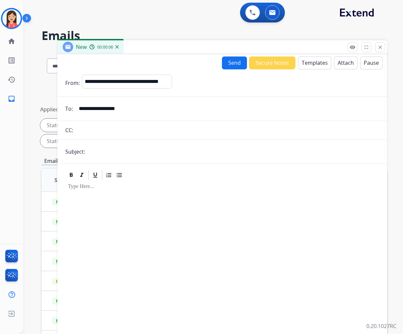
type input "**********"
click at [97, 156] on input "text" at bounding box center [233, 151] width 292 height 13
drag, startPoint x: 140, startPoint y: 149, endPoint x: 111, endPoint y: 150, distance: 29.4
click at [111, 150] on input "**********" at bounding box center [233, 151] width 292 height 13
type input "**********"
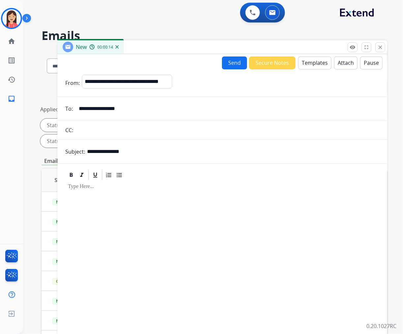
click at [313, 62] on button "Templates" at bounding box center [314, 62] width 33 height 13
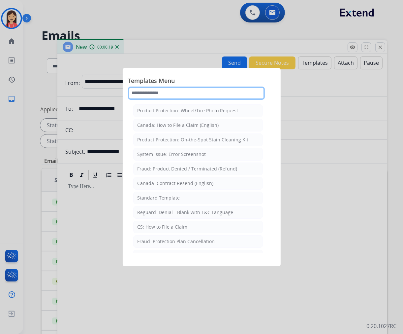
click at [164, 88] on input "text" at bounding box center [196, 92] width 137 height 13
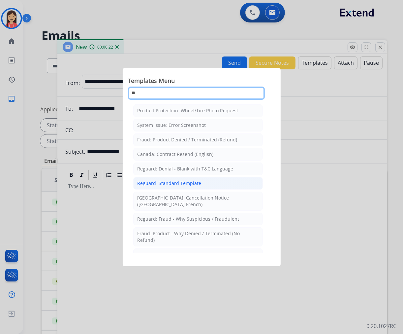
type input "**"
click at [171, 182] on div "Reguard: Standard Template" at bounding box center [170, 183] width 64 height 7
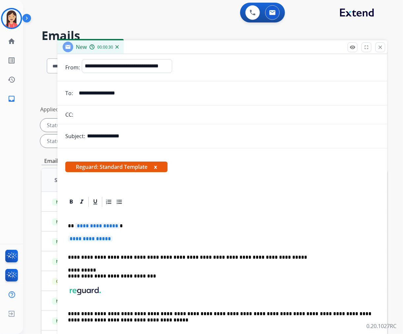
scroll to position [24, 0]
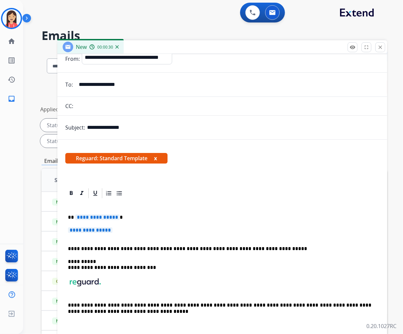
click at [68, 211] on div "**********" at bounding box center [222, 267] width 314 height 136
drag, startPoint x: 65, startPoint y: 215, endPoint x: 248, endPoint y: 229, distance: 183.8
click at [248, 229] on div "**********" at bounding box center [222, 267] width 314 height 136
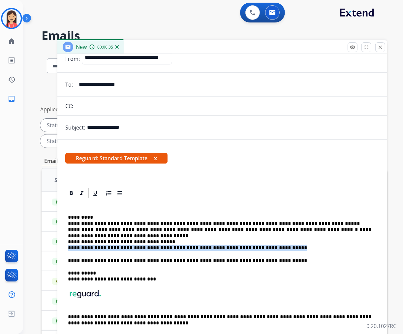
drag, startPoint x: 276, startPoint y: 246, endPoint x: 65, endPoint y: 249, distance: 211.0
click at [65, 249] on div "**********" at bounding box center [222, 273] width 314 height 148
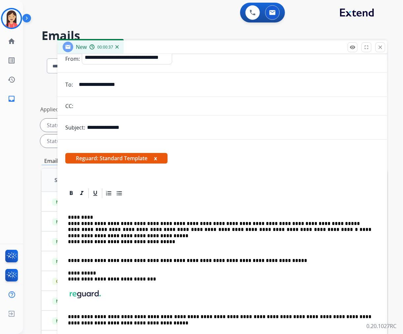
click at [87, 213] on div "**********" at bounding box center [222, 273] width 314 height 148
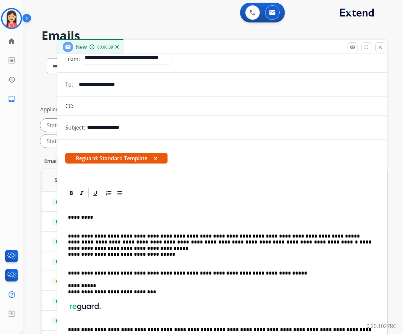
drag, startPoint x: 85, startPoint y: 215, endPoint x: 95, endPoint y: 212, distance: 10.4
click at [85, 215] on p "*********" at bounding box center [220, 217] width 304 height 6
click at [306, 235] on p "**********" at bounding box center [220, 245] width 304 height 36
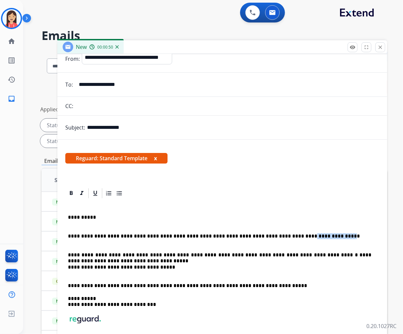
drag, startPoint x: 272, startPoint y: 236, endPoint x: 304, endPoint y: 238, distance: 31.8
click at [304, 238] on p "**********" at bounding box center [220, 233] width 304 height 12
click at [64, 266] on div "**********" at bounding box center [222, 279] width 330 height 184
click at [66, 265] on div "**********" at bounding box center [222, 285] width 314 height 173
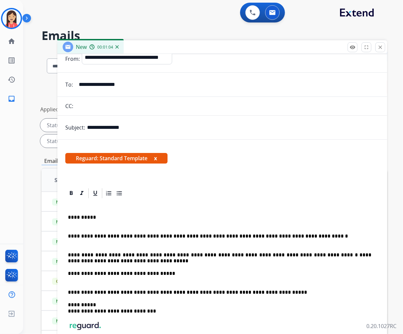
click at [76, 280] on p "**********" at bounding box center [220, 276] width 304 height 12
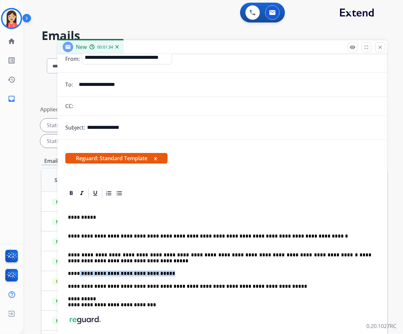
drag, startPoint x: 170, startPoint y: 272, endPoint x: 77, endPoint y: 270, distance: 93.1
click at [77, 270] on p "**********" at bounding box center [220, 273] width 304 height 6
click at [84, 224] on div "**********" at bounding box center [222, 286] width 314 height 174
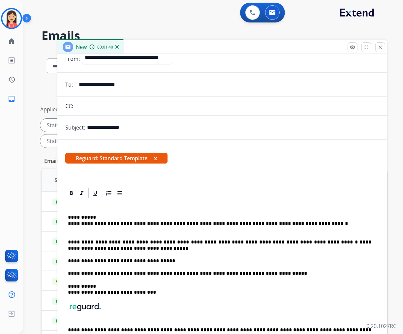
click at [66, 220] on div "**********" at bounding box center [222, 279] width 314 height 161
click at [67, 223] on div "**********" at bounding box center [222, 279] width 314 height 161
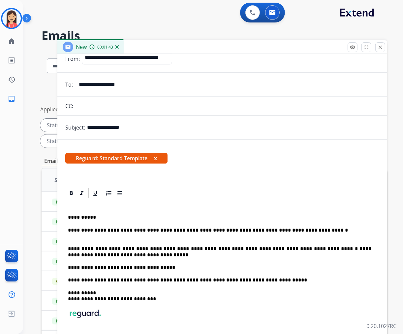
click at [68, 237] on div "**********" at bounding box center [222, 283] width 314 height 168
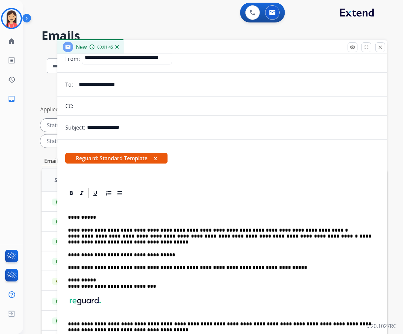
click at [68, 234] on p "**********" at bounding box center [220, 236] width 304 height 18
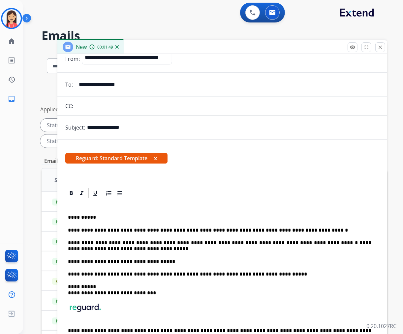
click at [198, 264] on p "**********" at bounding box center [220, 261] width 304 height 6
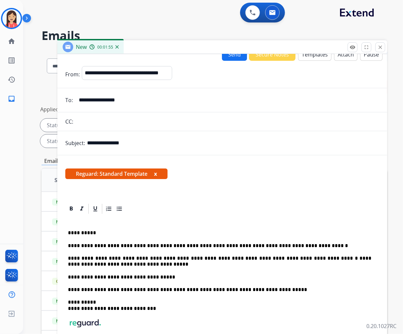
scroll to position [0, 0]
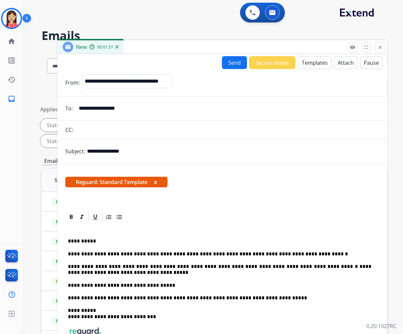
click at [229, 62] on button "Send" at bounding box center [234, 62] width 25 height 13
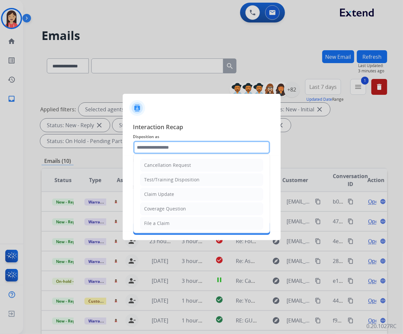
click at [166, 144] on input "text" at bounding box center [201, 147] width 137 height 13
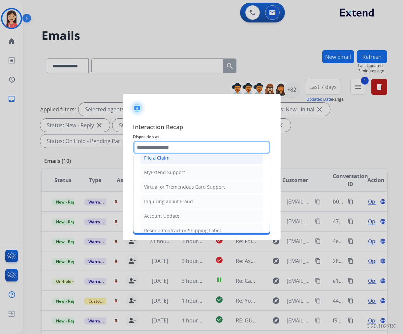
scroll to position [73, 0]
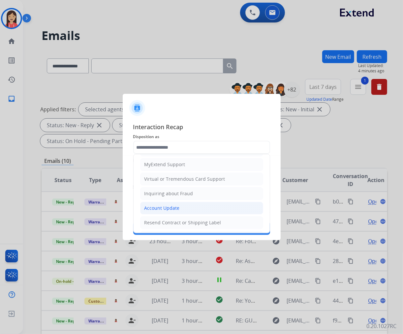
click at [159, 213] on li "Account Update" at bounding box center [201, 208] width 123 height 13
type input "**********"
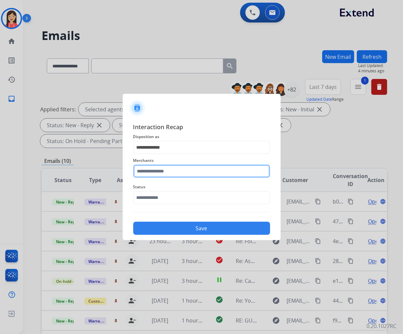
click at [177, 169] on input "text" at bounding box center [201, 170] width 137 height 13
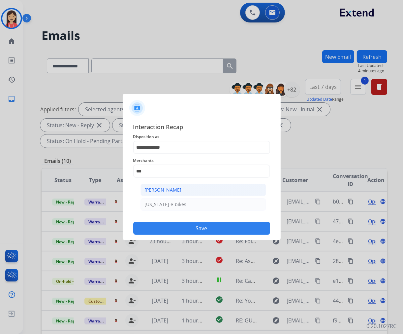
click at [170, 189] on div "[PERSON_NAME]" at bounding box center [163, 190] width 37 height 7
type input "**********"
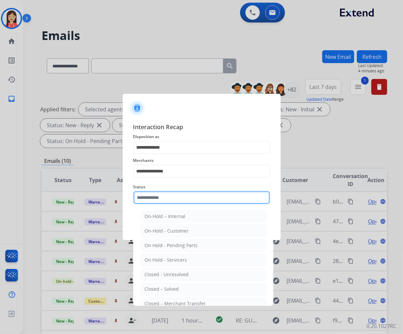
click at [173, 200] on input "text" at bounding box center [201, 197] width 137 height 13
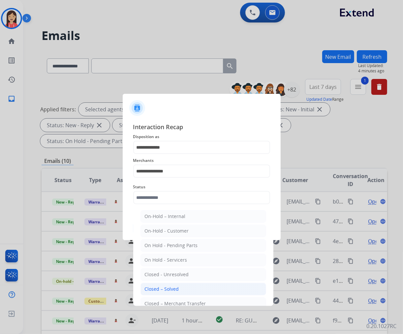
click at [159, 289] on div "Closed – Solved" at bounding box center [162, 289] width 34 height 7
type input "**********"
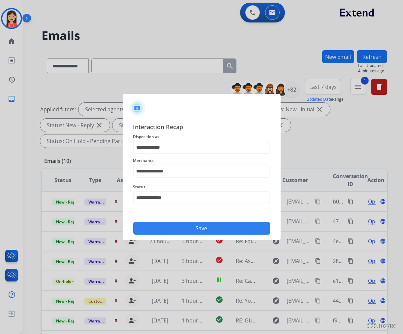
click at [179, 229] on button "Save" at bounding box center [201, 228] width 137 height 13
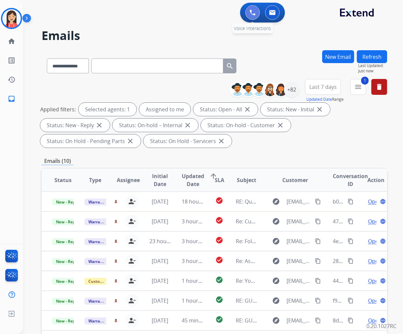
click at [252, 12] on img at bounding box center [253, 13] width 6 height 6
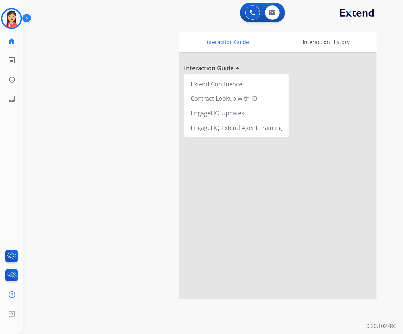
click at [288, 15] on div "0 Voice Interactions 0 Email Interactions" at bounding box center [209, 13] width 357 height 21
click at [276, 13] on button at bounding box center [272, 12] width 15 height 15
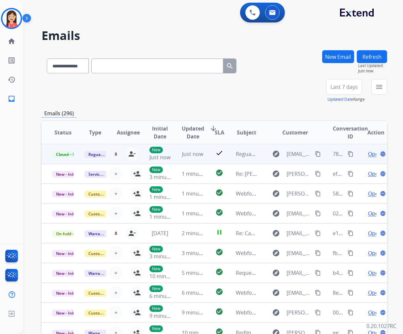
click at [348, 154] on mat-icon "content_copy" at bounding box center [351, 154] width 6 height 6
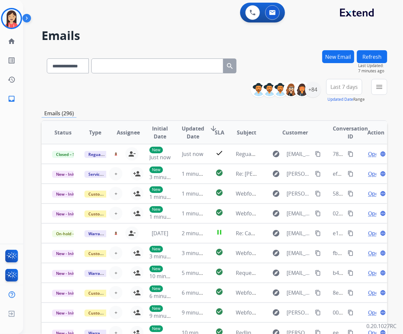
click at [162, 97] on div "**********" at bounding box center [215, 91] width 346 height 24
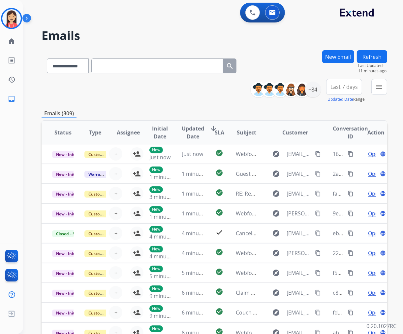
click at [68, 56] on div "**********" at bounding box center [142, 64] width 200 height 23
click at [68, 59] on select "**********" at bounding box center [67, 65] width 41 height 15
select select "**********"
click at [47, 58] on select "**********" at bounding box center [67, 65] width 41 height 15
click at [133, 71] on input "text" at bounding box center [157, 65] width 132 height 15
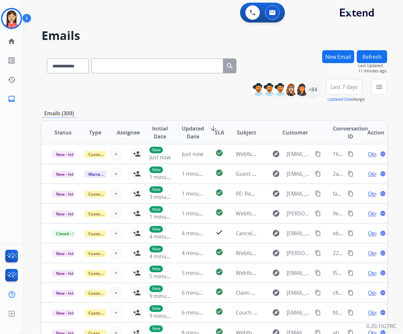
paste input "**********"
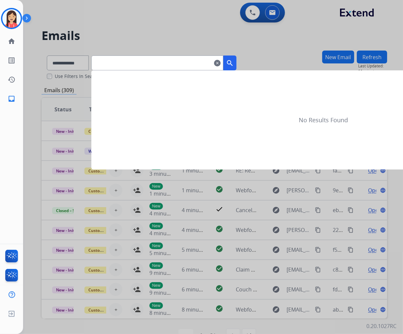
type input "**********"
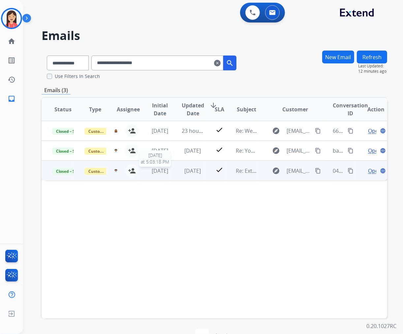
click at [168, 174] on div "[DATE]" at bounding box center [160, 171] width 21 height 8
click at [154, 206] on div "I ordered the table. Paid 4.99 in case my item gets lost or damaged. That was i…" at bounding box center [182, 199] width 260 height 16
click at [368, 169] on span "Open" at bounding box center [375, 170] width 14 height 8
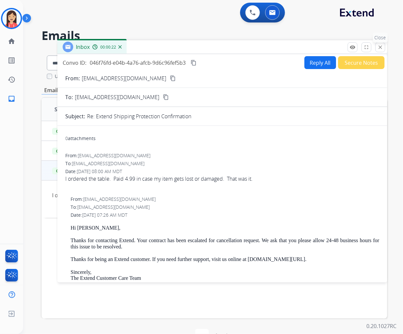
click at [383, 48] on mat-icon "close" at bounding box center [381, 47] width 6 height 6
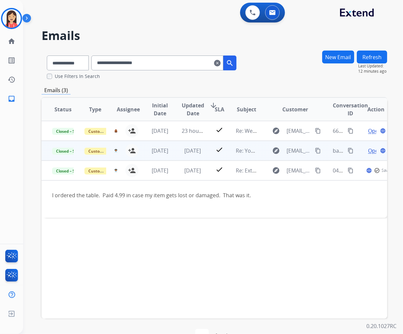
click at [174, 155] on td "[DATE]" at bounding box center [187, 151] width 32 height 20
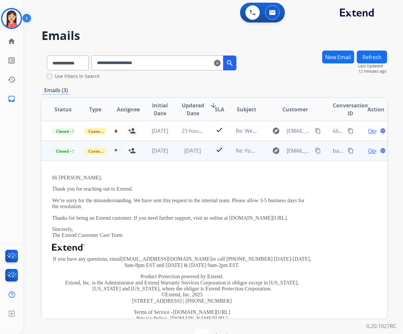
click at [368, 151] on span "Open" at bounding box center [375, 151] width 14 height 8
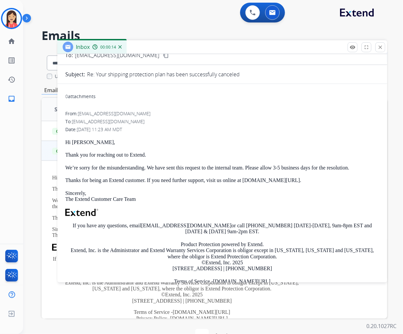
scroll to position [29, 0]
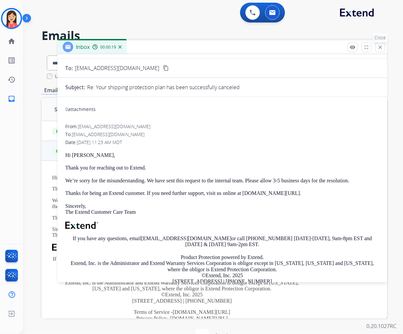
click at [381, 50] on mat-icon "close" at bounding box center [381, 47] width 6 height 6
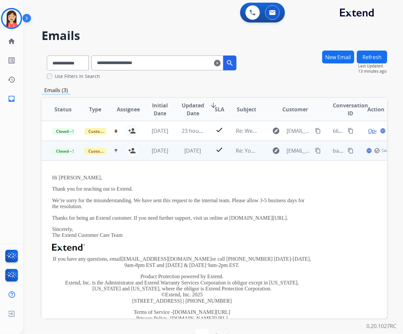
click at [204, 158] on td "check" at bounding box center [214, 151] width 21 height 20
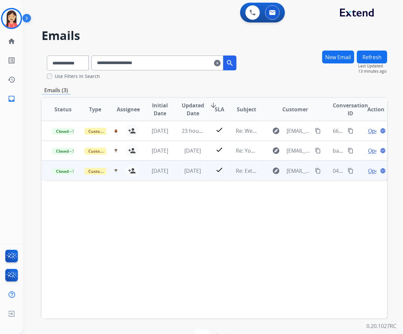
scroll to position [18, 0]
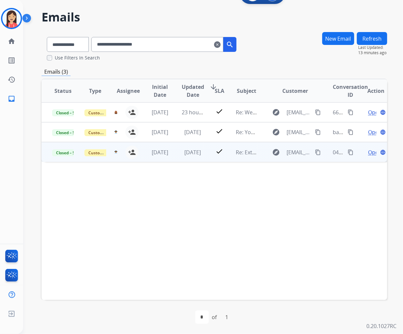
click at [206, 160] on td "check" at bounding box center [214, 152] width 21 height 20
click at [368, 150] on span "Open" at bounding box center [375, 152] width 14 height 8
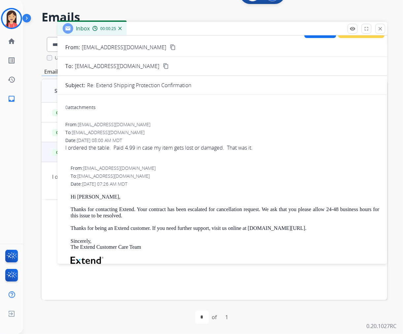
scroll to position [0, 0]
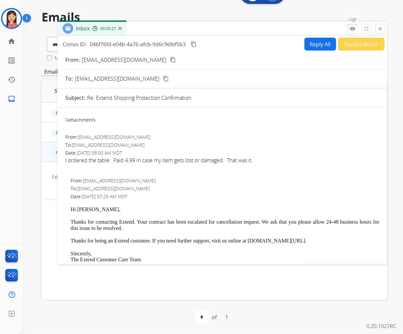
click at [351, 29] on mat-icon "remove_red_eye" at bounding box center [353, 29] width 6 height 6
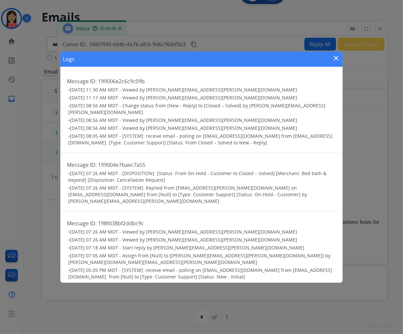
click at [334, 62] on mat-icon "close" at bounding box center [336, 58] width 8 height 8
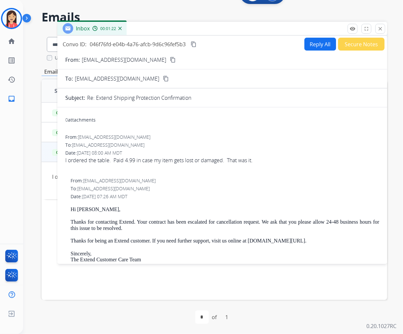
click at [120, 161] on div "I ordered the table. Paid 4.99 in case my item gets lost or damaged. That was i…" at bounding box center [222, 160] width 314 height 8
click at [380, 31] on mat-icon "close" at bounding box center [381, 29] width 6 height 6
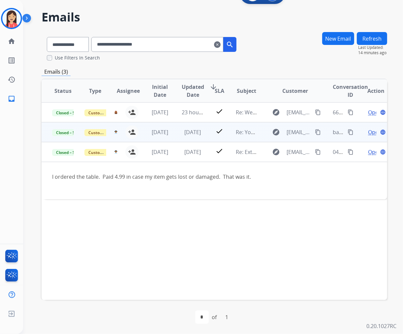
click at [173, 135] on td "[DATE]" at bounding box center [187, 132] width 32 height 20
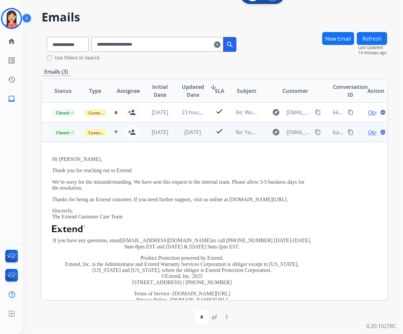
scroll to position [20, 0]
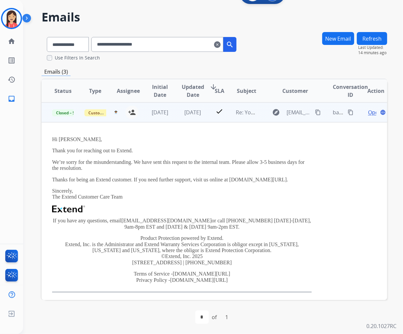
click at [368, 114] on span "Open" at bounding box center [375, 112] width 14 height 8
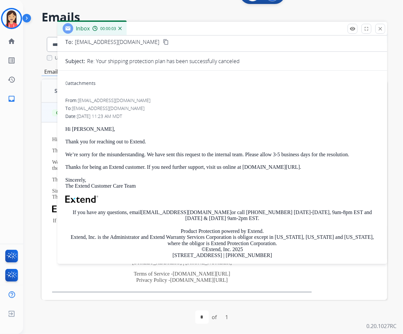
scroll to position [0, 0]
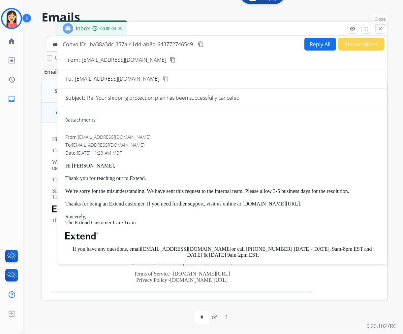
click at [380, 31] on mat-icon "close" at bounding box center [381, 29] width 6 height 6
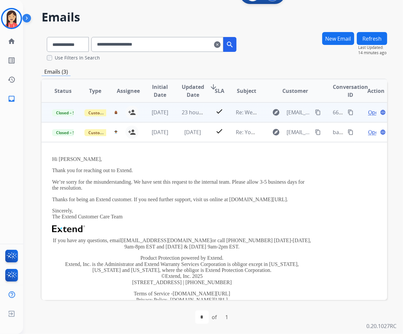
click at [175, 120] on td "23 hours ago" at bounding box center [187, 112] width 32 height 20
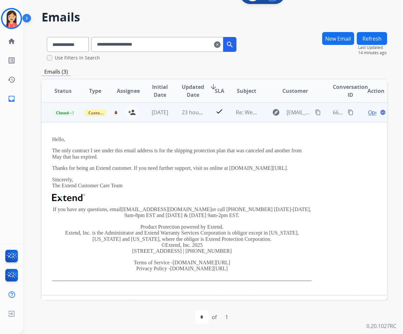
click at [368, 110] on span "Open" at bounding box center [375, 112] width 14 height 8
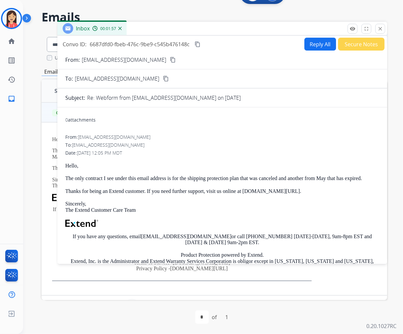
drag, startPoint x: 207, startPoint y: 29, endPoint x: 216, endPoint y: 29, distance: 9.6
click at [207, 28] on div "Inbox 00:01:57" at bounding box center [222, 29] width 330 height 14
click at [379, 30] on mat-icon "close" at bounding box center [381, 29] width 6 height 6
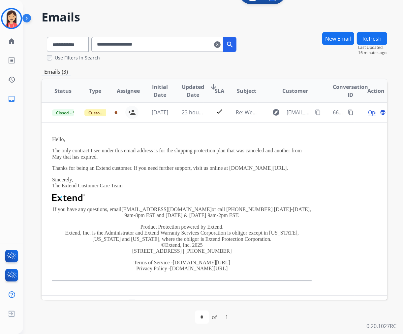
click at [221, 41] on mat-icon "clear" at bounding box center [217, 45] width 7 height 8
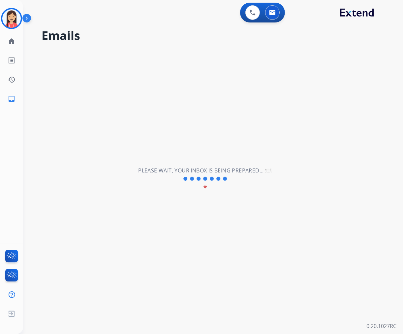
select select "**********"
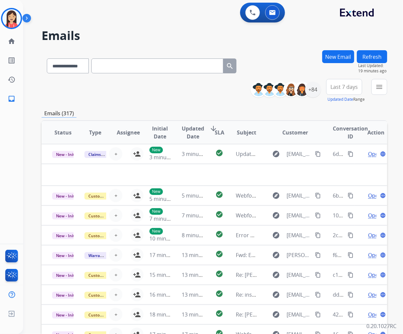
click at [144, 106] on div "**********" at bounding box center [215, 213] width 346 height 326
click at [182, 87] on div "**********" at bounding box center [215, 91] width 346 height 24
select select "**********"
click at [13, 17] on img at bounding box center [11, 18] width 18 height 18
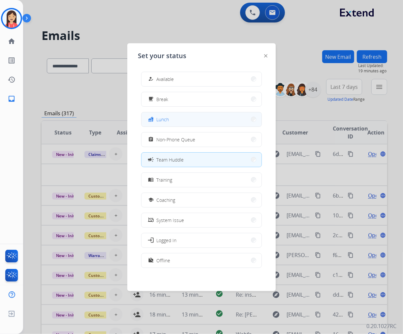
click at [167, 115] on div "fastfood Lunch" at bounding box center [158, 119] width 22 height 8
